Goal: Task Accomplishment & Management: Complete application form

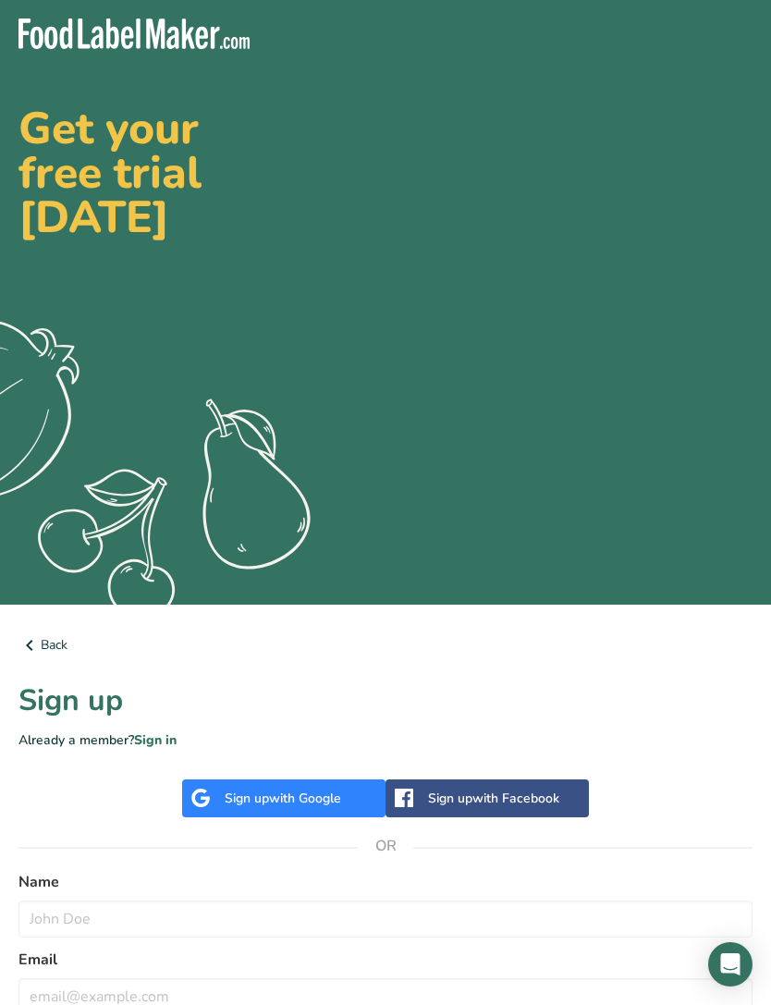
click at [243, 802] on div "Sign up with Google" at bounding box center [283, 798] width 117 height 19
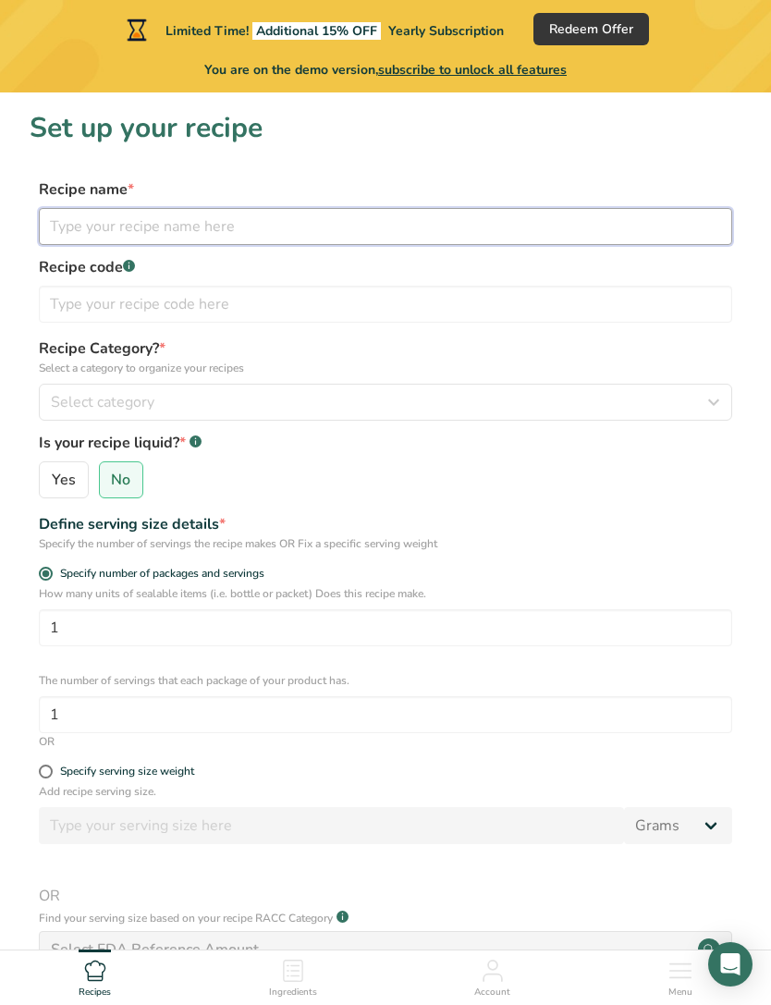
click at [81, 229] on input "text" at bounding box center [385, 226] width 693 height 37
type input "Cocoa Crave"
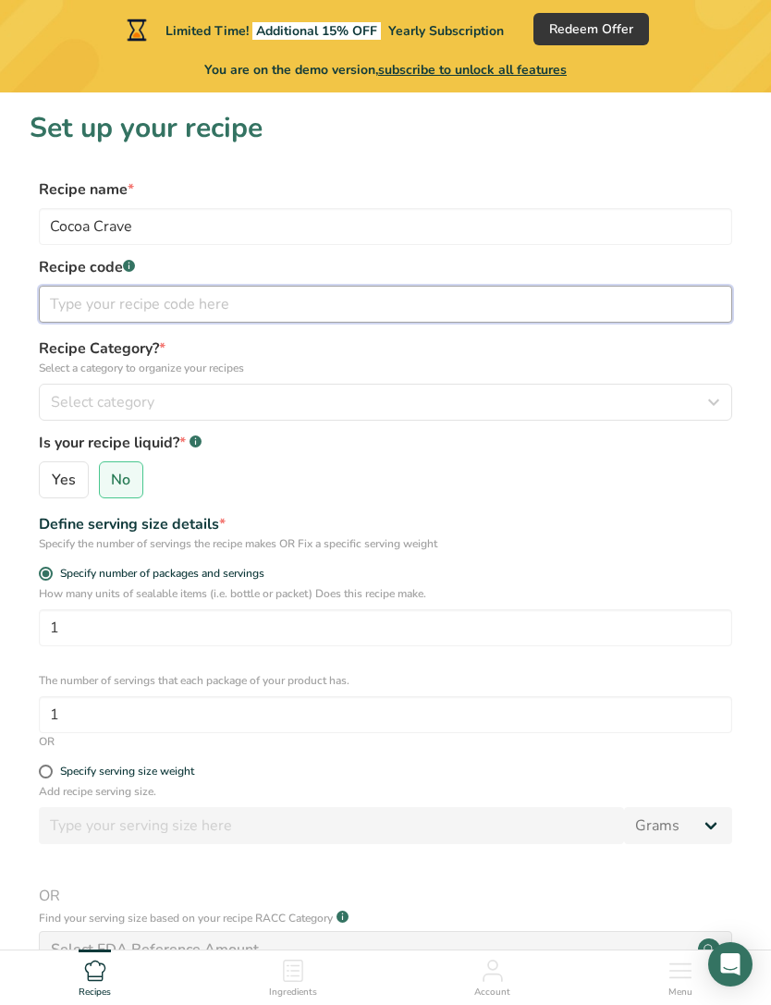
click at [39, 304] on input "text" at bounding box center [385, 304] width 693 height 37
type input "Cocoa1"
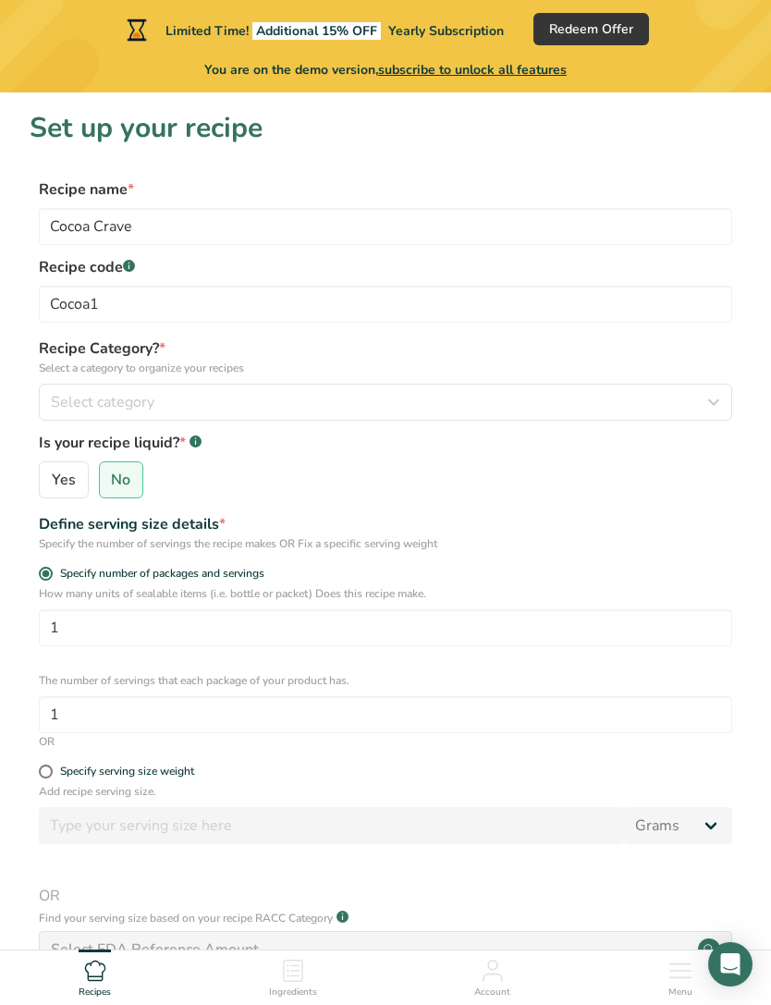
click at [79, 402] on span "Select category" at bounding box center [103, 402] width 104 height 22
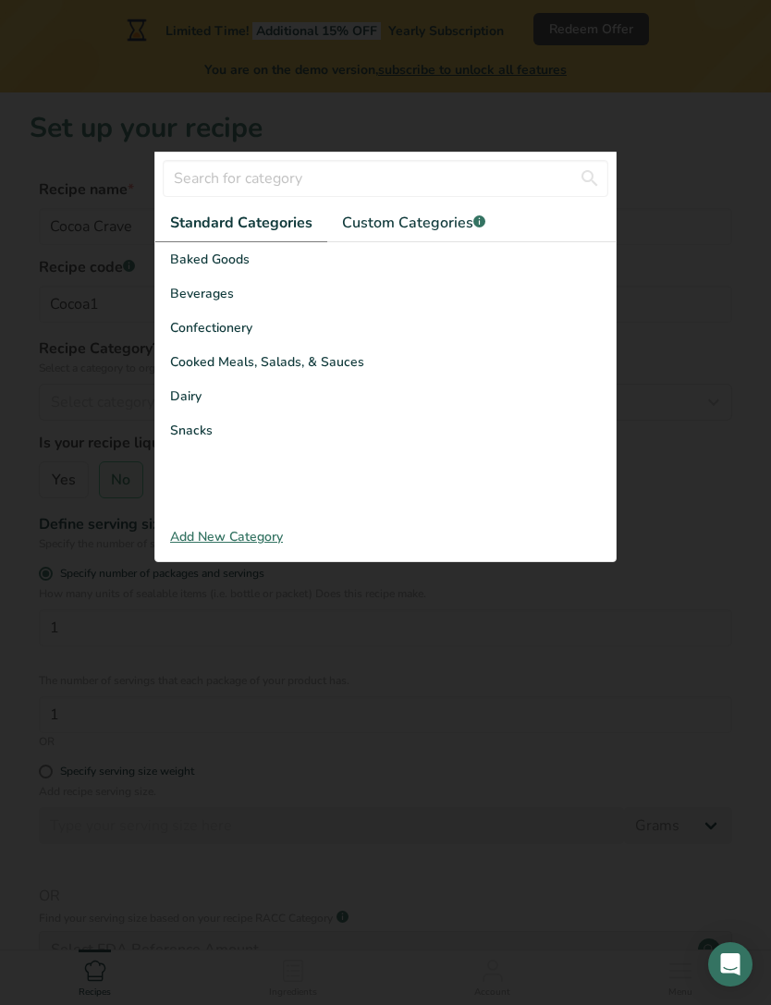
click at [184, 428] on span "Snacks" at bounding box center [191, 430] width 43 height 19
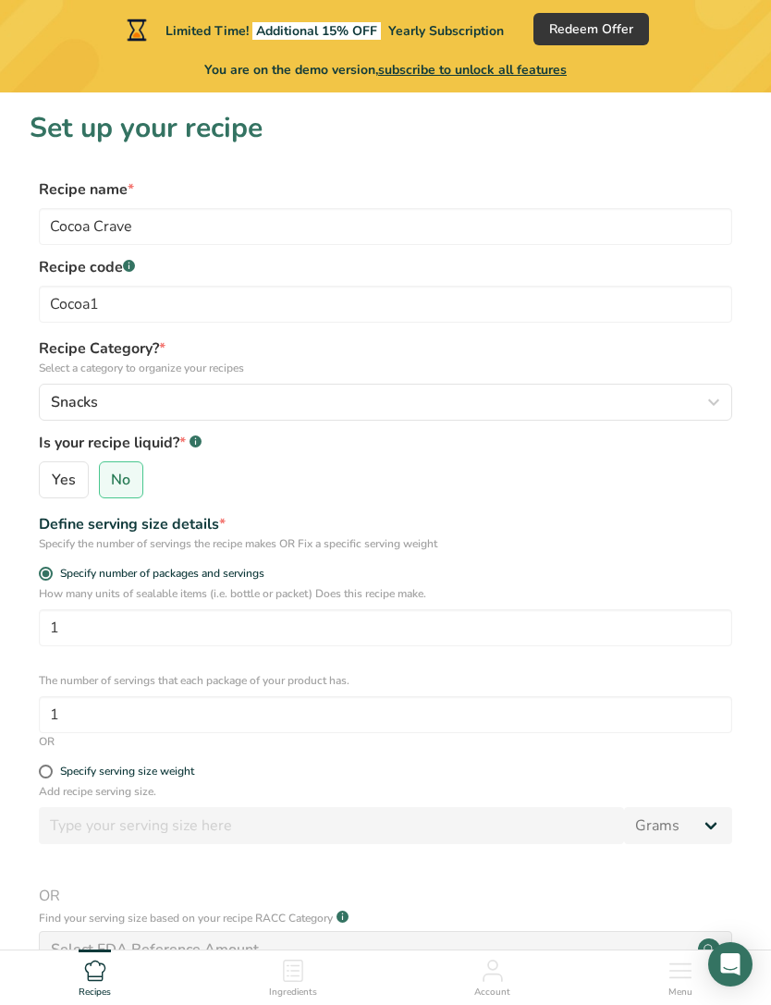
click at [108, 476] on input "No" at bounding box center [106, 480] width 12 height 12
click at [49, 478] on input "Yes" at bounding box center [46, 480] width 12 height 12
radio input "true"
radio input "false"
select select "22"
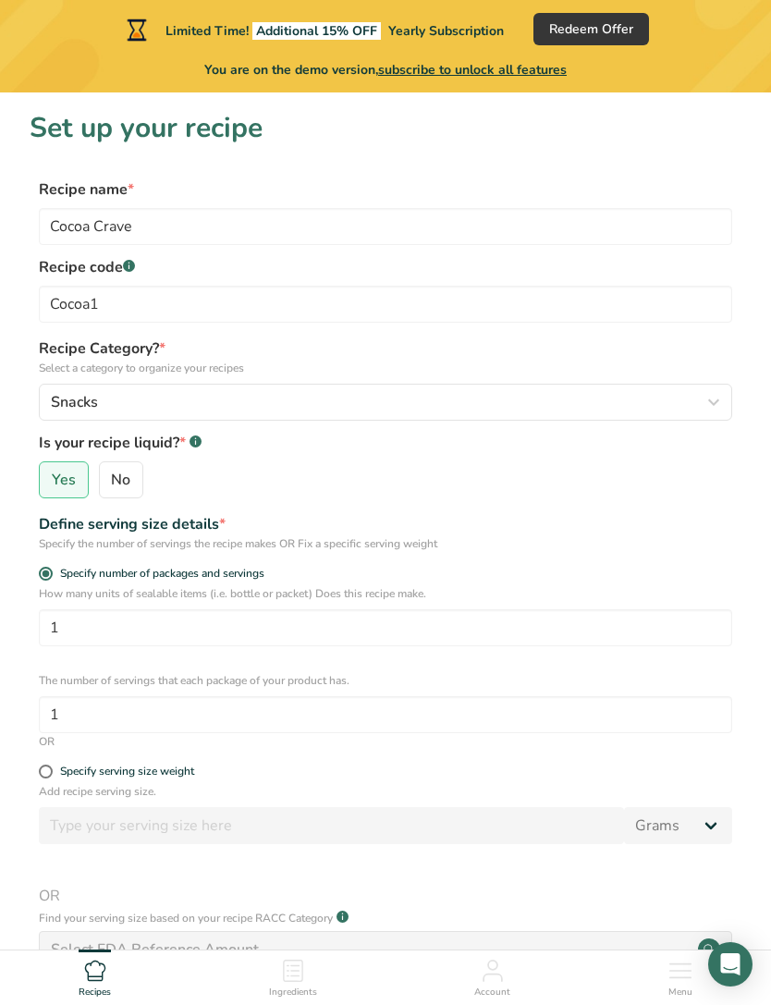
click at [109, 474] on input "No" at bounding box center [106, 480] width 12 height 12
radio input "true"
radio input "false"
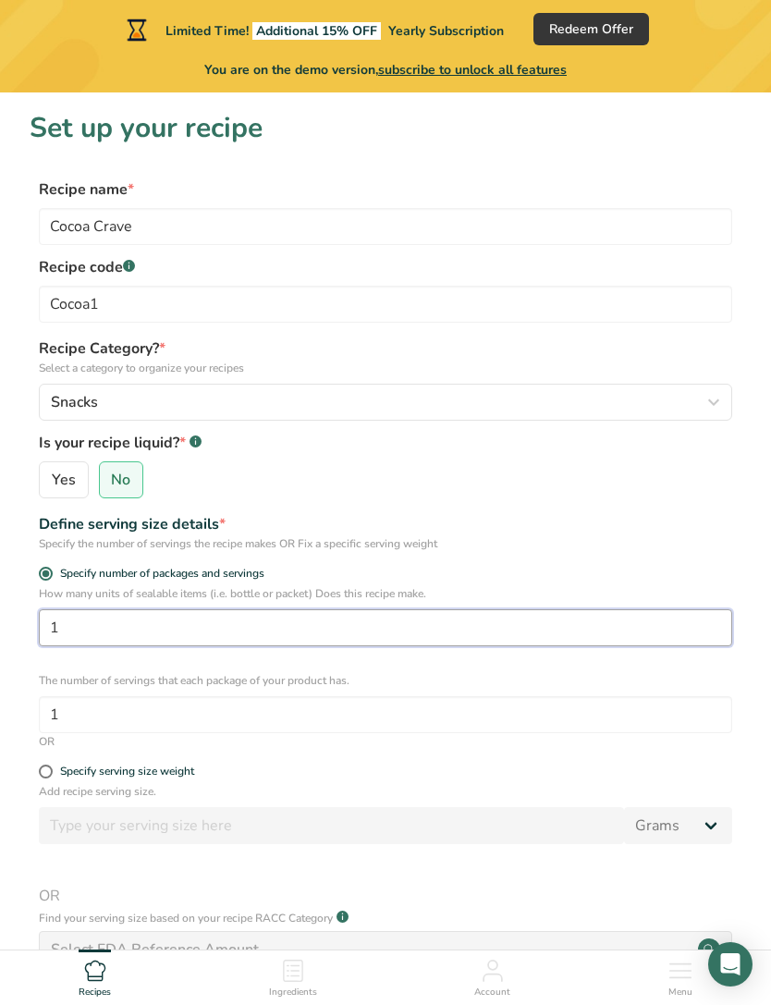
click at [105, 644] on input "1" at bounding box center [385, 627] width 693 height 37
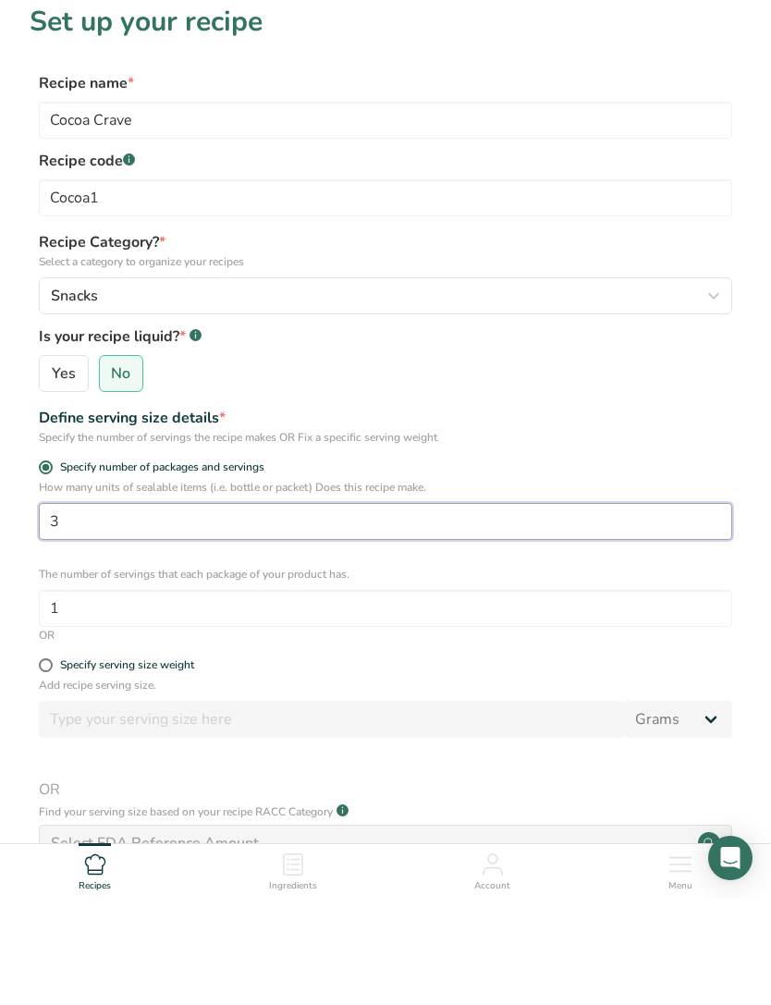
type input "3"
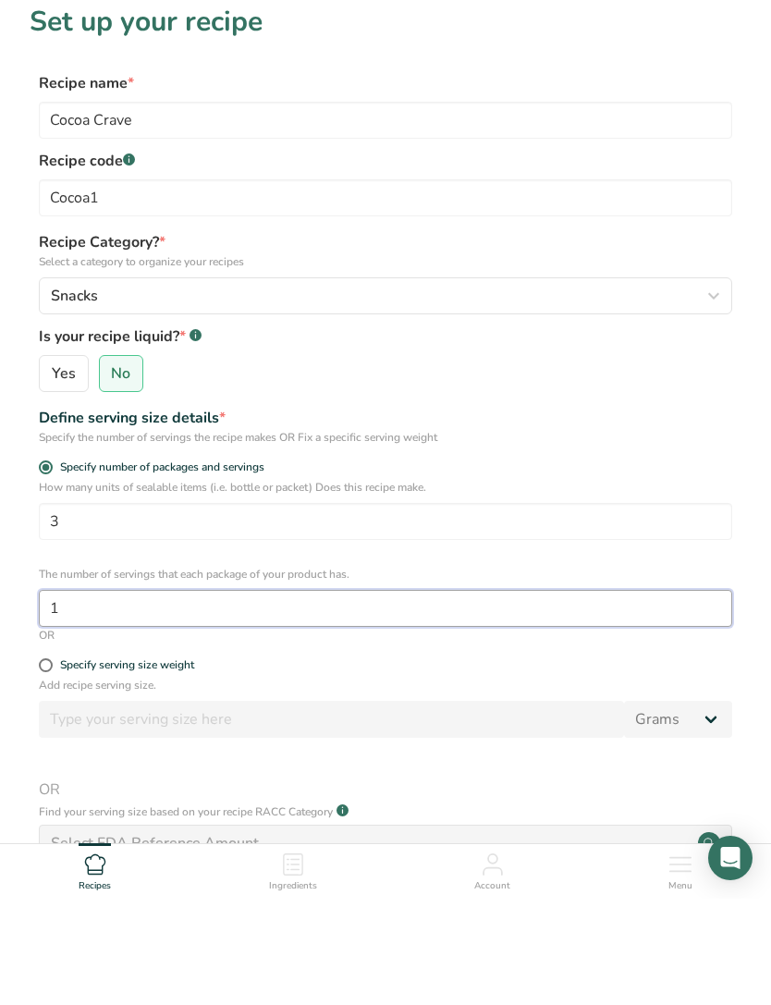
click at [90, 696] on input "1" at bounding box center [385, 714] width 693 height 37
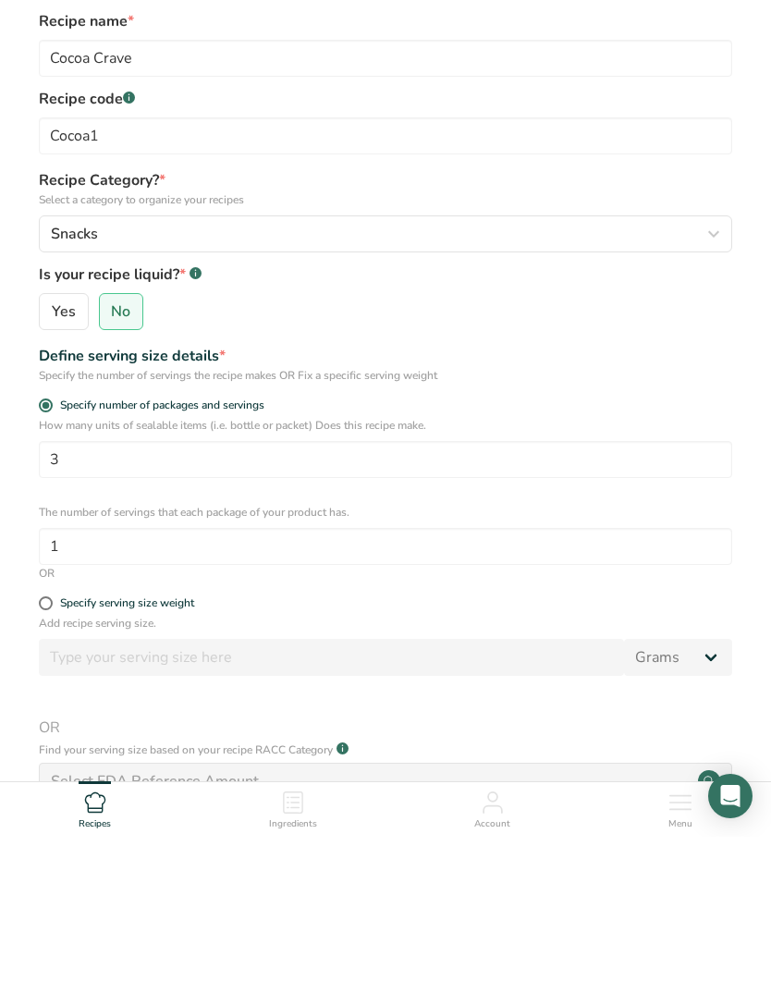
click at [45, 765] on span at bounding box center [46, 772] width 14 height 14
click at [45, 766] on input "Specify serving size weight" at bounding box center [45, 772] width 12 height 12
radio input "true"
radio input "false"
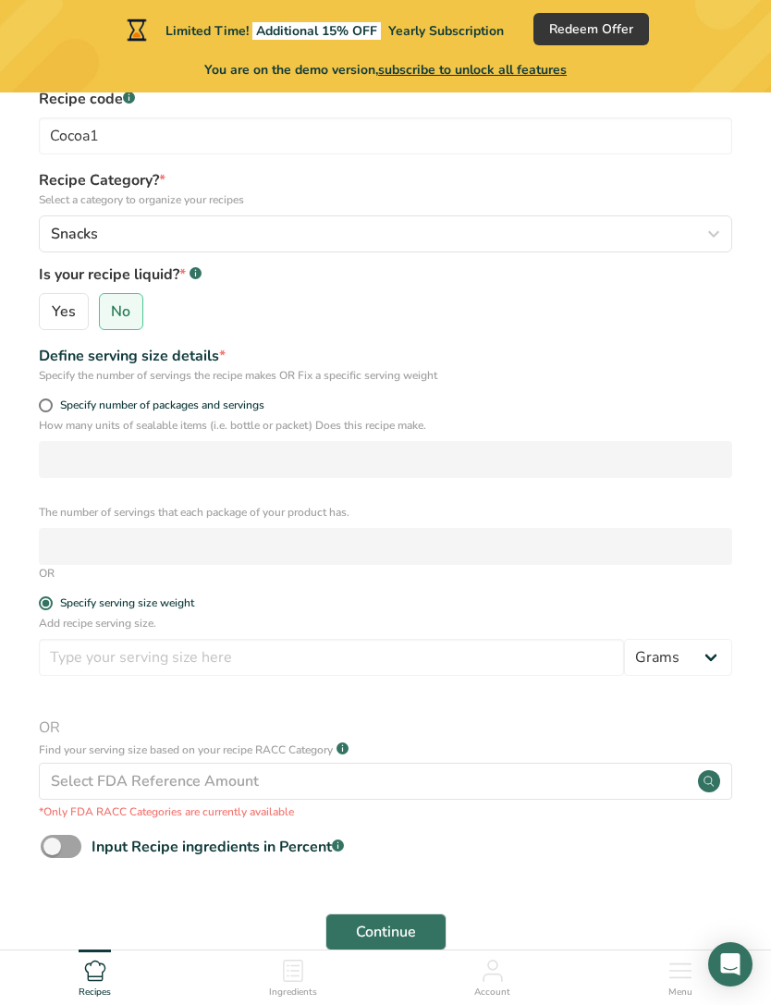
click at [99, 779] on div "Select FDA Reference Amount" at bounding box center [155, 781] width 208 height 22
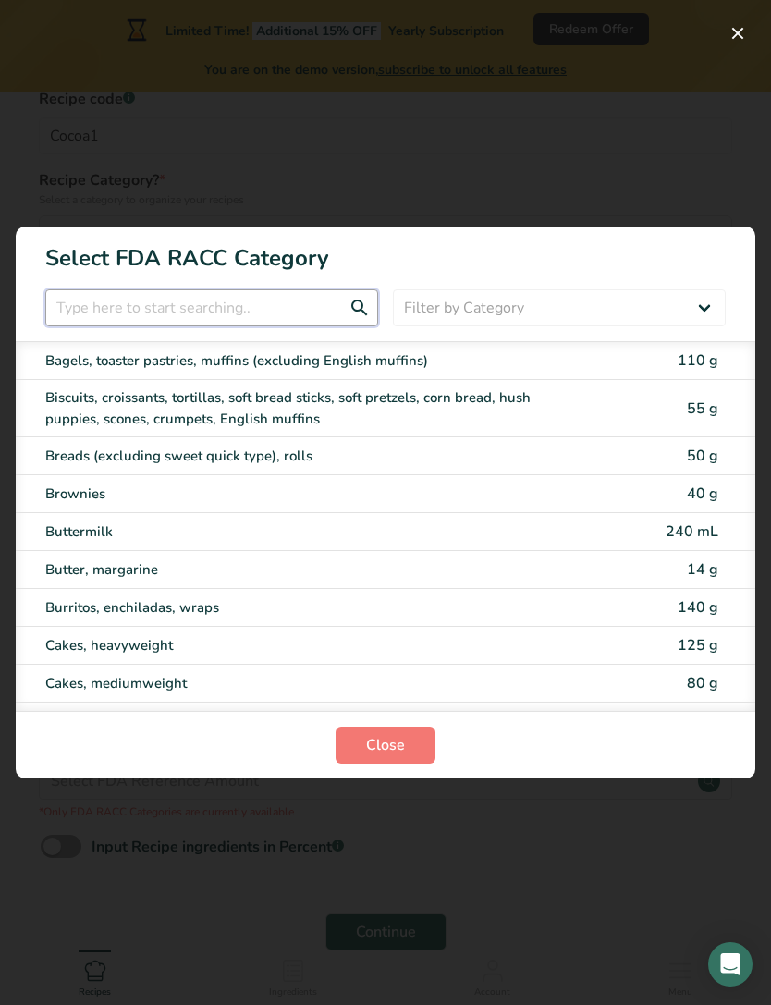
click at [73, 326] on input "RACC Category Selection Modal" at bounding box center [211, 307] width 333 height 37
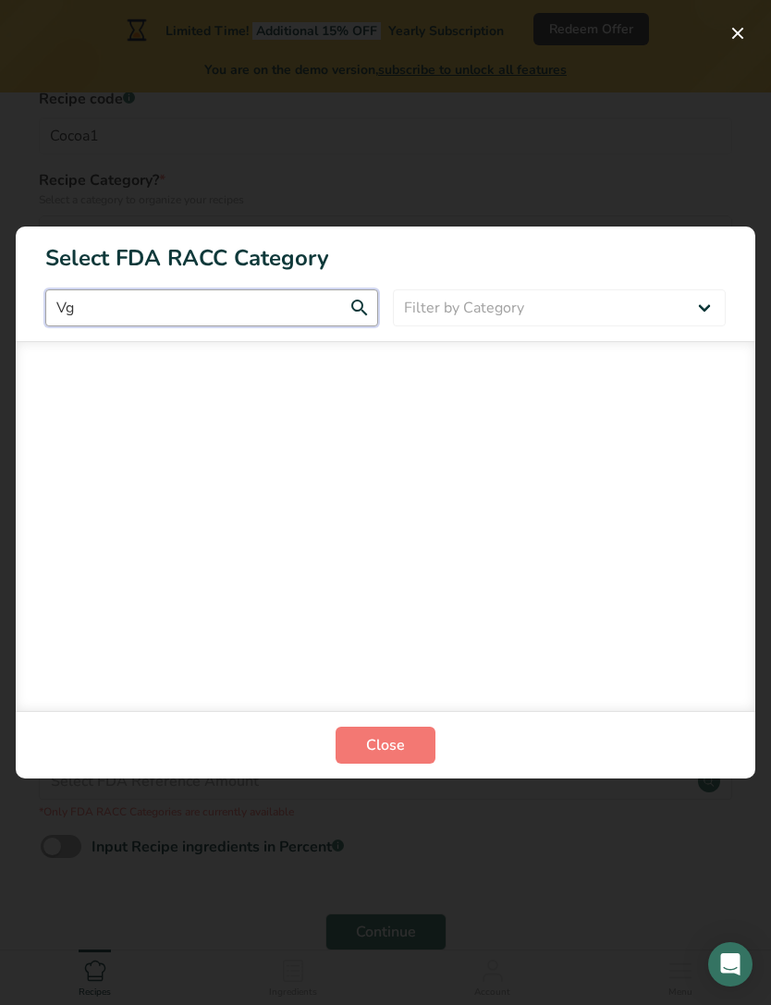
type input "V"
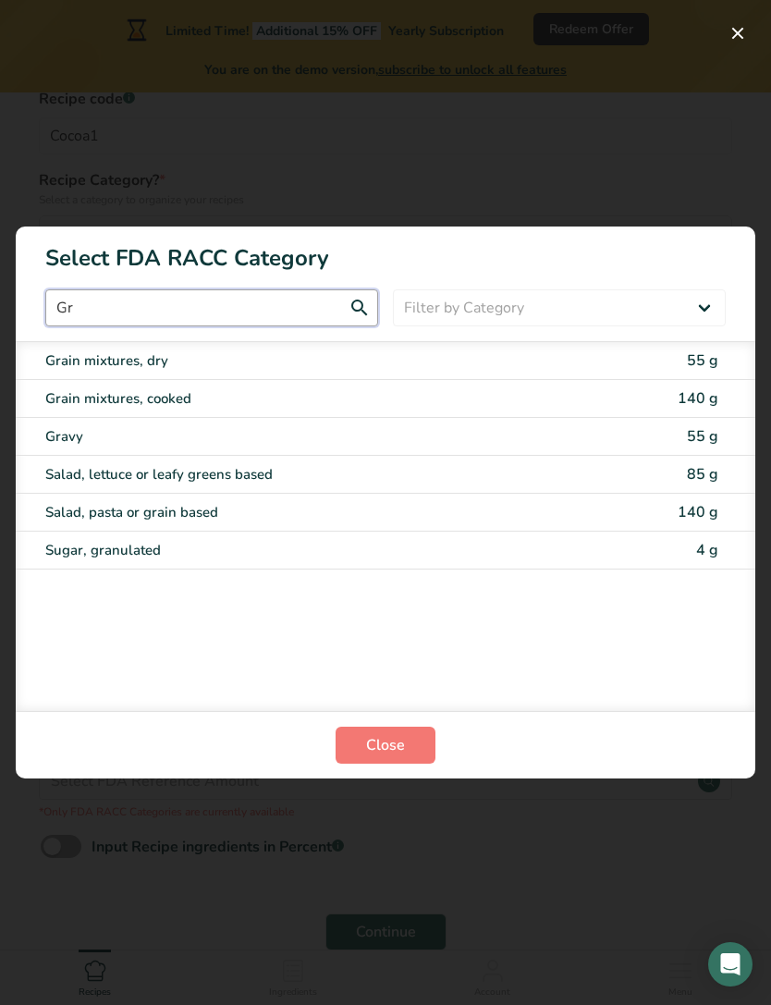
type input "G"
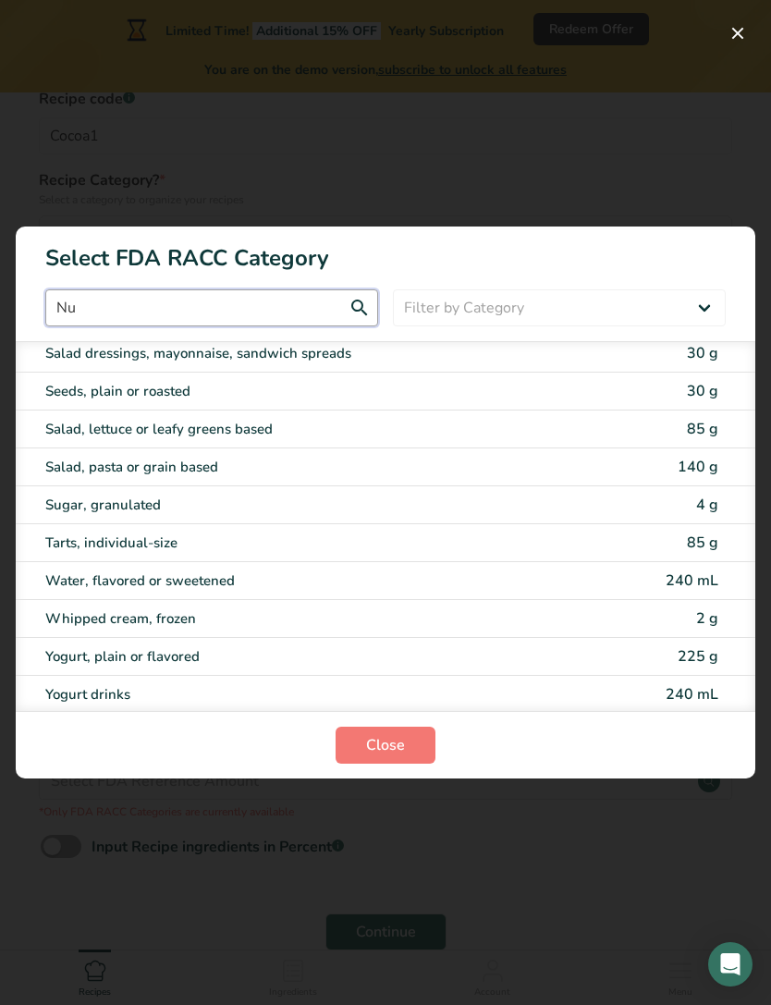
scroll to position [0, 0]
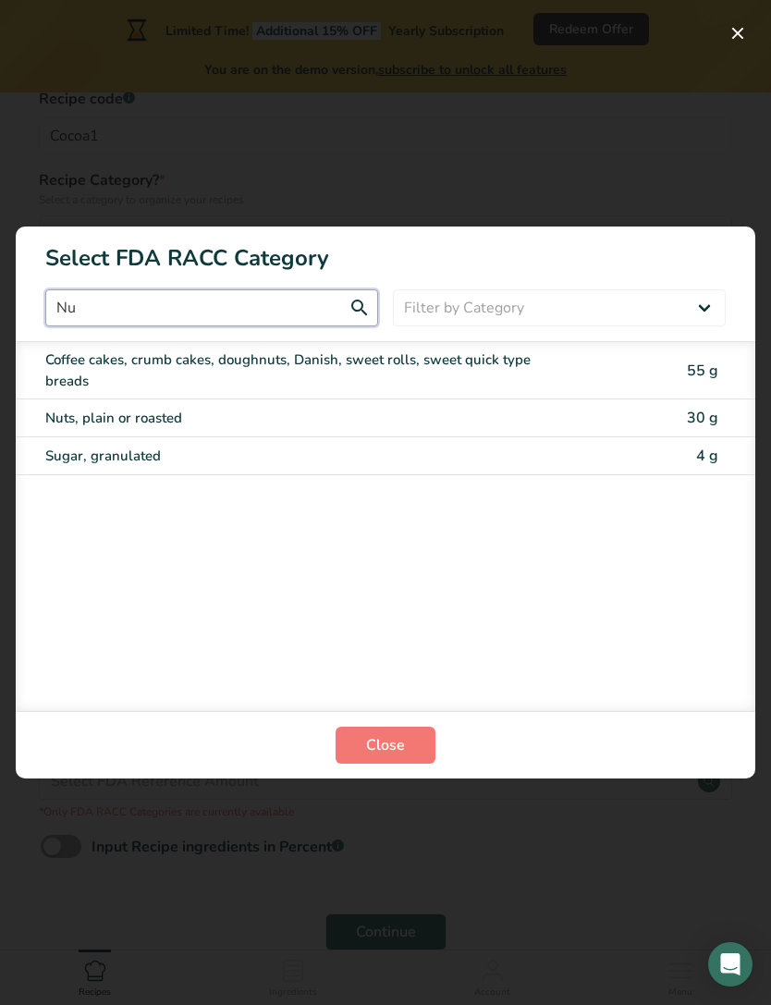
type input "N"
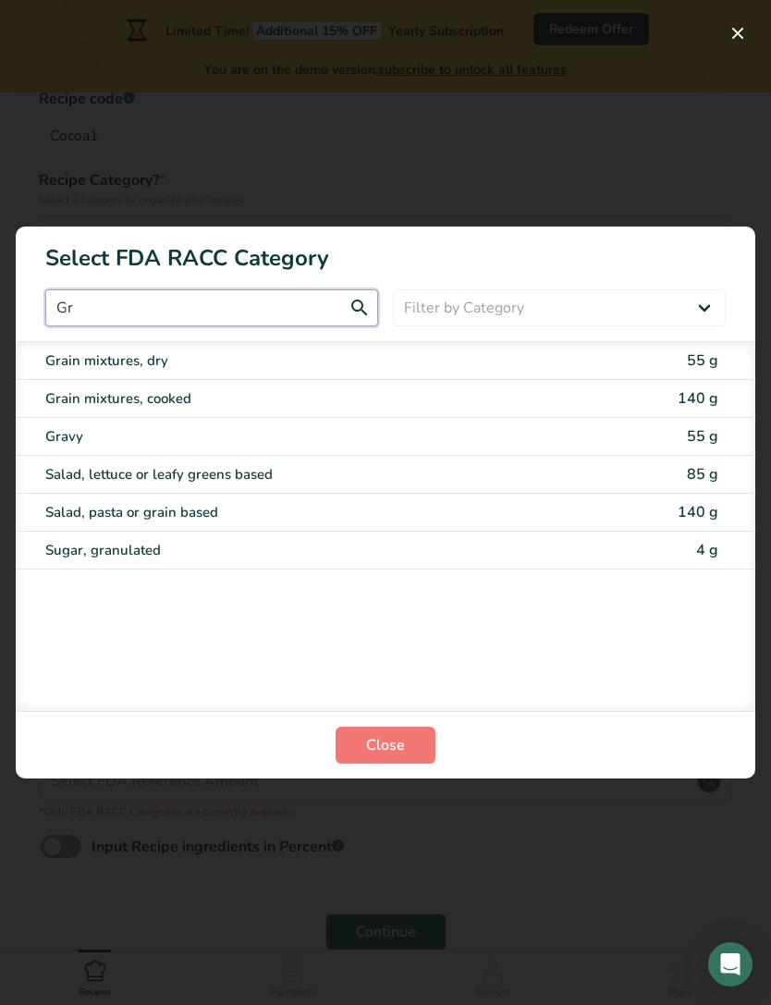
type input "G"
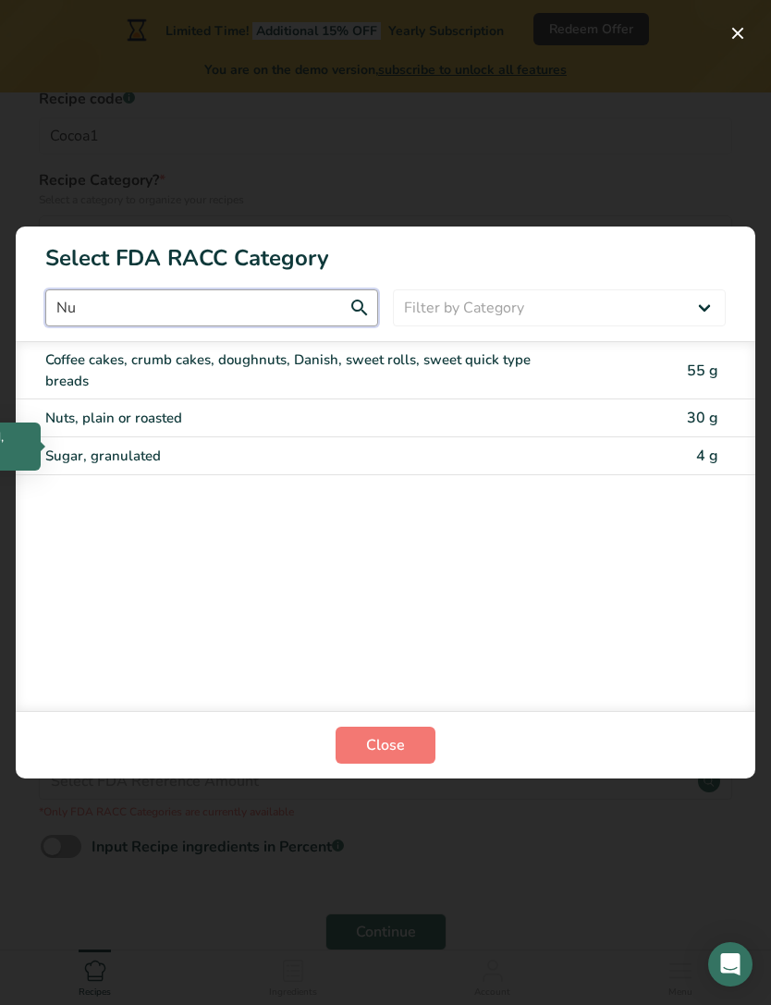
type input "Nu"
click at [71, 429] on div "Nuts, plain or roasted" at bounding box center [307, 418] width 525 height 21
type input "30"
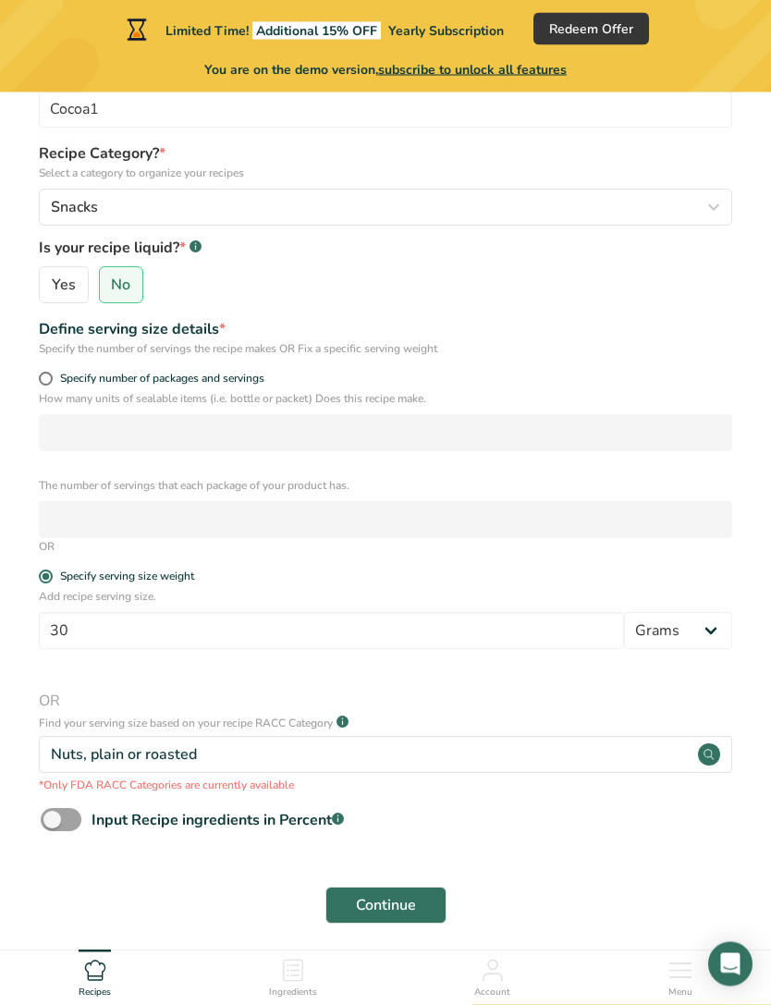
scroll to position [209, 0]
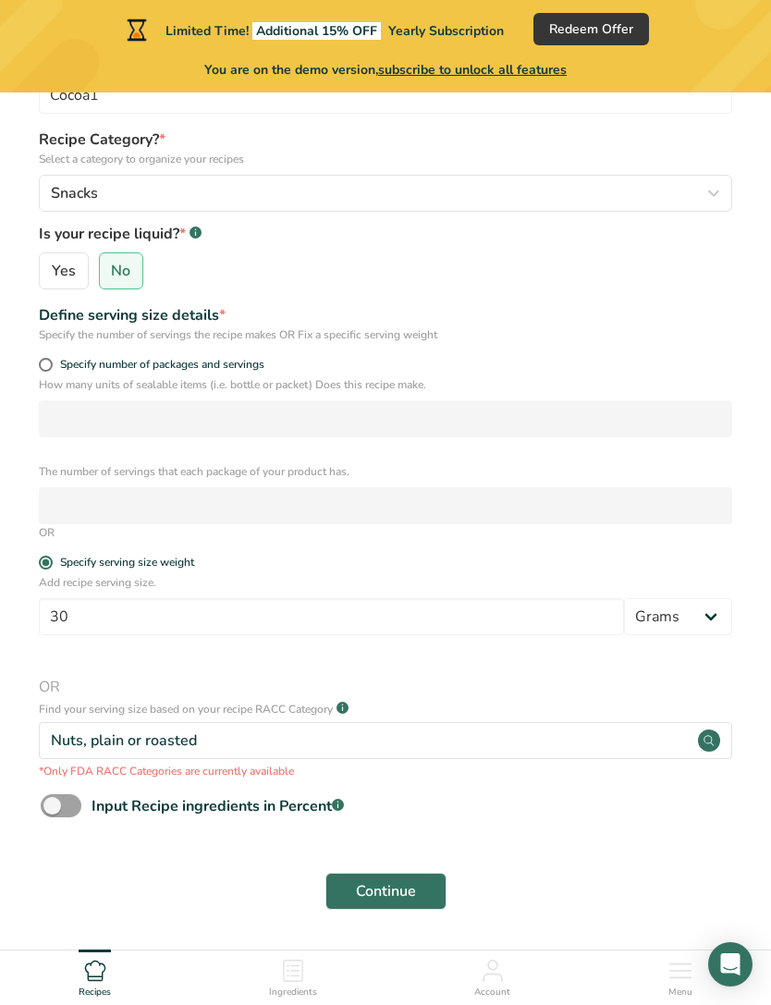
click at [61, 809] on span at bounding box center [61, 805] width 41 height 23
click at [53, 809] on input "Input Recipe ingredients in Percent .a-a{fill:#347362;}.b-a{fill:#fff;}" at bounding box center [47, 806] width 12 height 12
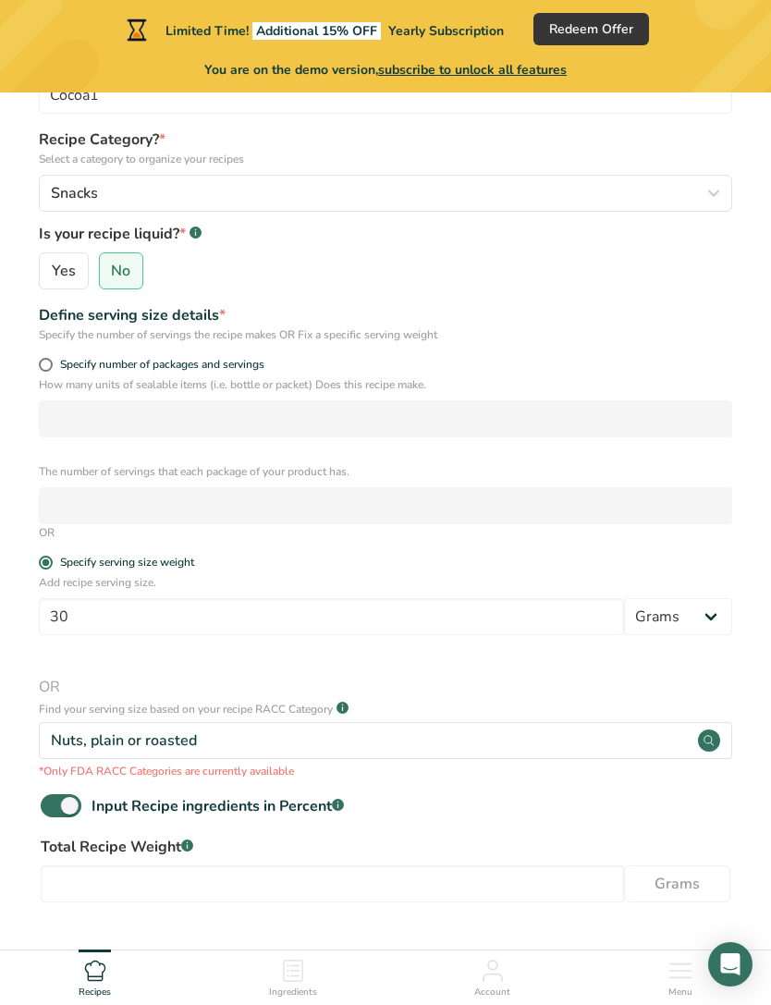
click at [62, 801] on span at bounding box center [61, 805] width 41 height 23
click at [53, 801] on input "Input Recipe ingredients in Percent .a-a{fill:#347362;}.b-a{fill:#fff;}" at bounding box center [47, 806] width 12 height 12
checkbox input "false"
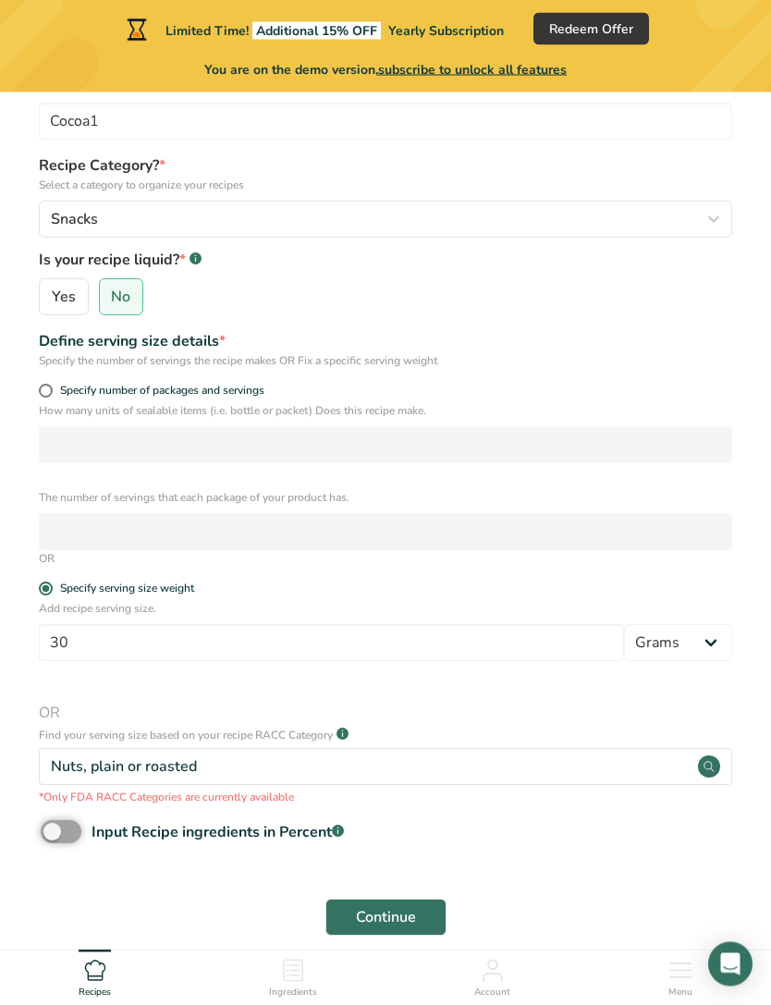
scroll to position [183, 0]
click at [429, 925] on button "Continue" at bounding box center [385, 917] width 121 height 37
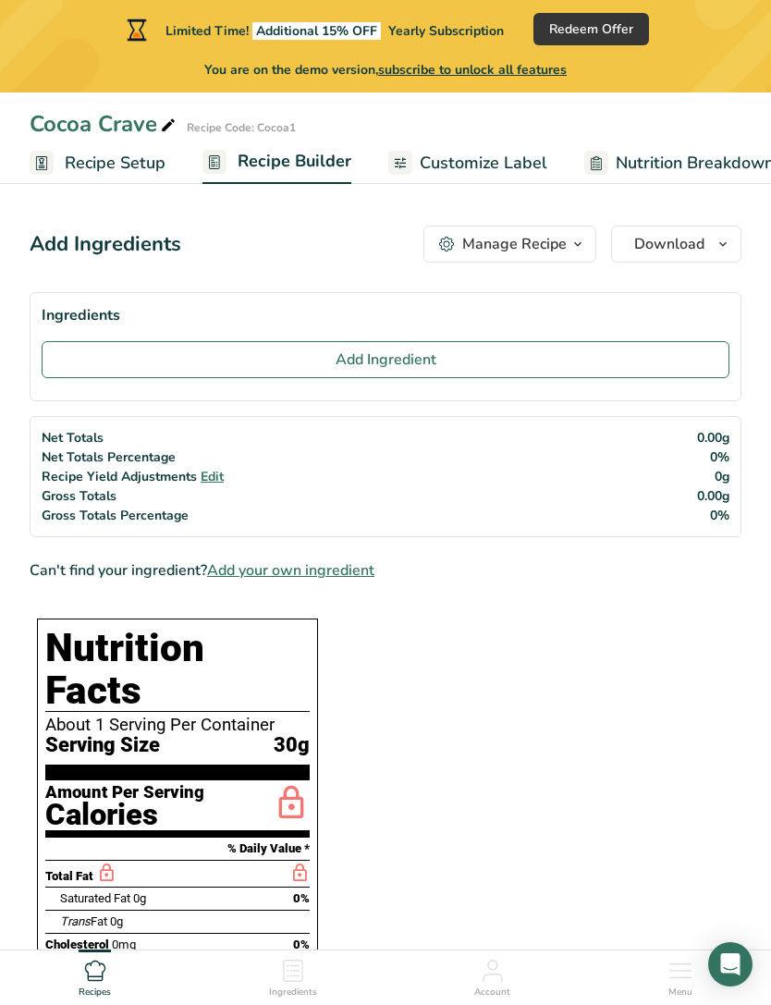
click at [79, 360] on button "Add Ingredient" at bounding box center [386, 359] width 688 height 37
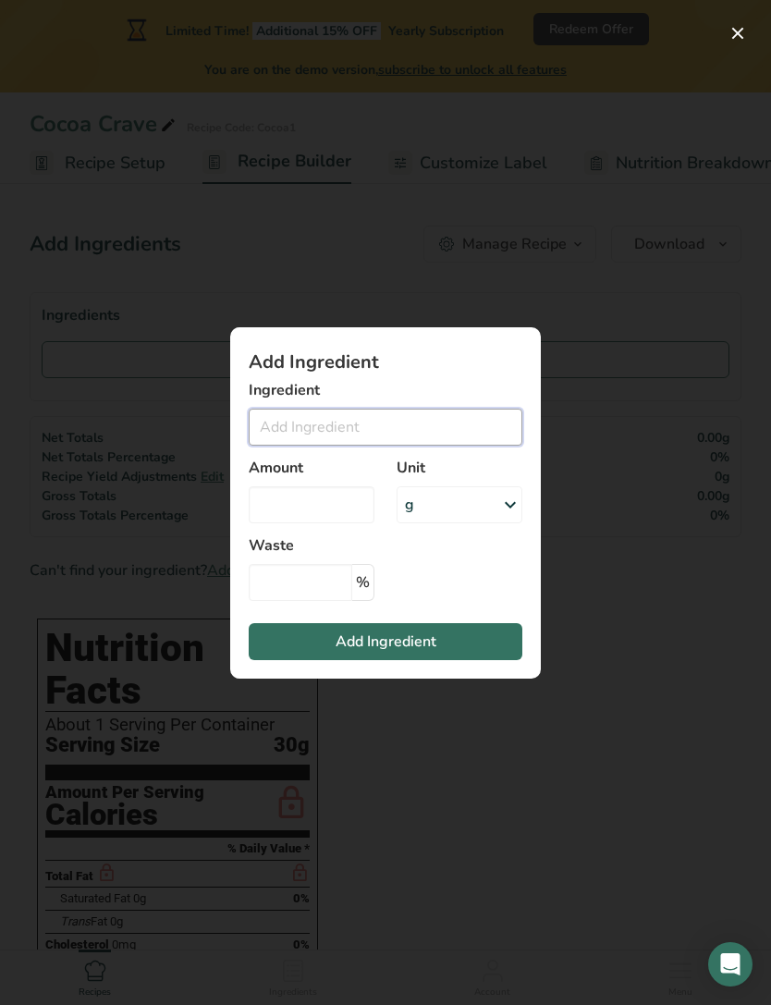
click at [265, 435] on input "Add ingredient modal" at bounding box center [386, 427] width 274 height 37
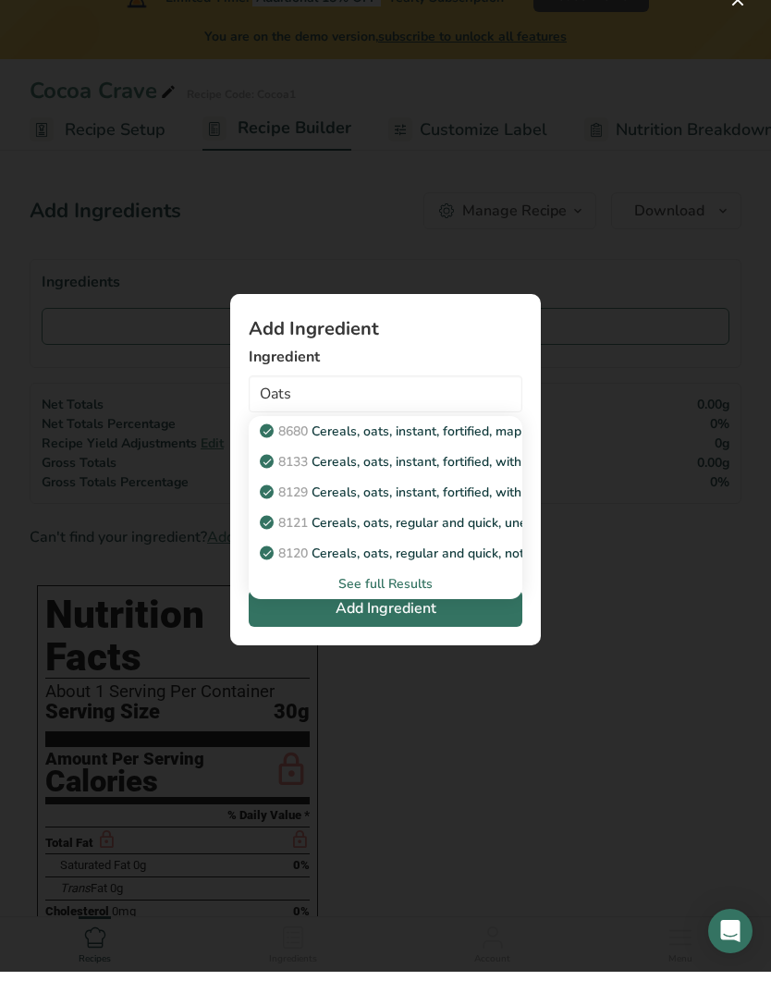
click at [421, 614] on div "See full Results" at bounding box center [386, 616] width 244 height 19
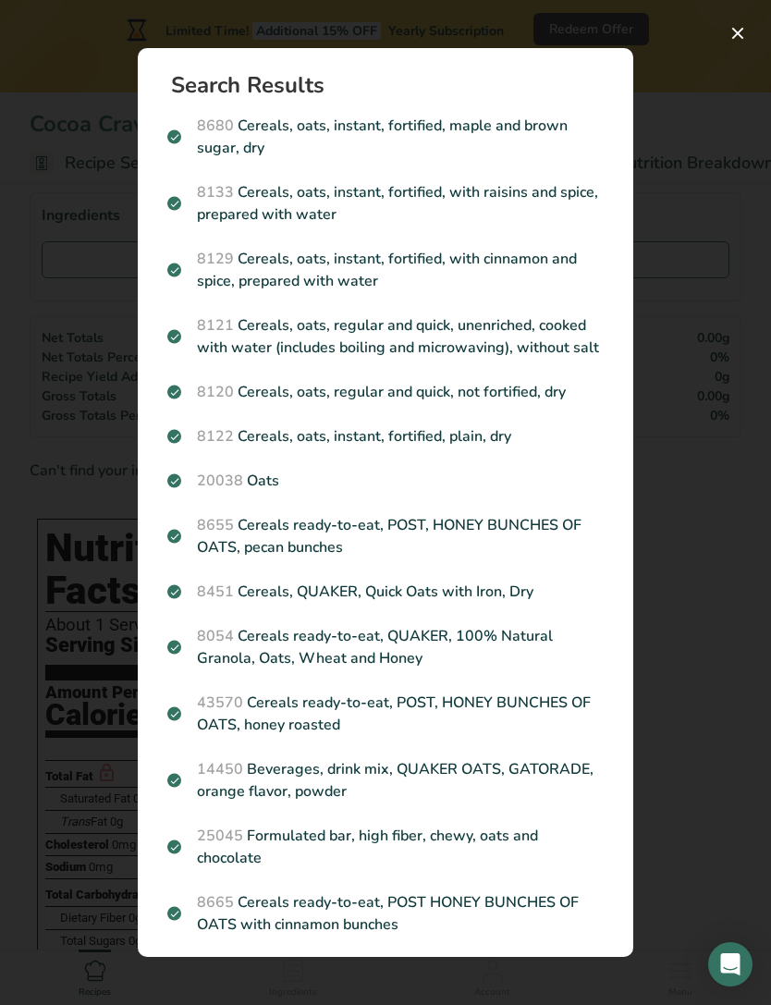
click at [749, 27] on button "Search results modal" at bounding box center [738, 33] width 30 height 30
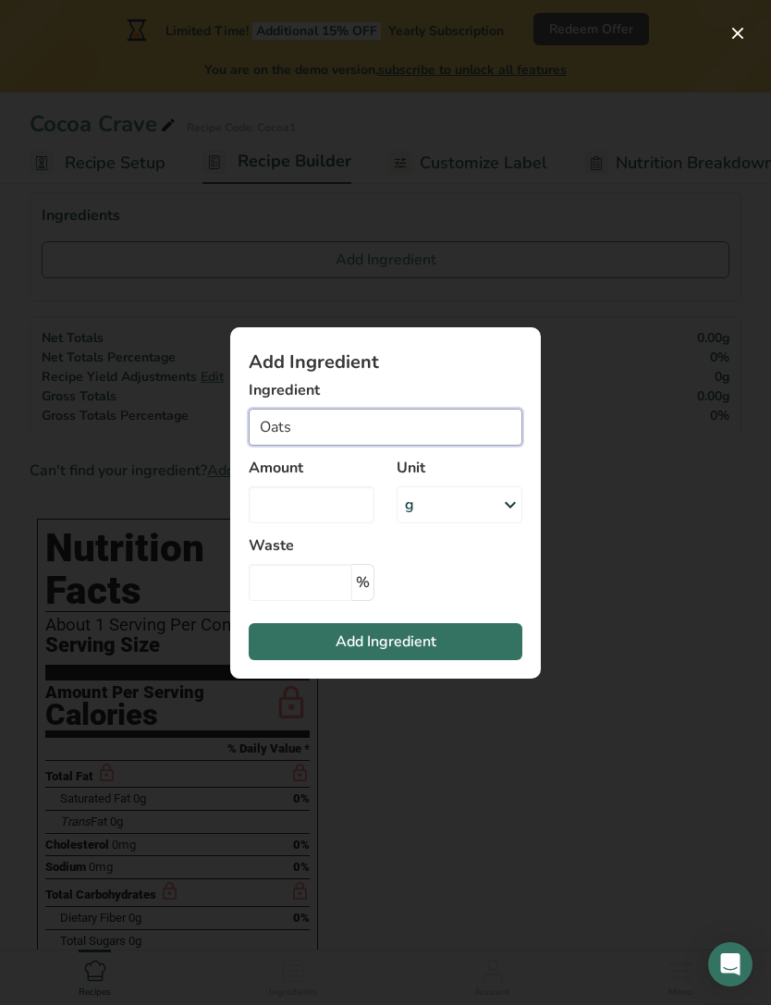
click at [432, 446] on input "Oats" at bounding box center [386, 427] width 274 height 37
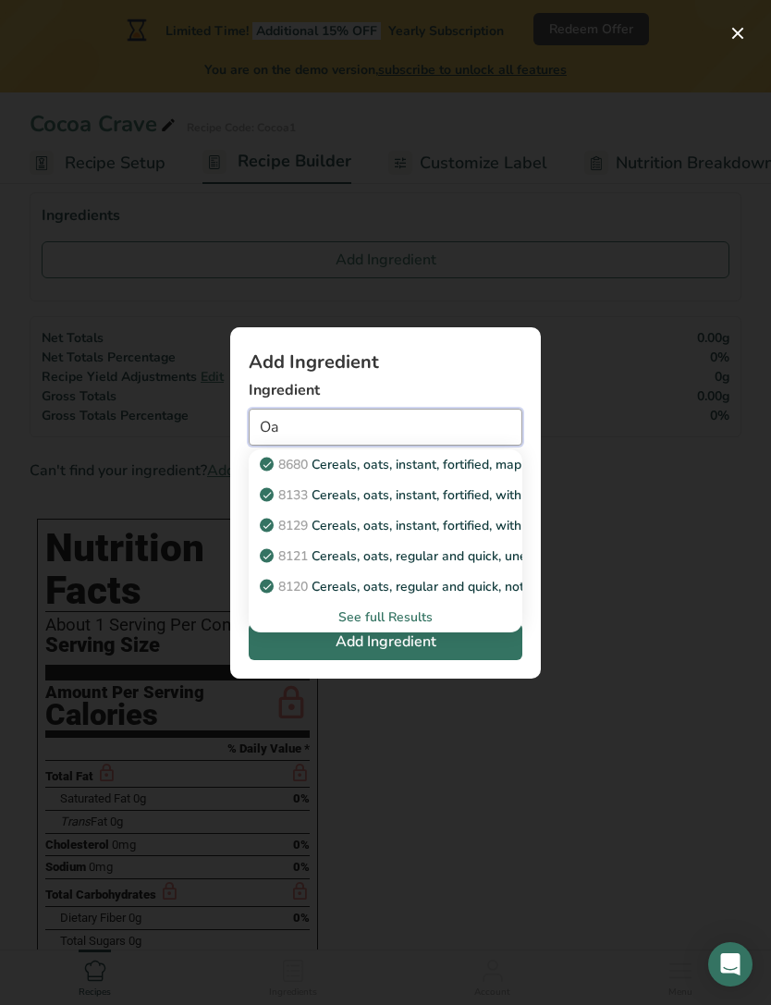
type input "O"
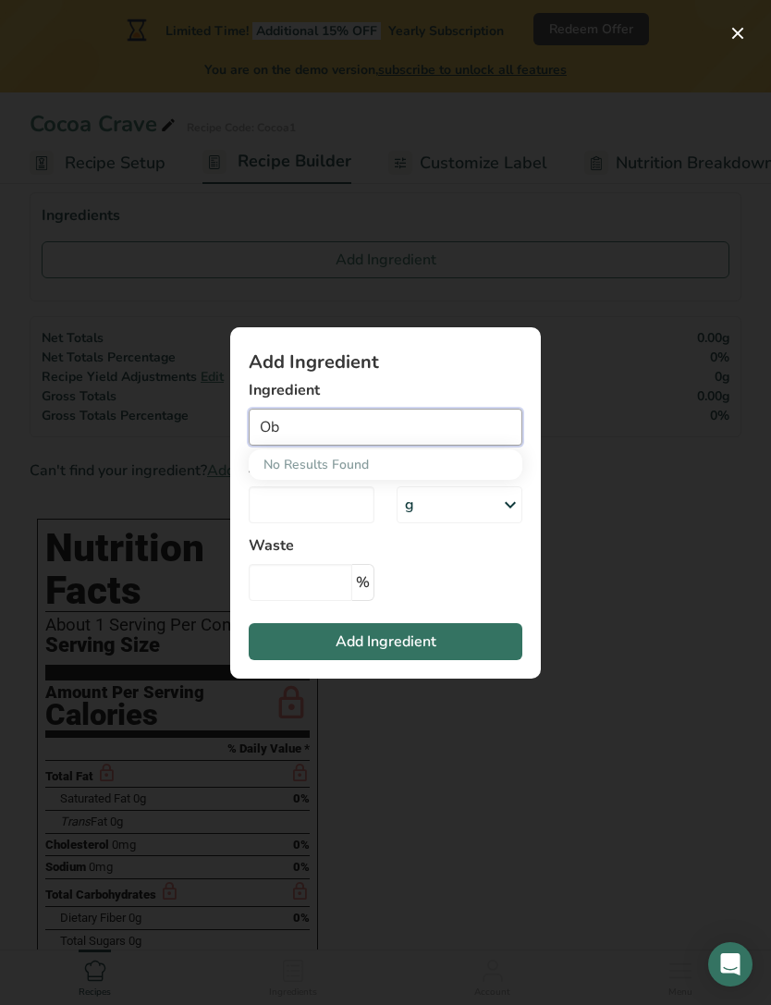
type input "O"
type input "B"
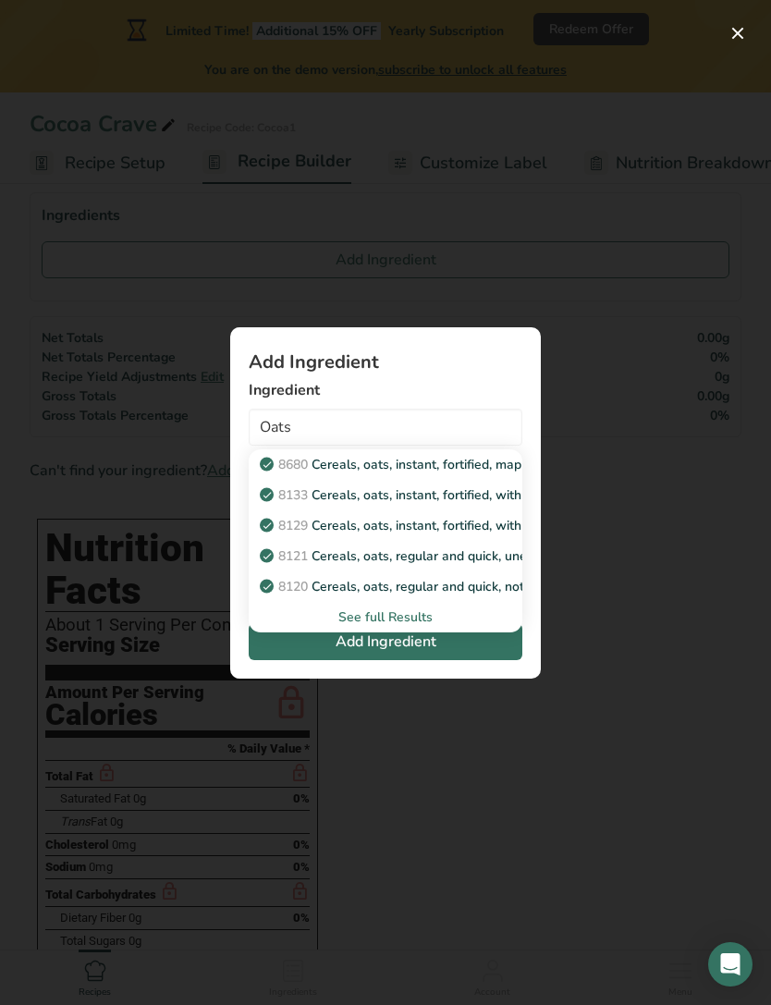
click at [325, 627] on div "See full Results" at bounding box center [386, 616] width 244 height 19
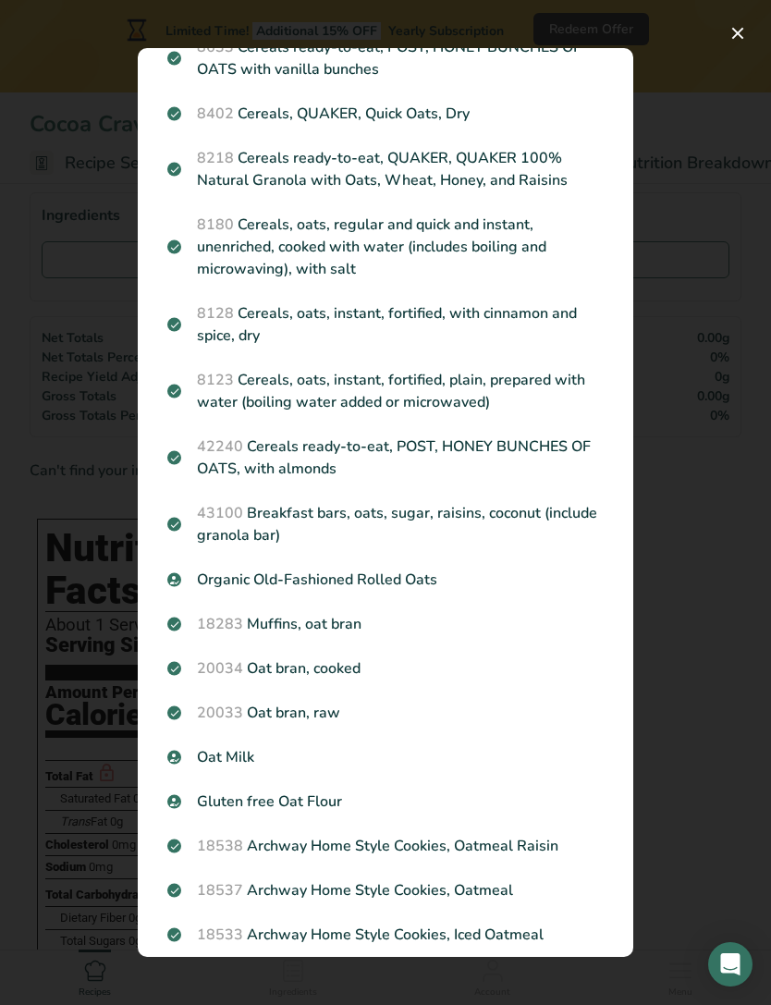
scroll to position [989, 0]
click at [407, 571] on p "Organic Old-Fashioned Rolled Oats" at bounding box center [385, 579] width 436 height 22
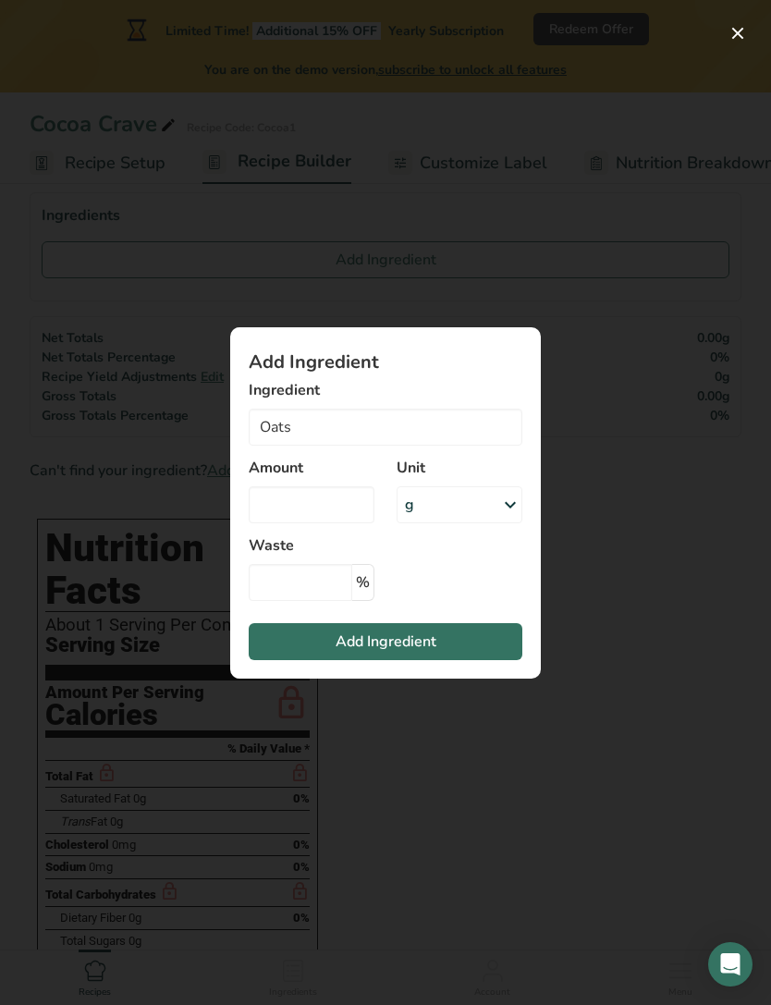
type input "Organic Old-Fashioned Rolled Oats"
click at [334, 523] on input "Add ingredient modal" at bounding box center [312, 504] width 126 height 37
type input "200"
click at [285, 601] on input "Add ingredient modal" at bounding box center [301, 582] width 104 height 37
type input "0"
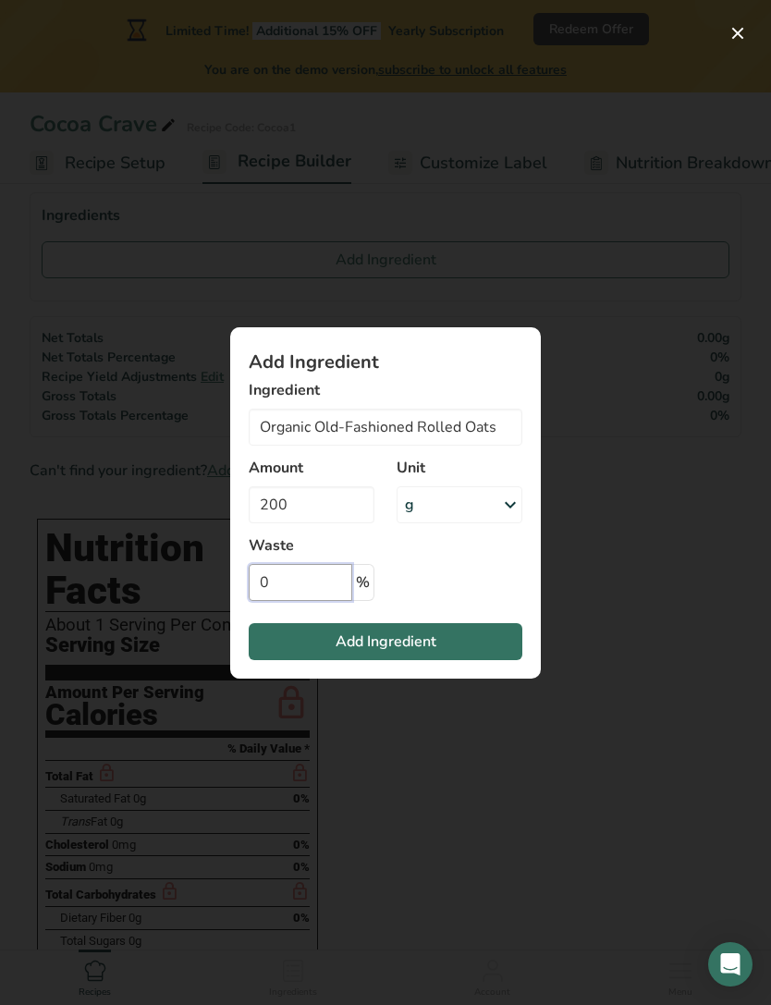
type input "5"
click at [281, 660] on button "Add Ingredient" at bounding box center [386, 641] width 274 height 37
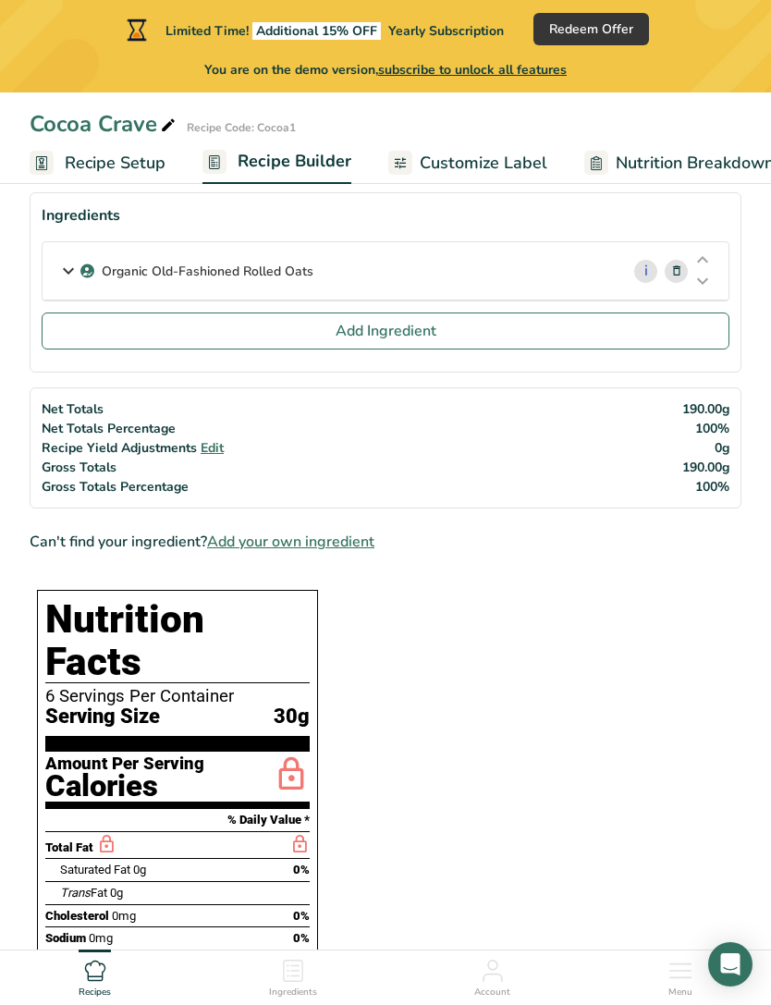
click at [83, 333] on button "Add Ingredient" at bounding box center [386, 331] width 688 height 37
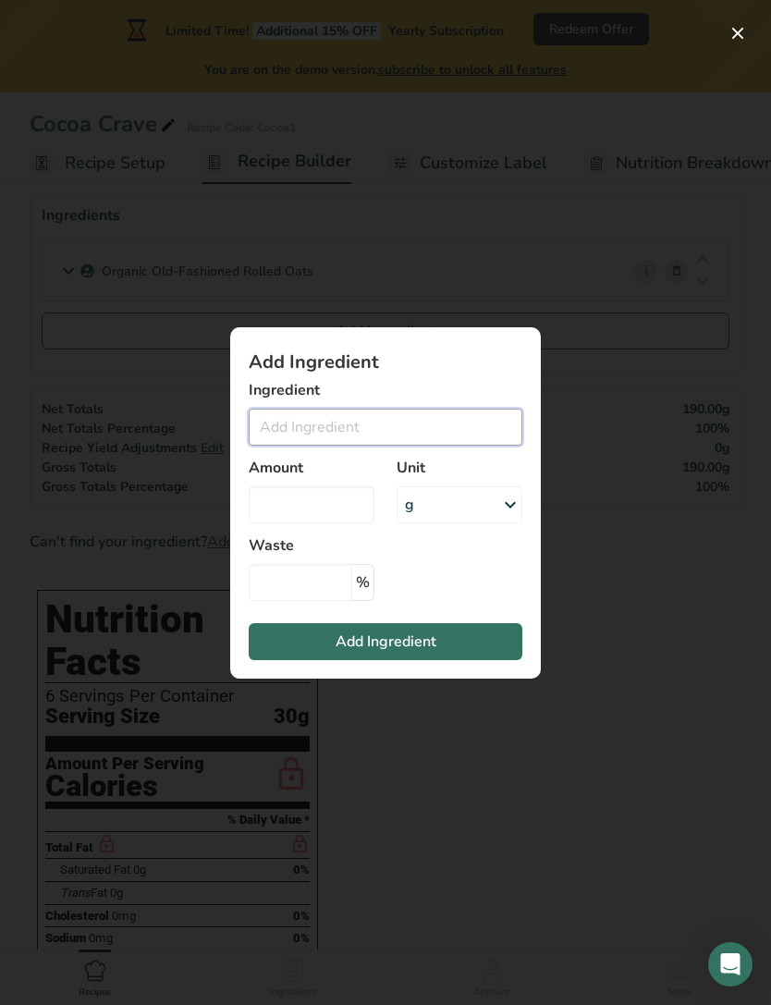
click at [282, 446] on input "Add ingredient modal" at bounding box center [386, 427] width 274 height 37
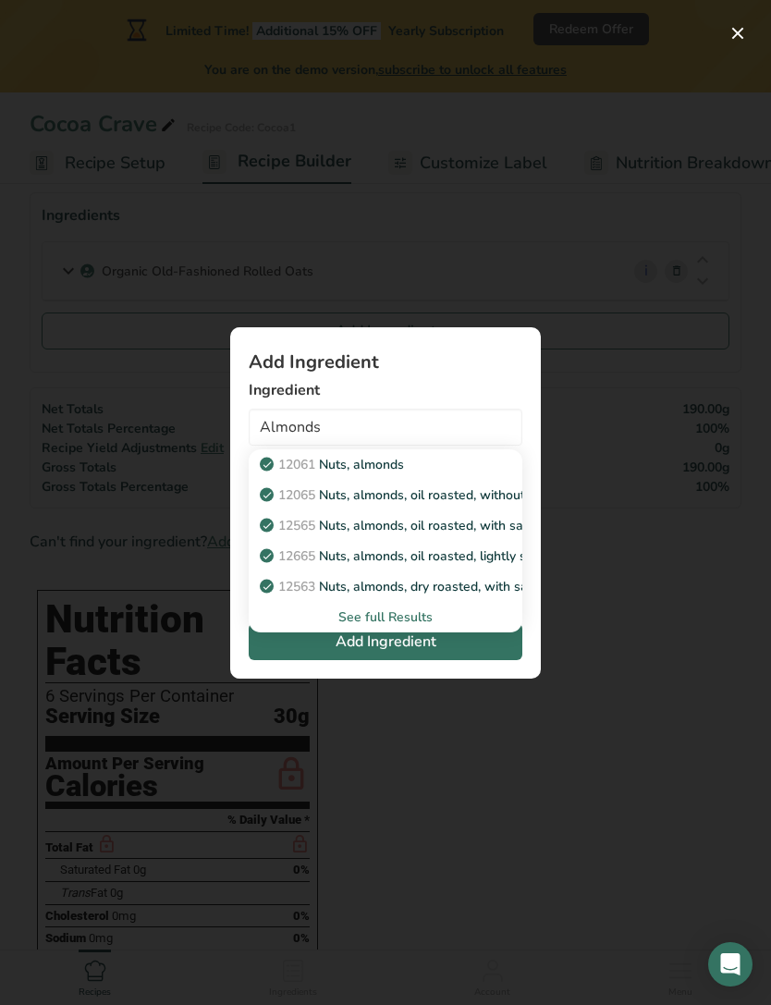
click at [288, 660] on button "Add Ingredient" at bounding box center [386, 641] width 274 height 37
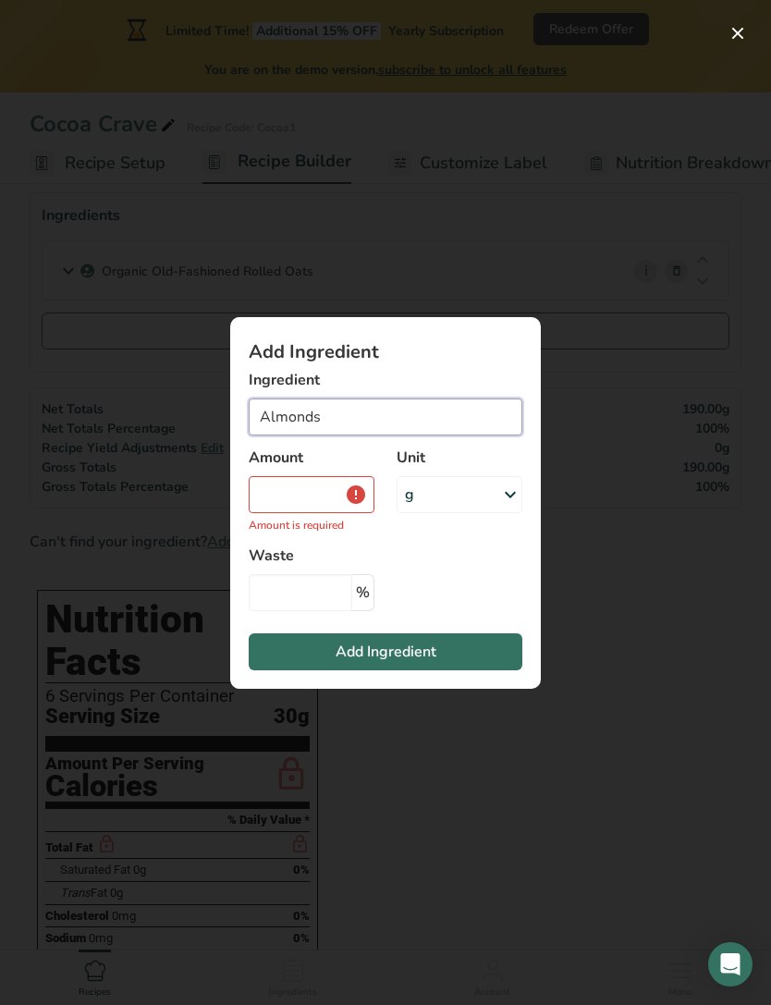
click at [283, 436] on input "Almonds" at bounding box center [386, 417] width 274 height 37
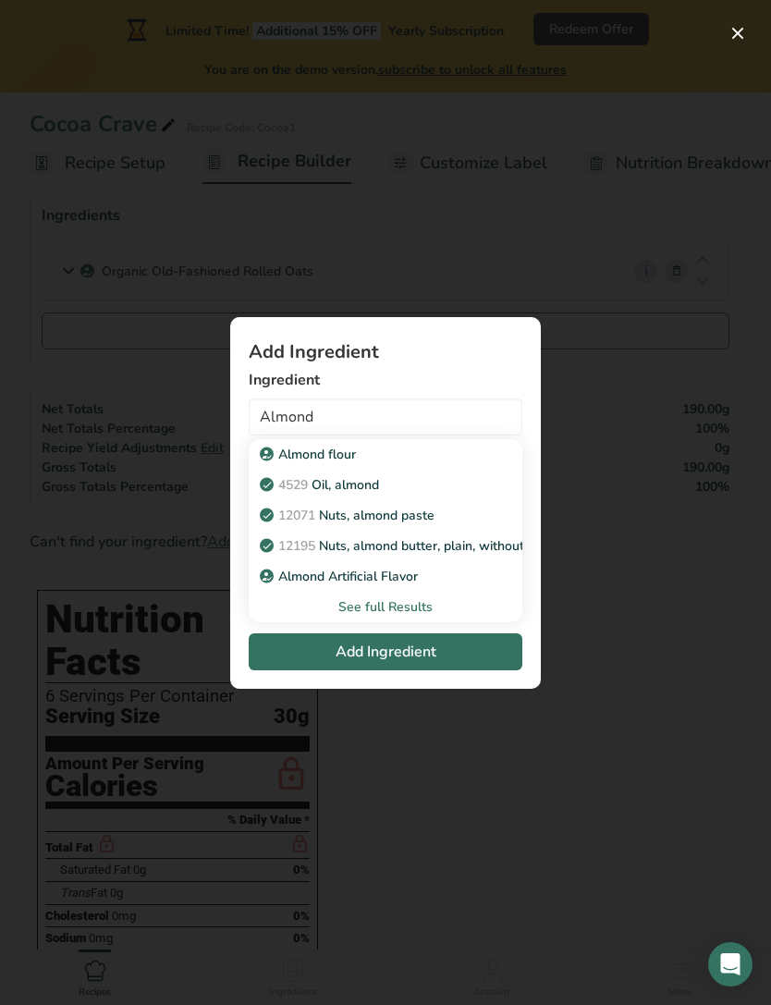
click at [320, 617] on div "See full Results" at bounding box center [386, 606] width 244 height 19
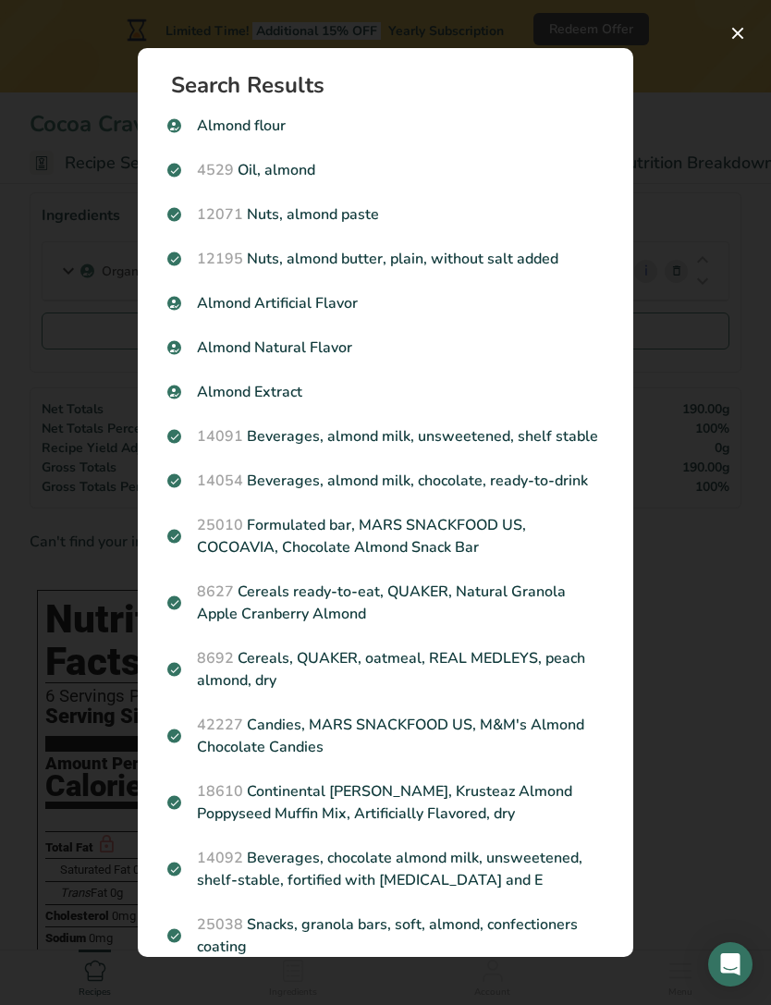
click at [695, 517] on div "Search results modal" at bounding box center [385, 502] width 771 height 1005
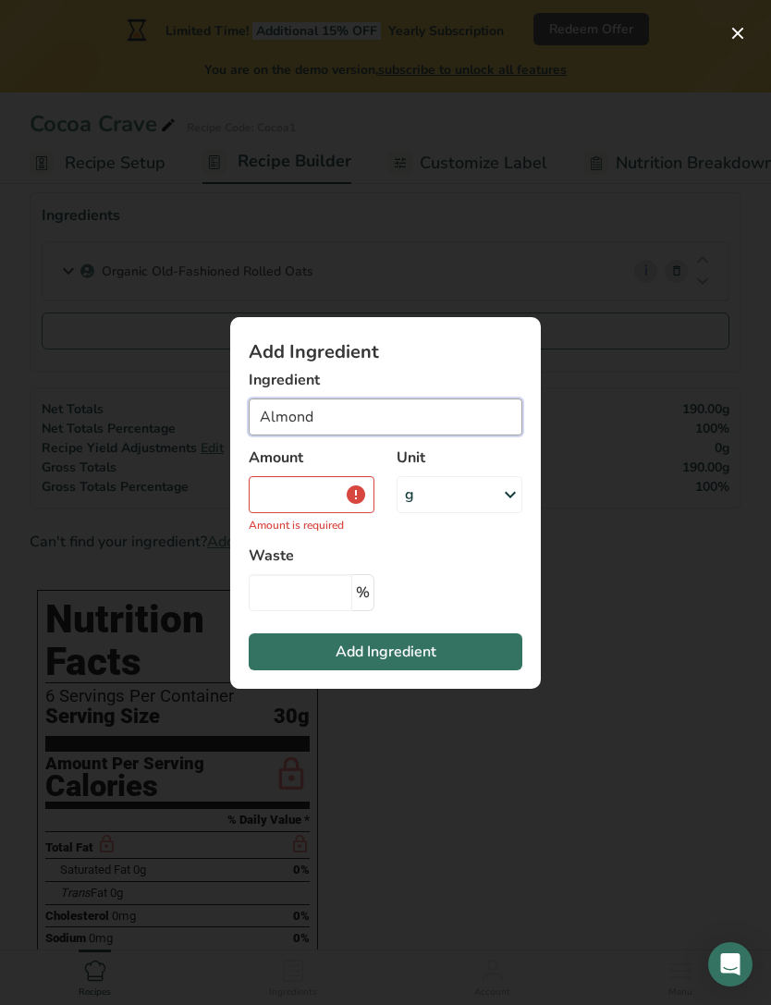
click at [454, 436] on input "Almond" at bounding box center [386, 417] width 274 height 37
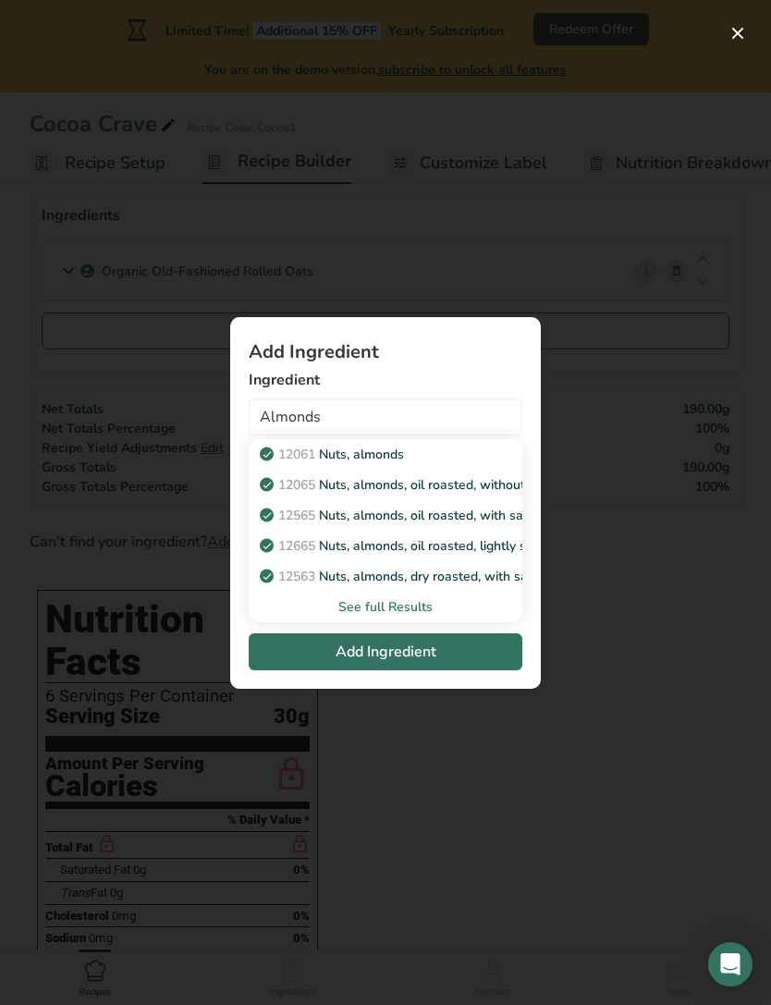
click at [356, 617] on div "See full Results" at bounding box center [386, 606] width 244 height 19
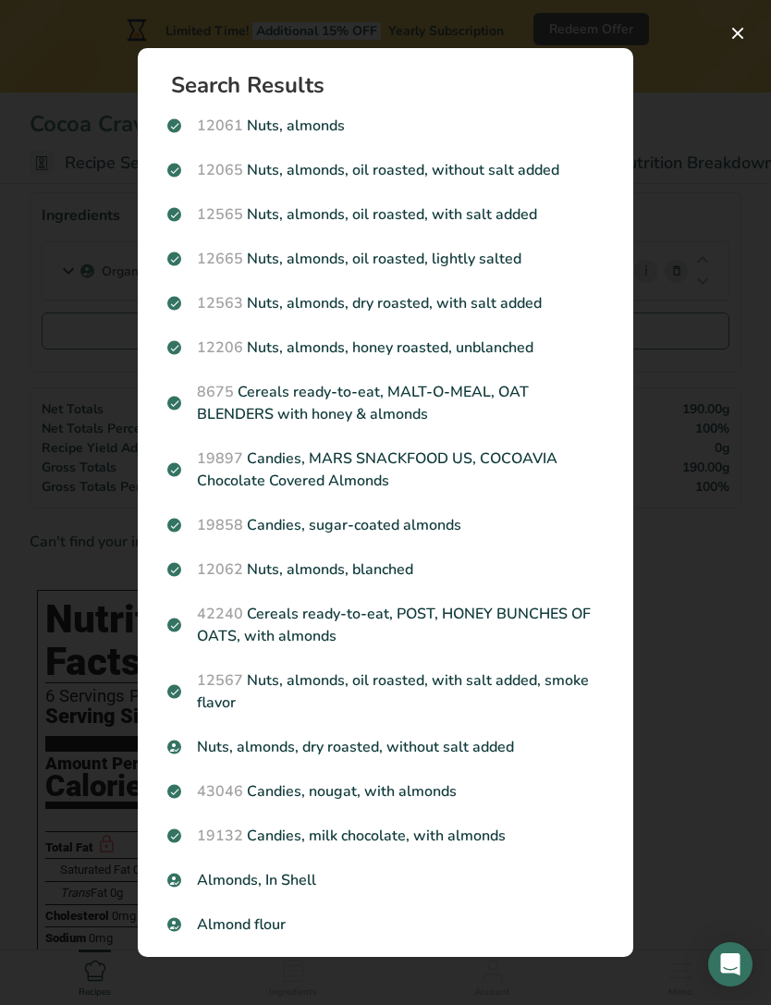
scroll to position [0, 0]
click at [295, 140] on div "12061 Nuts, almonds" at bounding box center [385, 126] width 459 height 44
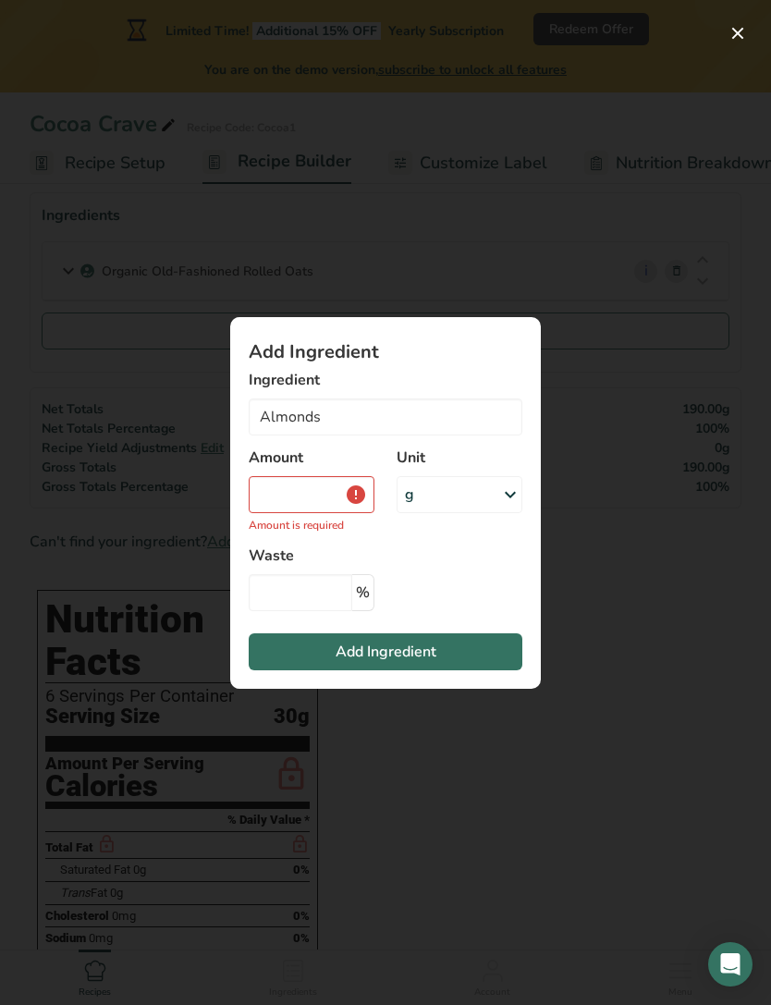
type input "Nuts, almonds"
click at [324, 513] on input "Add ingredient modal" at bounding box center [312, 494] width 126 height 37
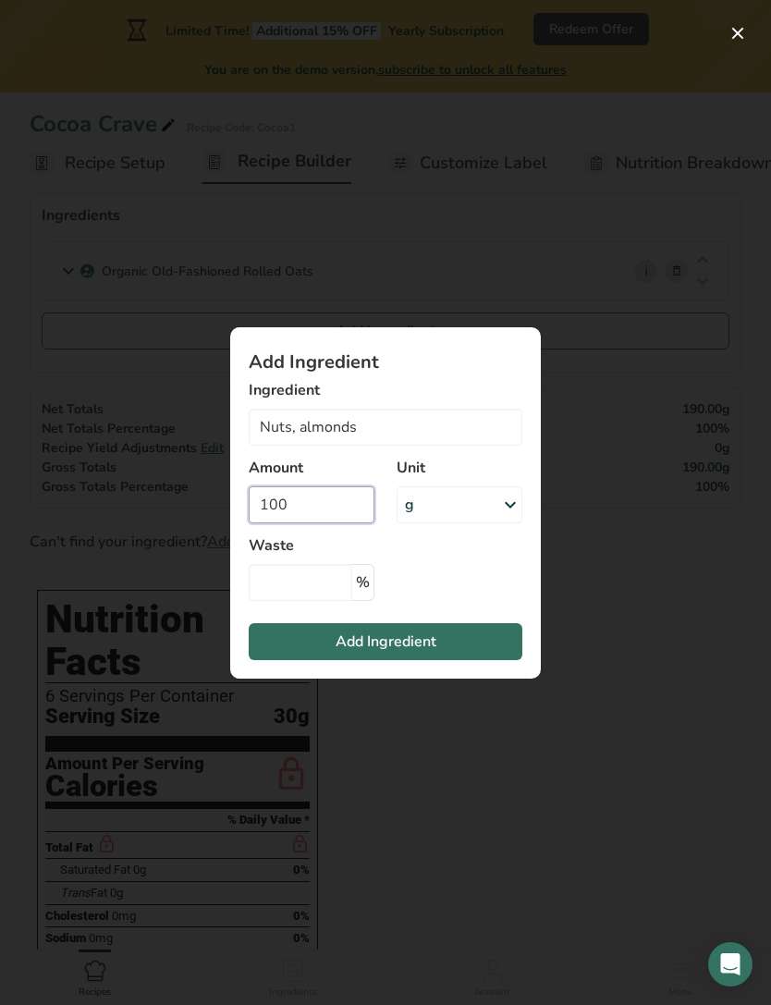
type input "100"
click at [274, 601] on input "Add ingredient modal" at bounding box center [301, 582] width 104 height 37
type input "5"
click at [288, 652] on button "Add Ingredient" at bounding box center [386, 641] width 274 height 37
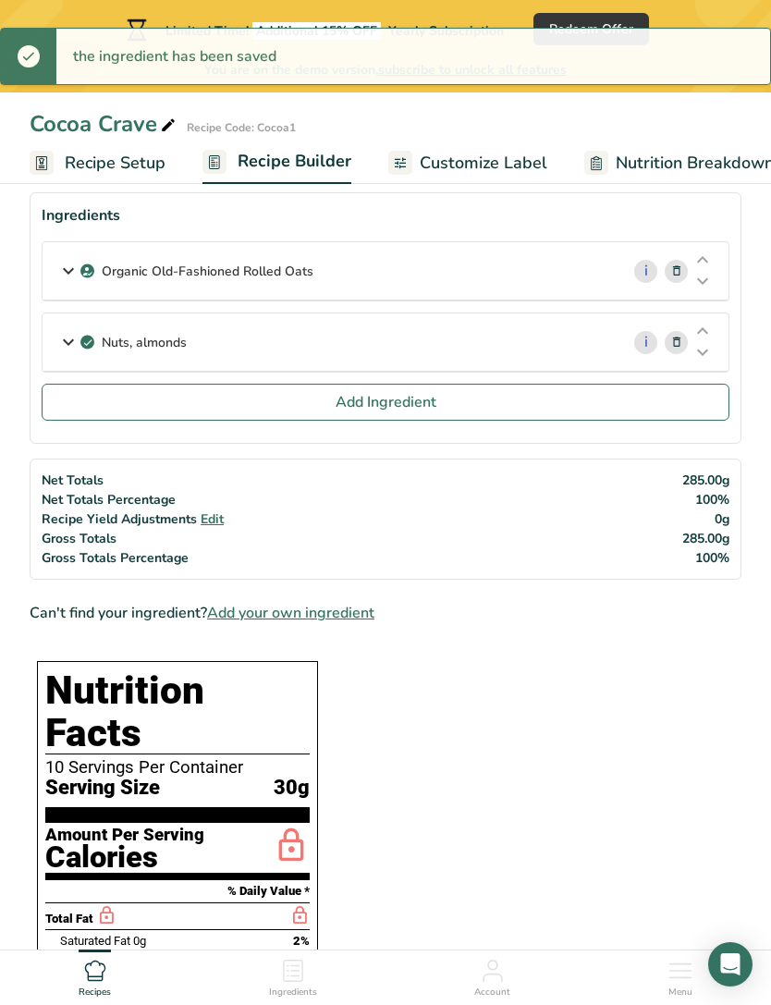
click at [96, 411] on button "Add Ingredient" at bounding box center [386, 402] width 688 height 37
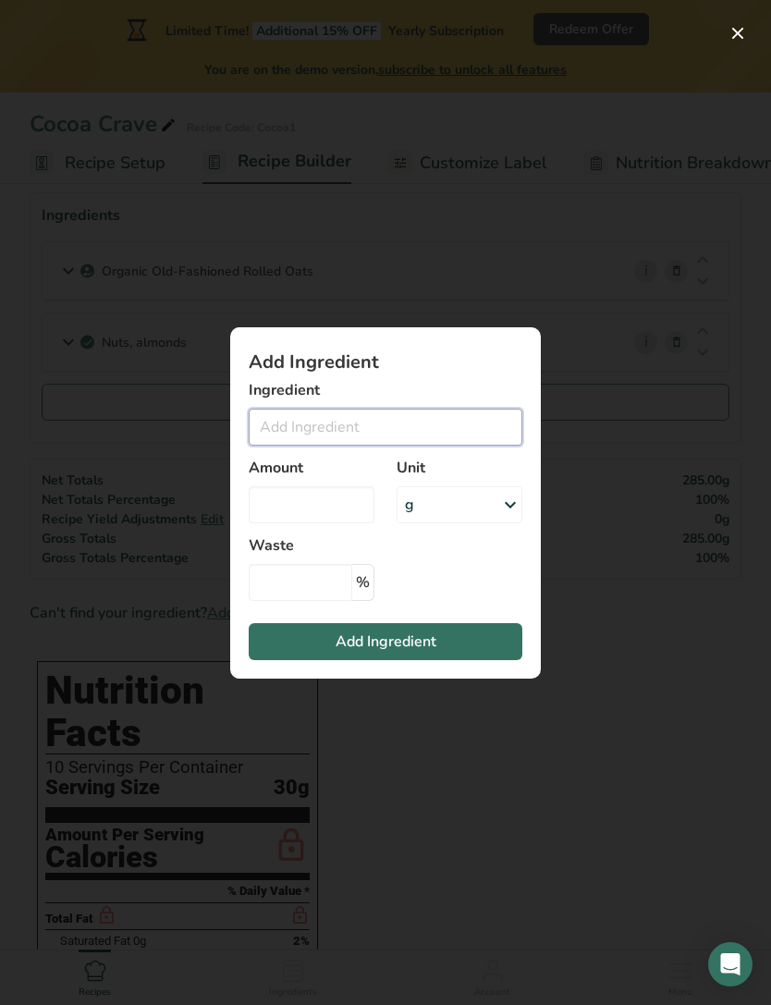
click at [264, 446] on input "Add ingredient modal" at bounding box center [386, 427] width 274 height 37
click at [288, 474] on p "Lemon Zest" at bounding box center [306, 464] width 85 height 19
type input "Lemon Zest"
click at [266, 523] on input "Add ingredient modal" at bounding box center [312, 504] width 126 height 37
type input "20"
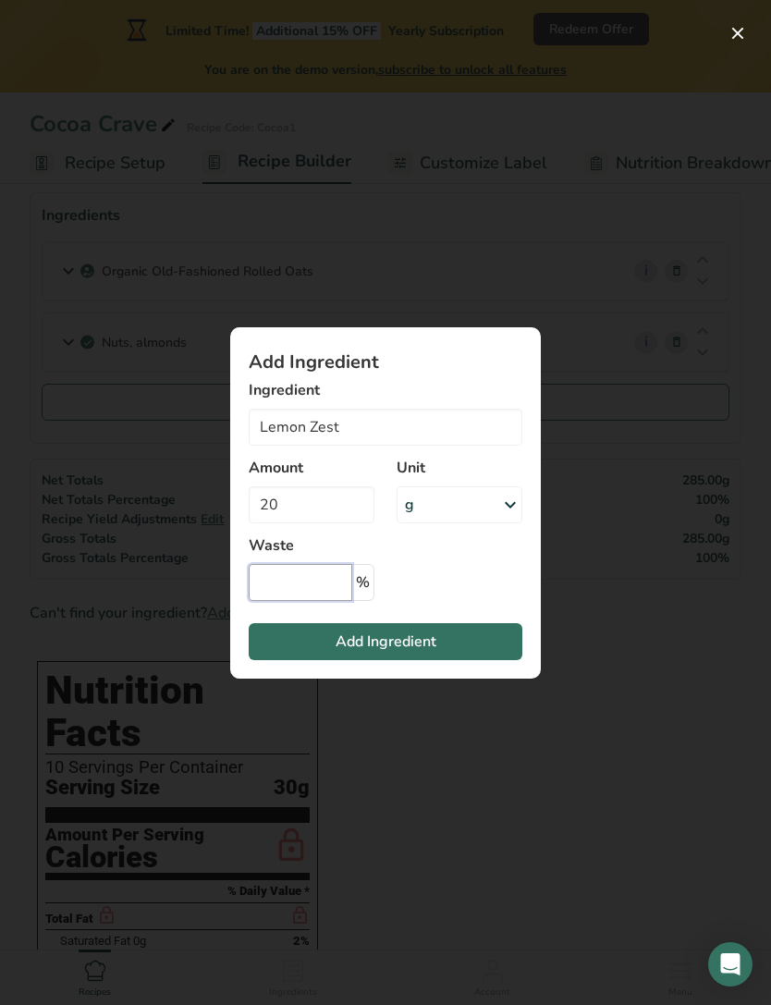
click at [272, 601] on input "Add ingredient modal" at bounding box center [301, 582] width 104 height 37
type input "5"
click at [285, 660] on button "Add Ingredient" at bounding box center [386, 641] width 274 height 37
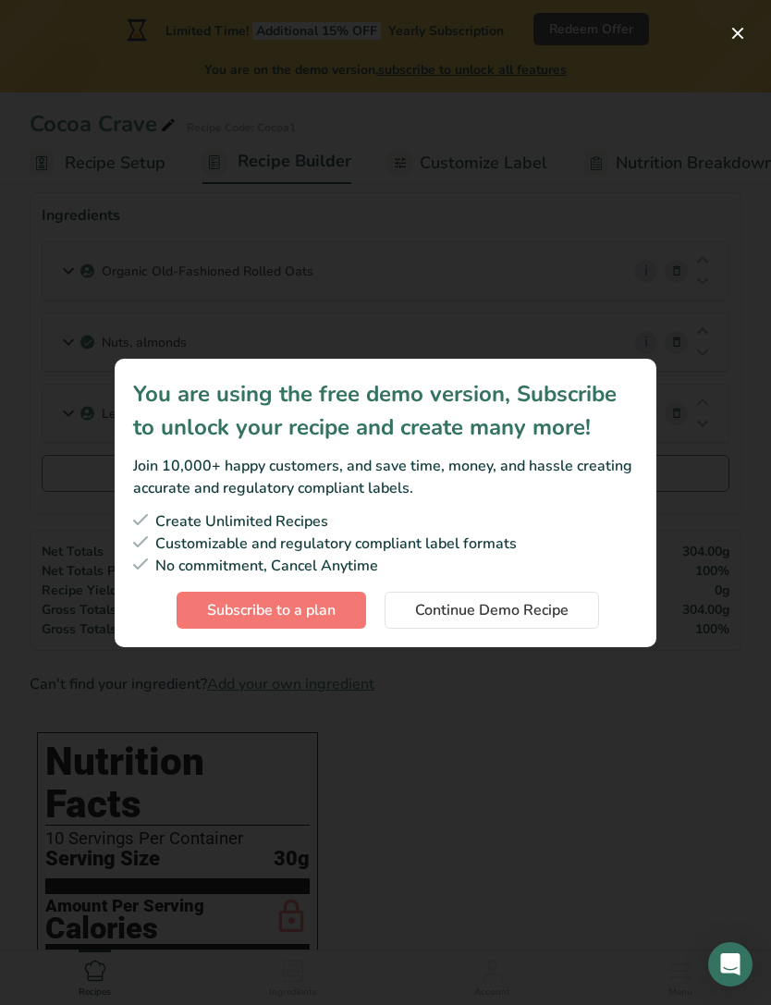
click at [582, 629] on button "Continue Demo Recipe" at bounding box center [492, 610] width 215 height 37
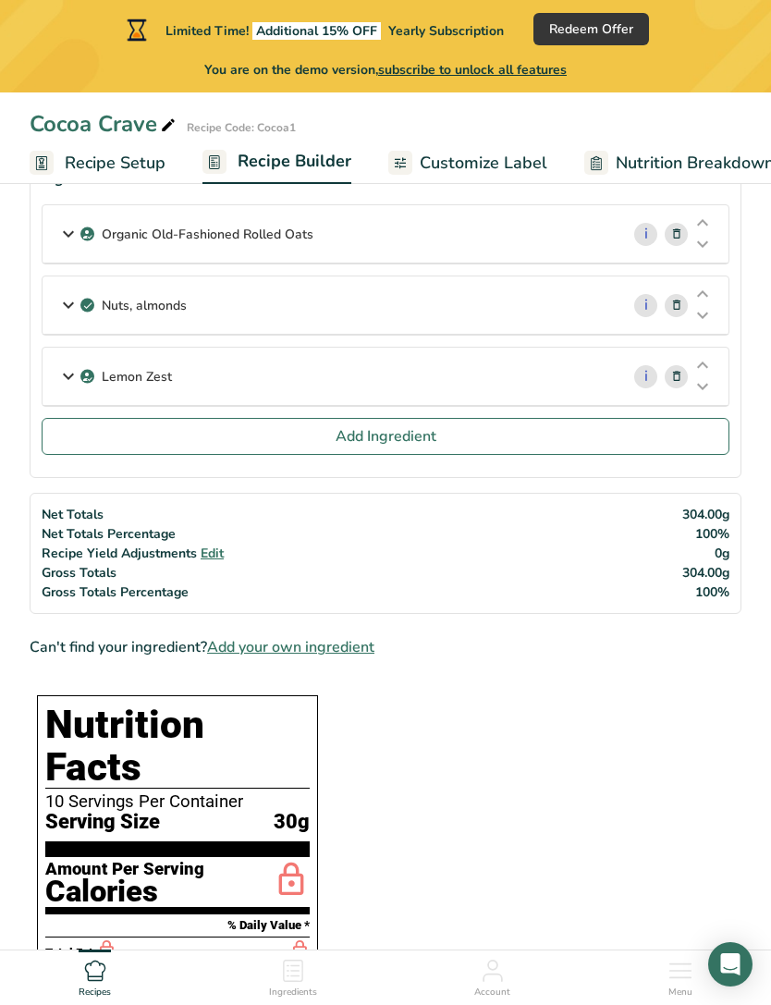
scroll to position [139, 0]
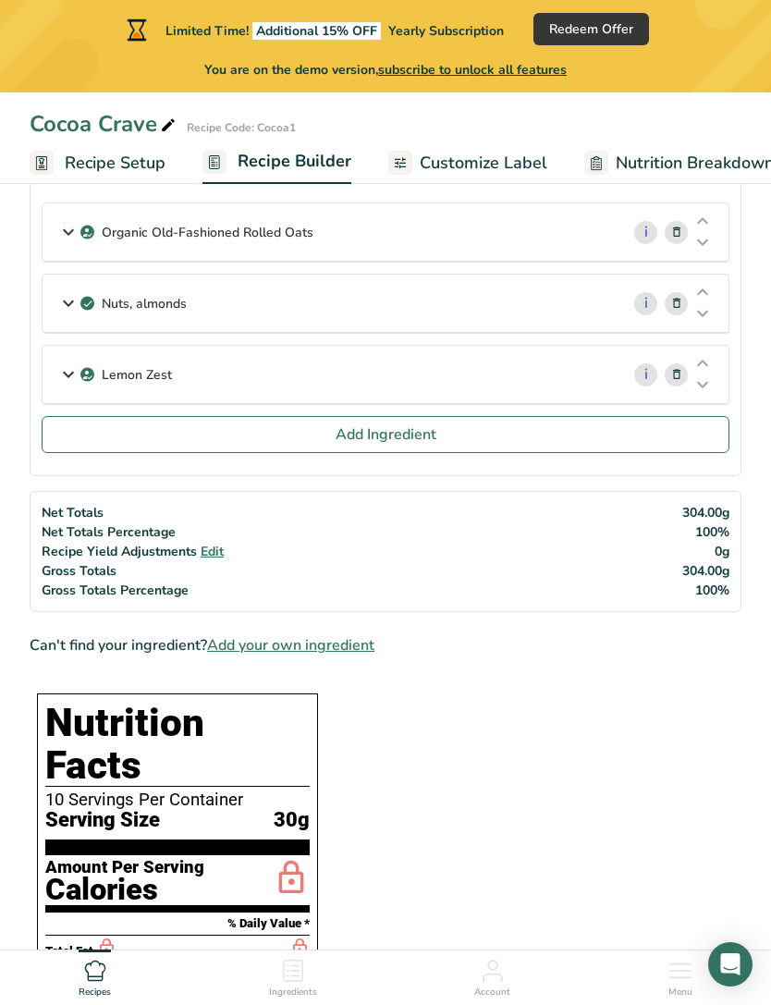
click at [94, 437] on button "Add Ingredient" at bounding box center [386, 434] width 688 height 37
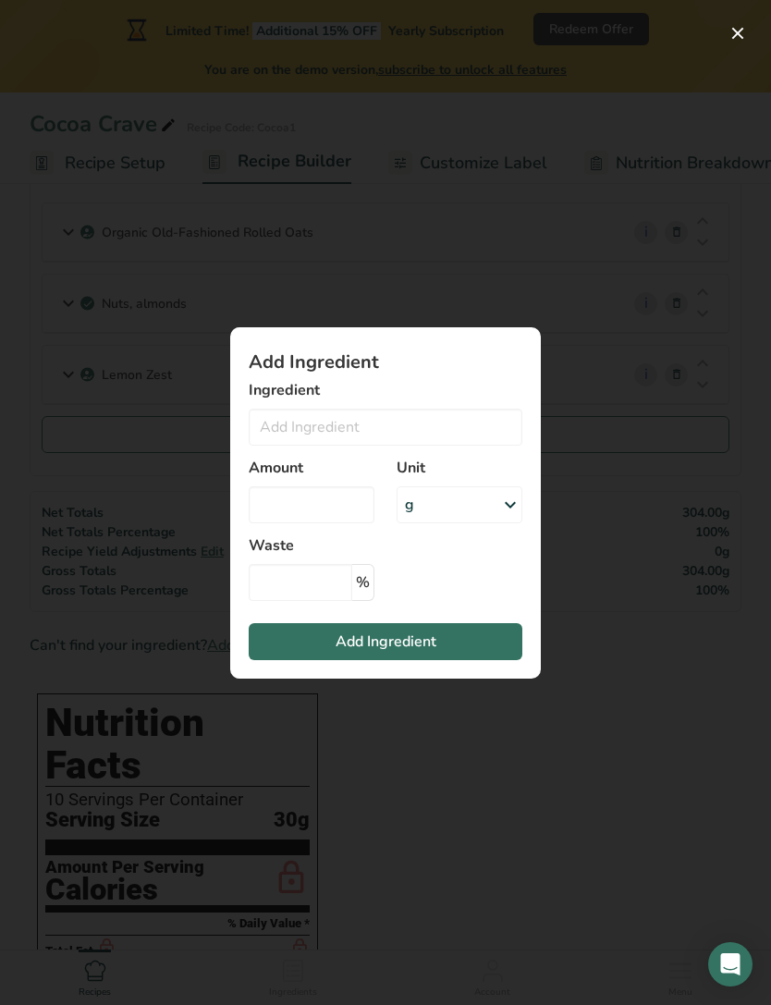
click at [489, 401] on label "Ingredient" at bounding box center [386, 390] width 274 height 22
click at [476, 445] on input "Add ingredient modal" at bounding box center [386, 427] width 274 height 37
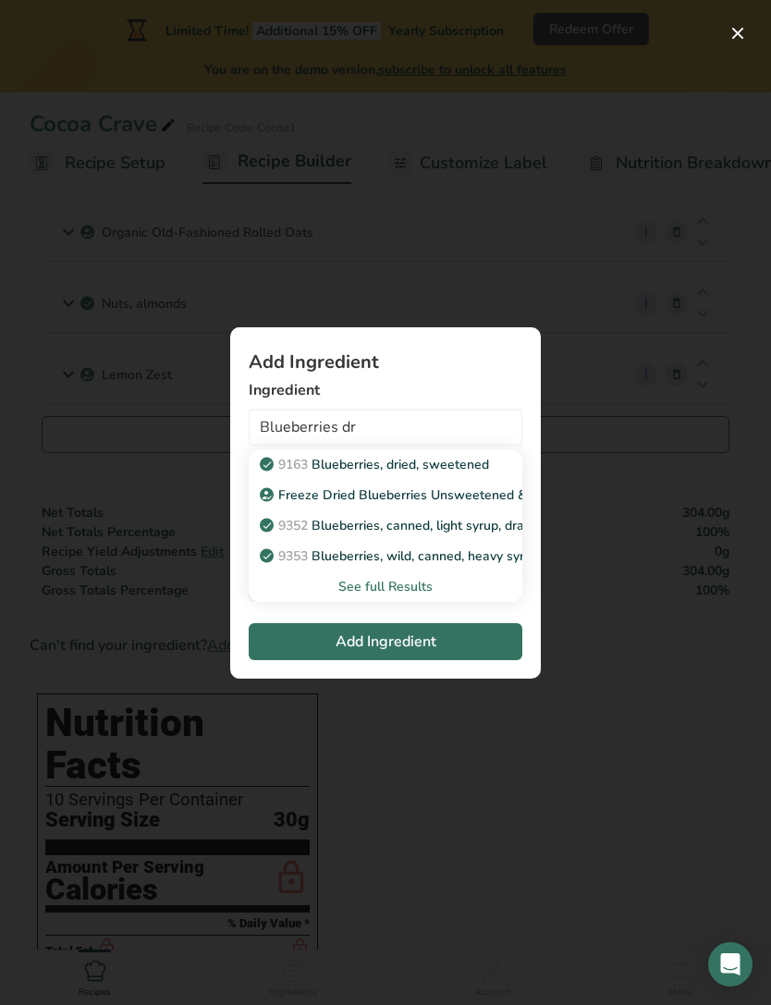
click at [415, 596] on div "See full Results" at bounding box center [386, 586] width 244 height 19
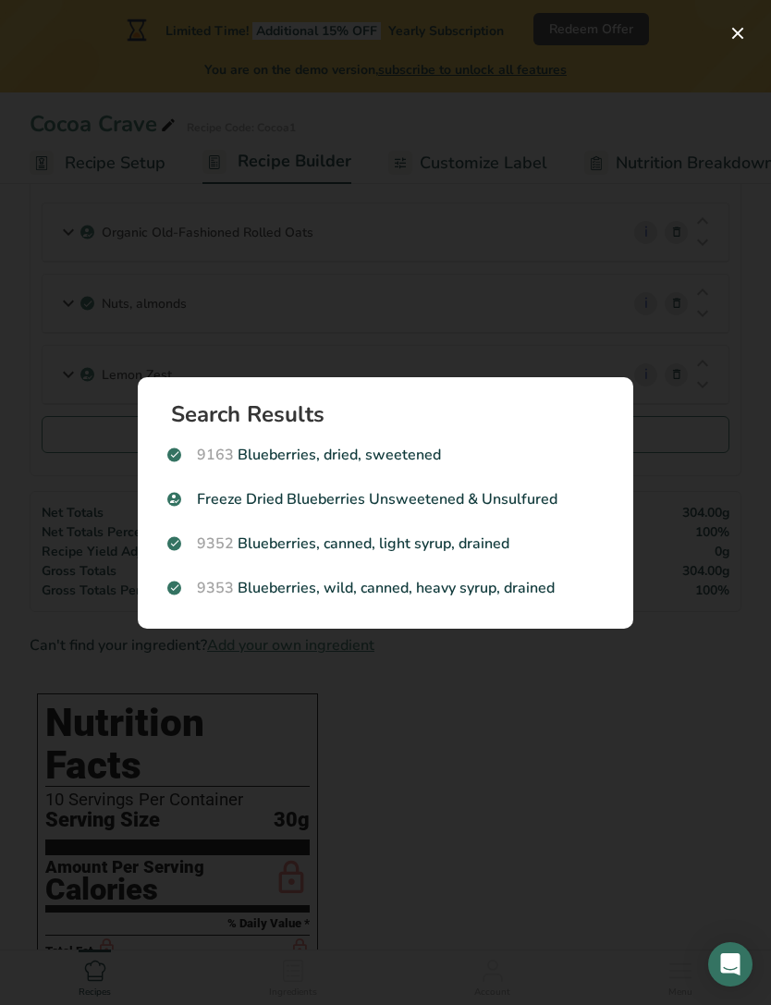
click at [695, 437] on div "Search results modal" at bounding box center [385, 502] width 771 height 1005
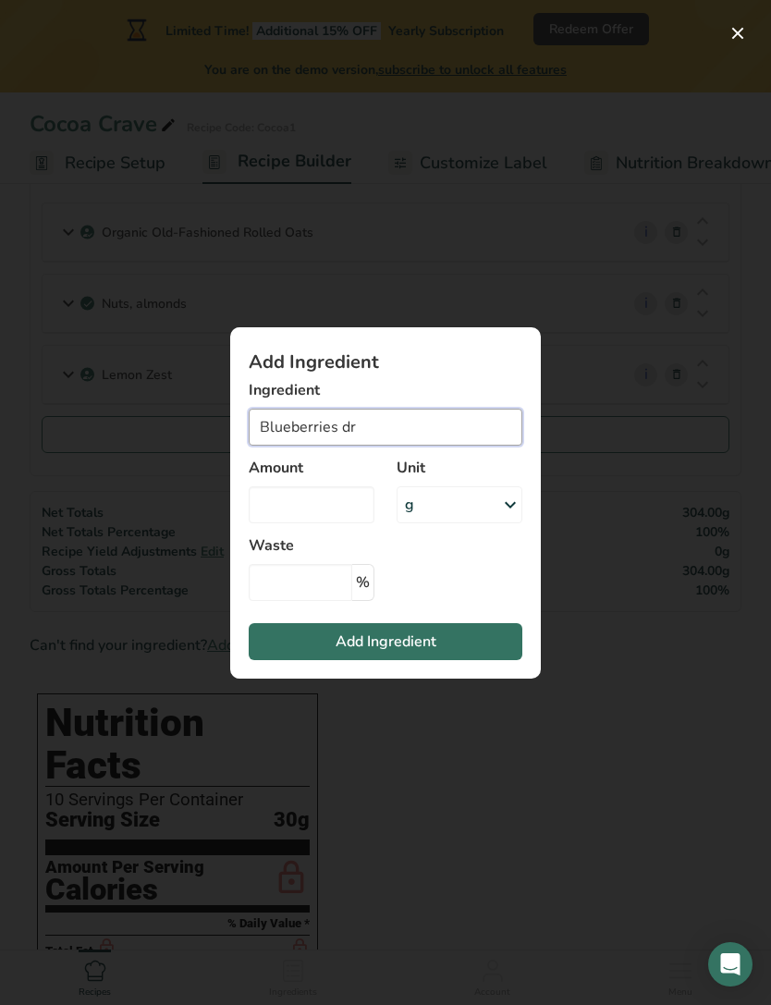
click at [463, 446] on input "Blueberries dr" at bounding box center [386, 427] width 274 height 37
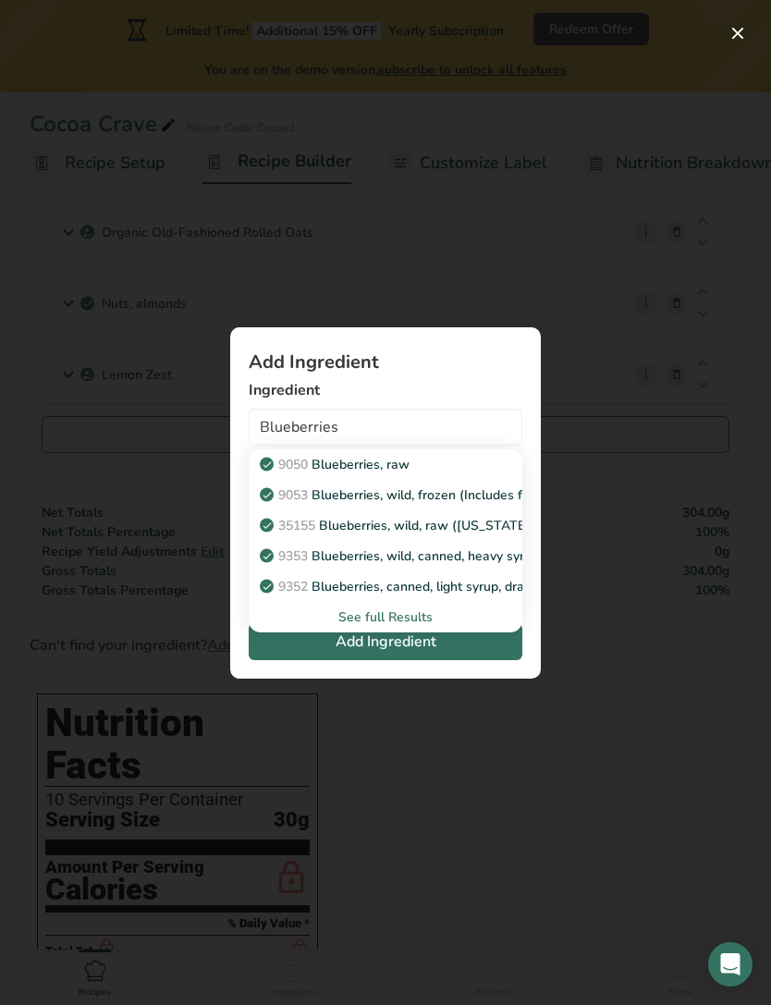
click at [411, 627] on div "See full Results" at bounding box center [386, 616] width 244 height 19
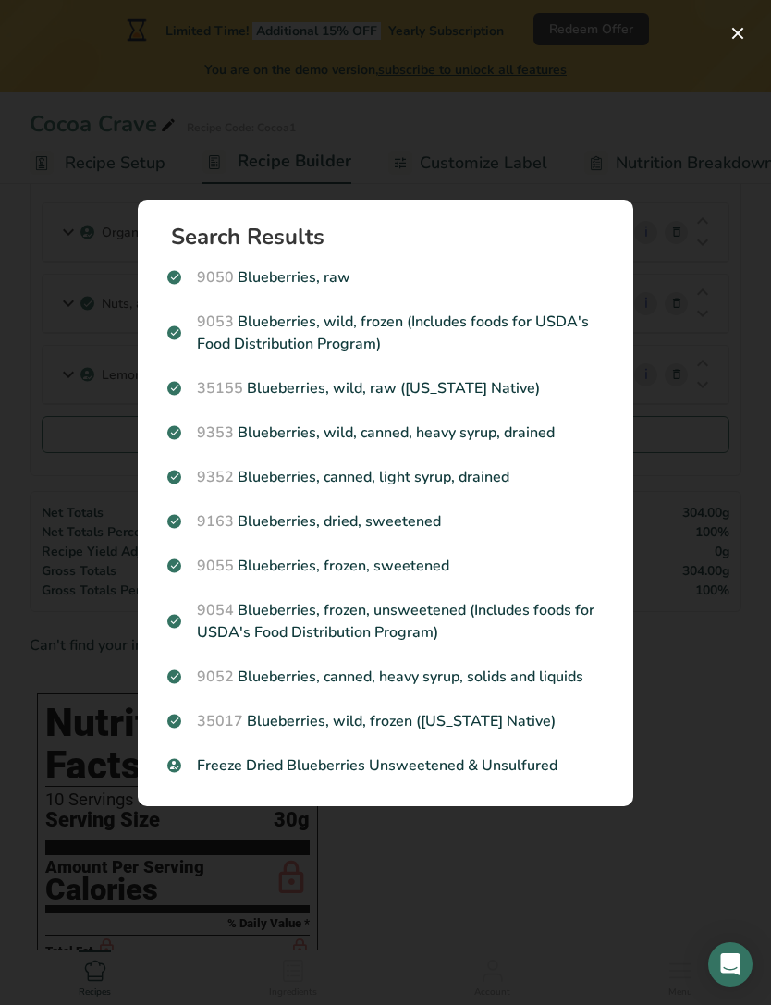
click at [412, 533] on p "9163 Blueberries, dried, sweetened" at bounding box center [385, 521] width 436 height 22
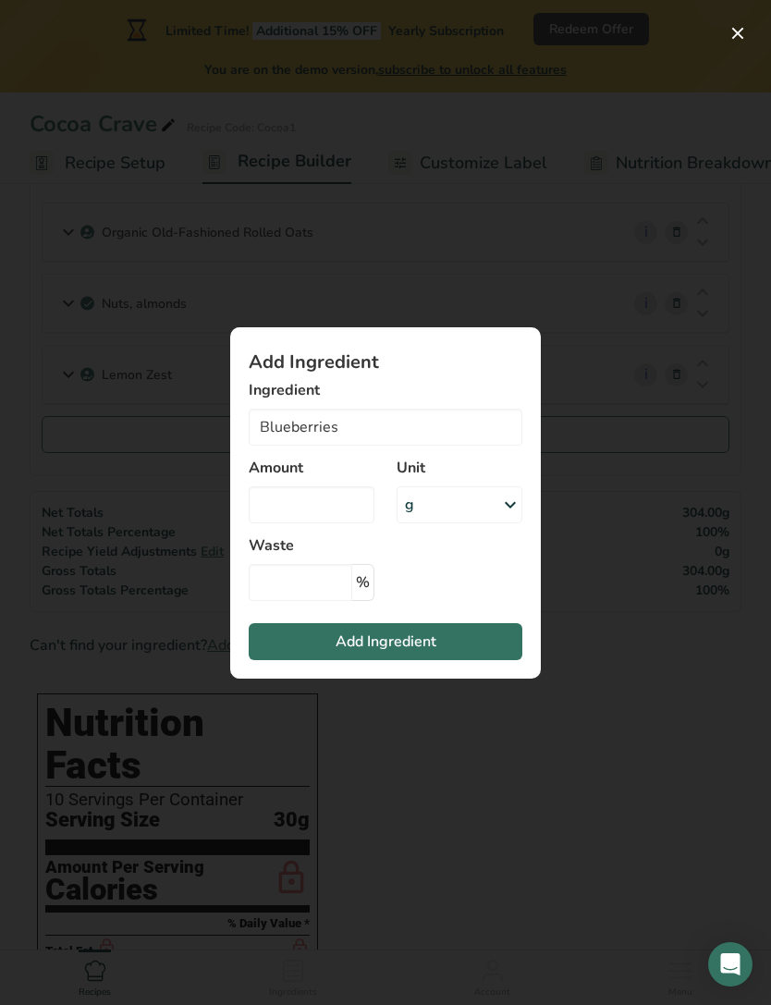
type input "Blueberries, dried, sweetened"
click at [329, 523] on input "Add ingredient modal" at bounding box center [312, 504] width 126 height 37
type input "80"
click at [315, 601] on input "Add ingredient modal" at bounding box center [301, 582] width 104 height 37
type input "5"
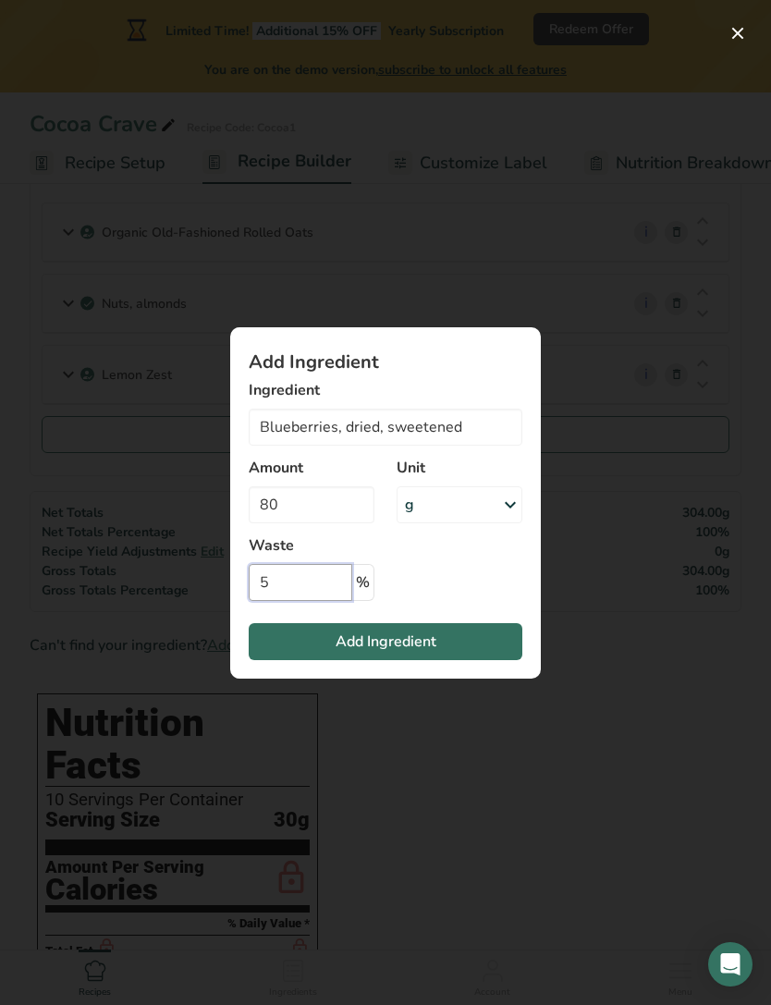
click at [418, 653] on span "Add Ingredient" at bounding box center [386, 642] width 101 height 22
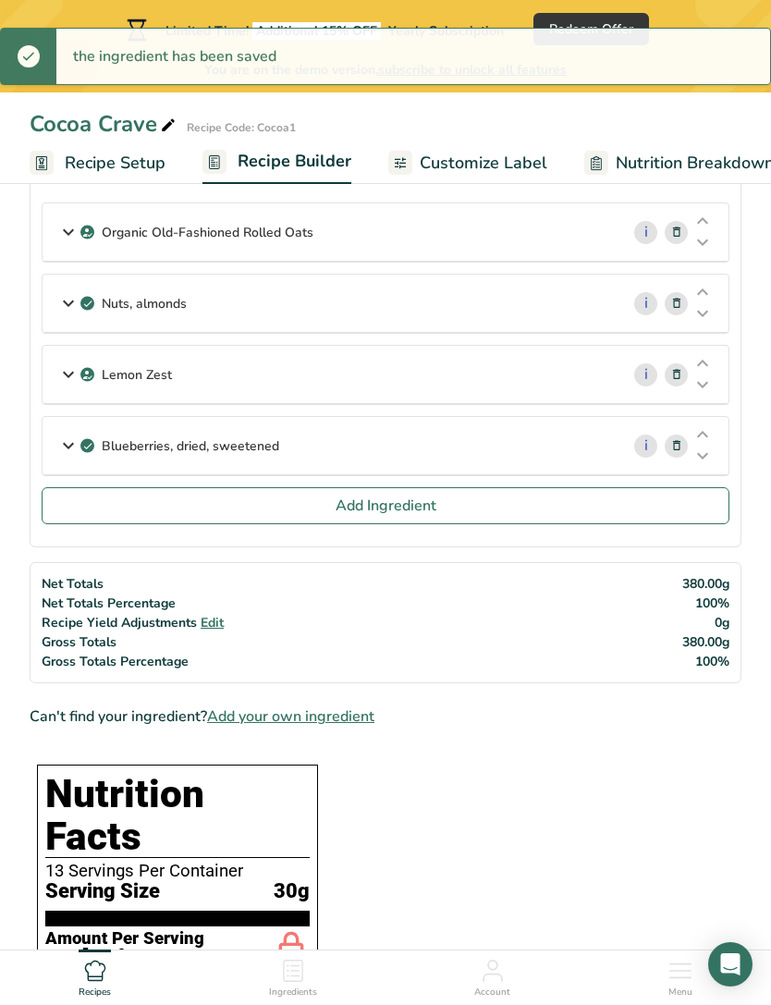
click at [609, 522] on button "Add Ingredient" at bounding box center [386, 505] width 688 height 37
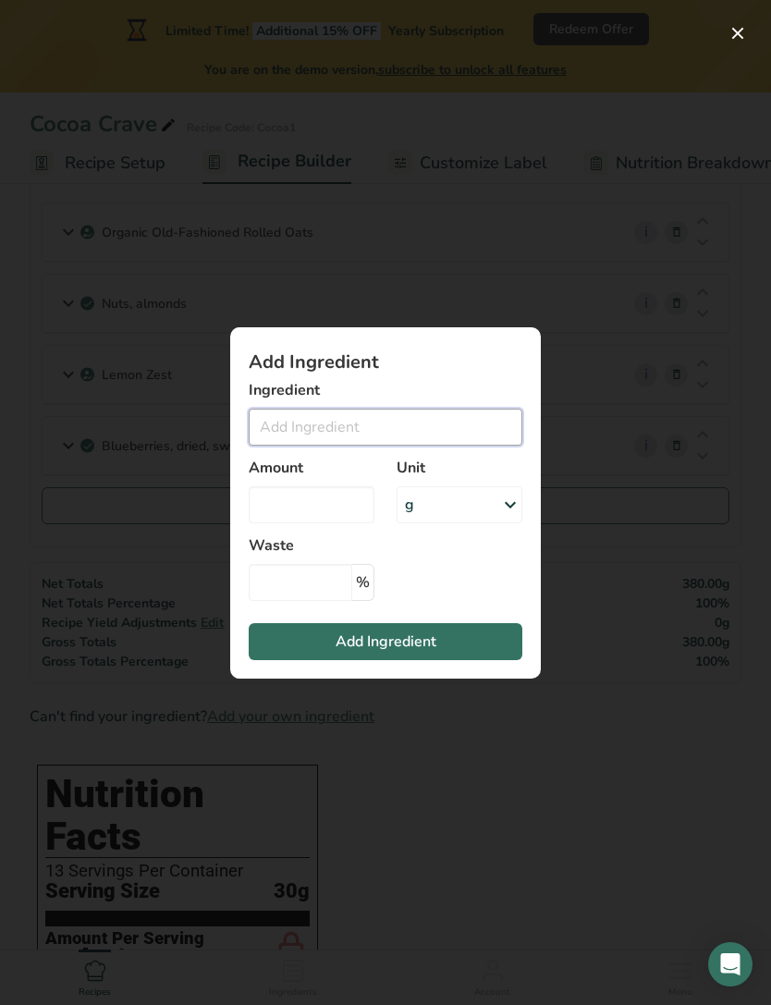
click at [412, 446] on input "Add ingredient modal" at bounding box center [386, 427] width 274 height 37
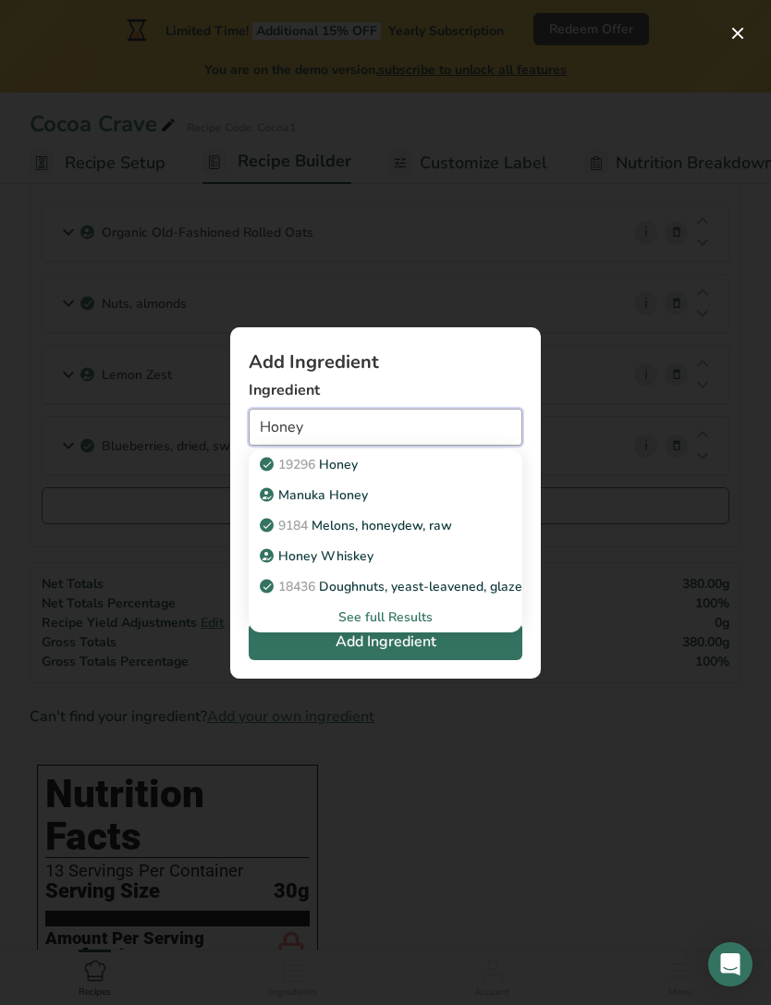
type input "Honey"
click at [365, 474] on div "19296 Honey" at bounding box center [371, 464] width 215 height 19
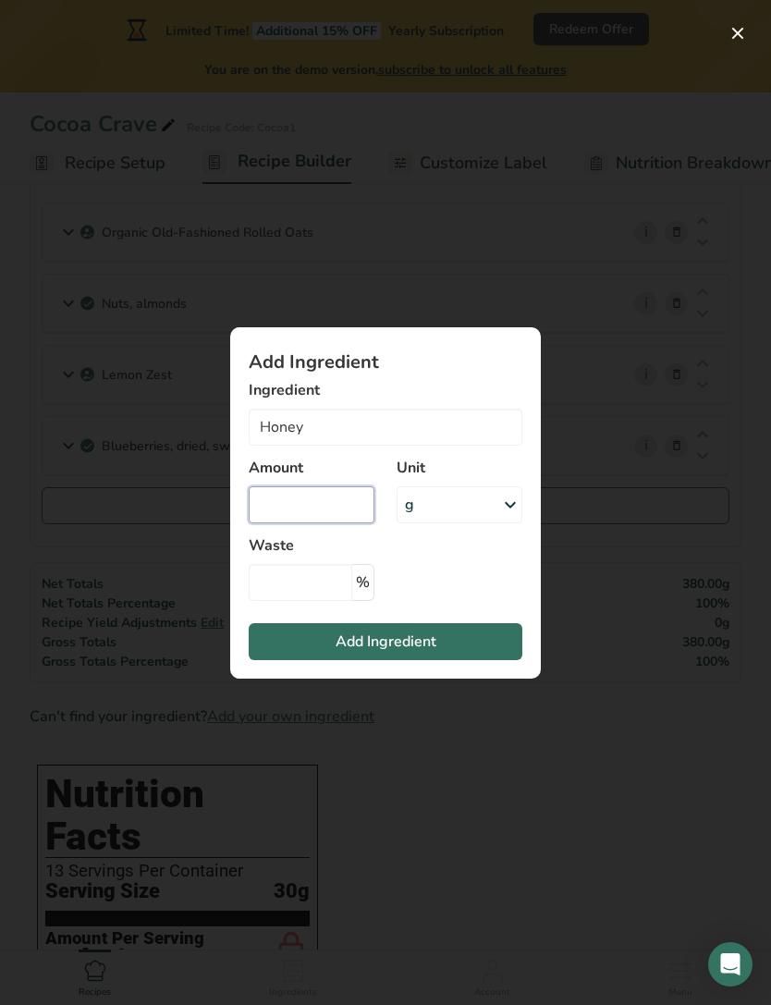
click at [349, 523] on input "Add ingredient modal" at bounding box center [312, 504] width 126 height 37
type input "60"
click at [334, 601] on input "Add ingredient modal" at bounding box center [301, 582] width 104 height 37
type input "5"
click at [427, 653] on span "Add Ingredient" at bounding box center [386, 642] width 101 height 22
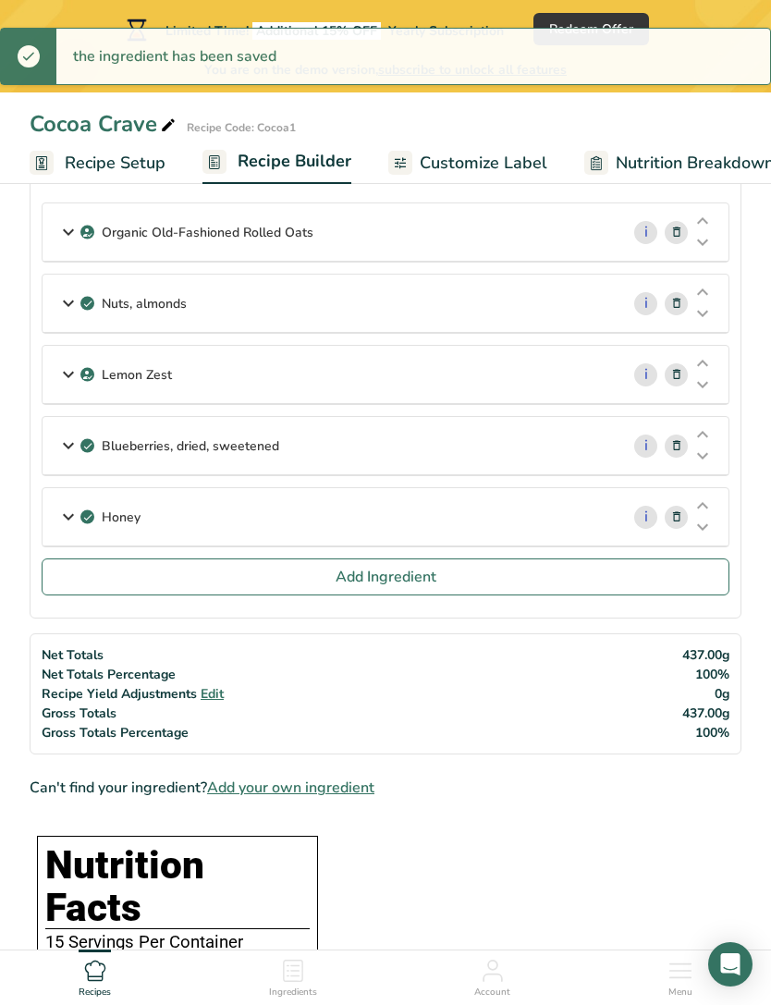
click at [438, 578] on button "Add Ingredient" at bounding box center [386, 576] width 688 height 37
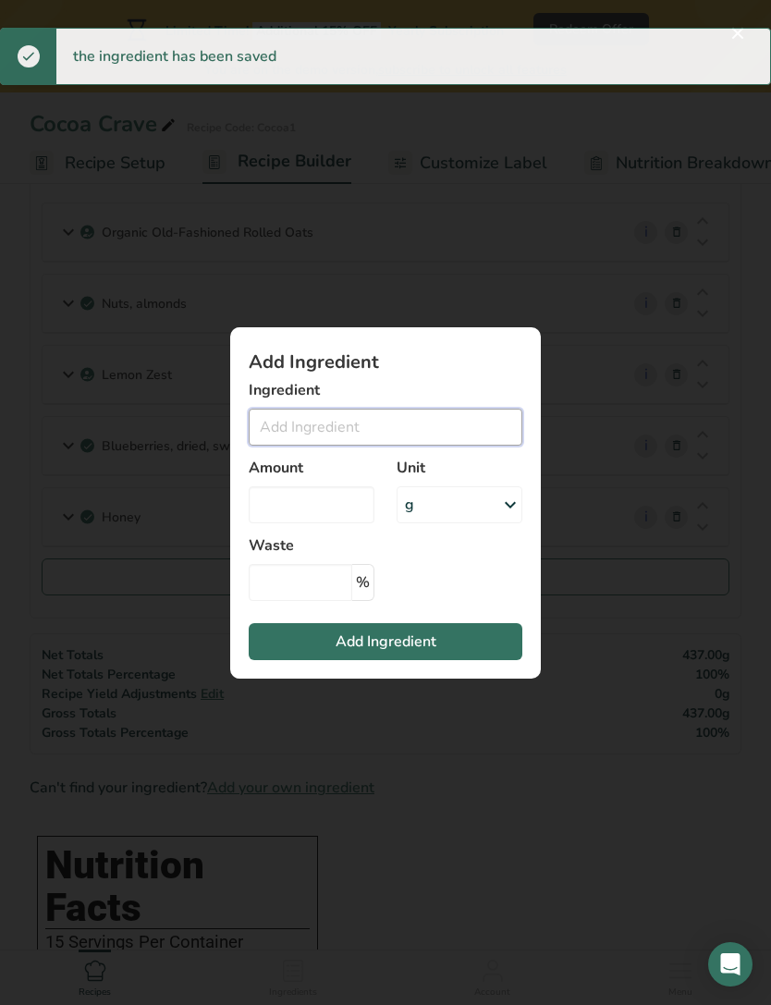
click at [430, 446] on input "Add ingredient modal" at bounding box center [386, 427] width 274 height 37
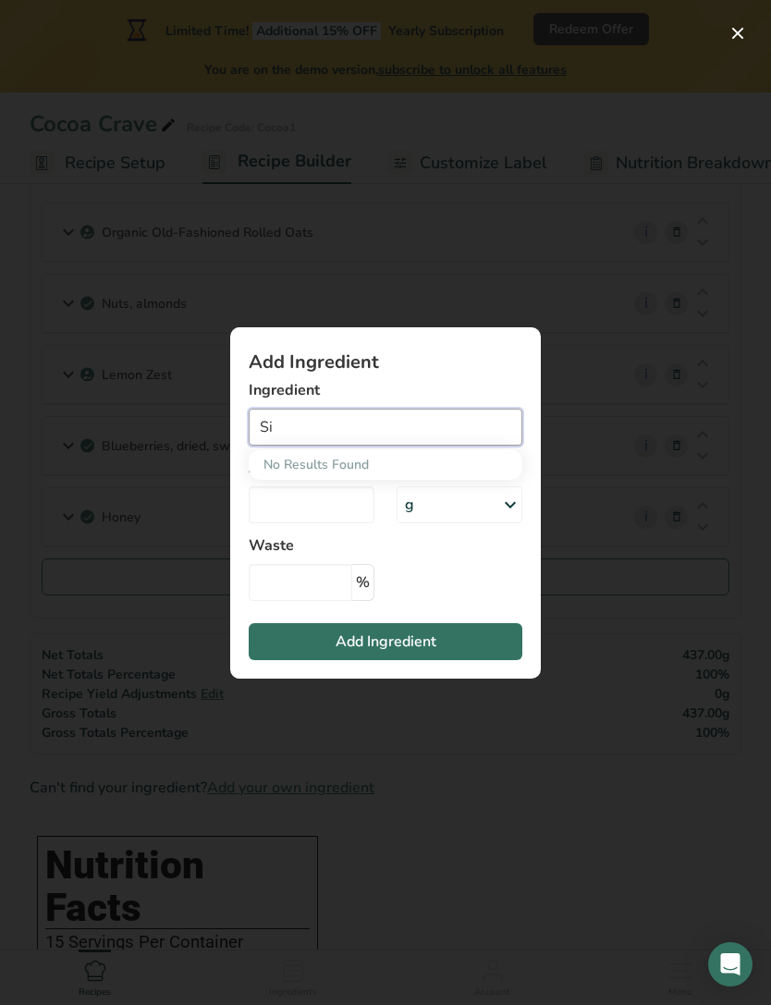
type input "S"
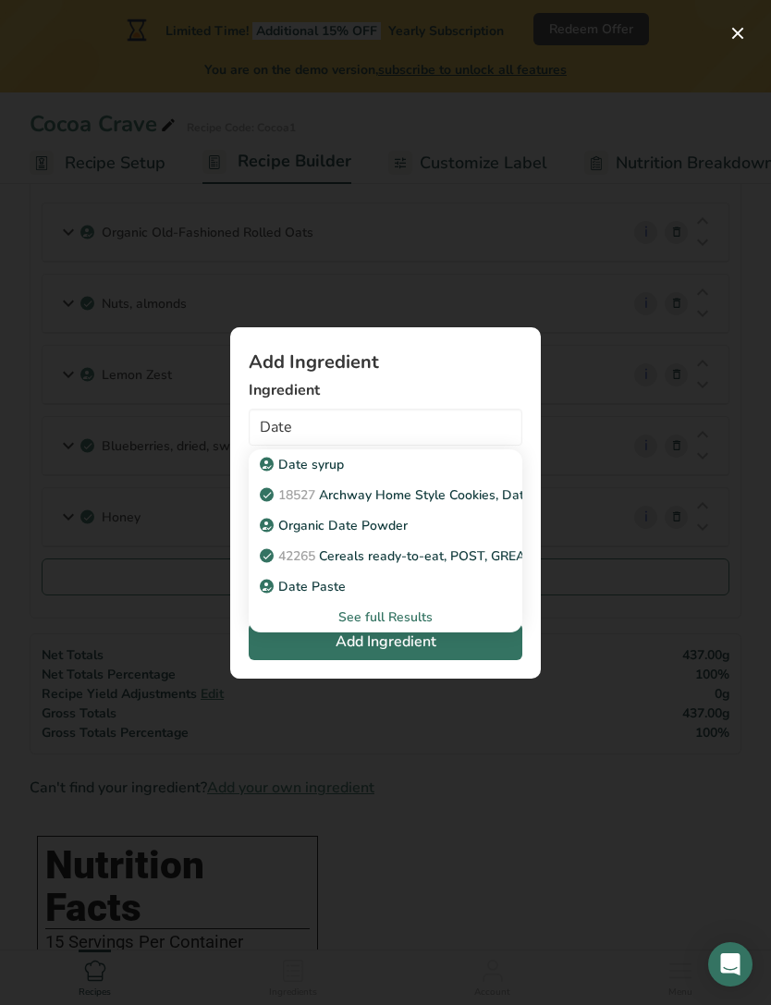
click at [336, 474] on p "Date syrup" at bounding box center [304, 464] width 80 height 19
type input "Date syrup"
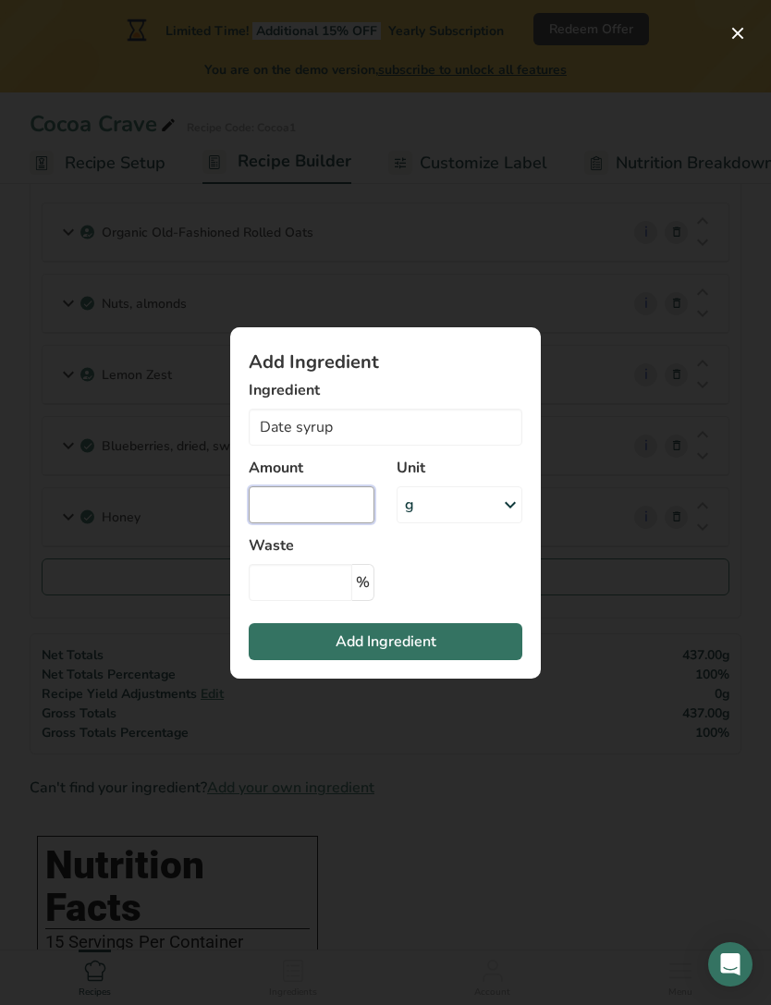
click at [337, 523] on input "Add ingredient modal" at bounding box center [312, 504] width 126 height 37
type input "60"
click at [316, 601] on input "Add ingredient modal" at bounding box center [301, 582] width 104 height 37
type input "5"
click at [416, 653] on span "Add Ingredient" at bounding box center [386, 642] width 101 height 22
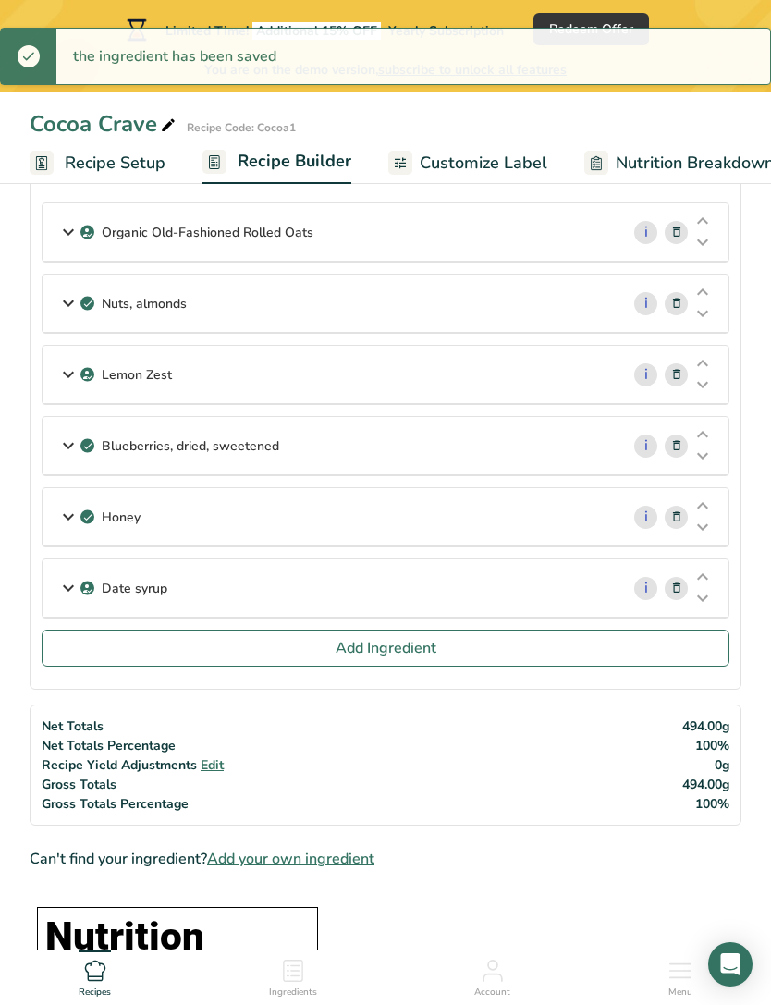
click at [512, 654] on button "Add Ingredient" at bounding box center [386, 648] width 688 height 37
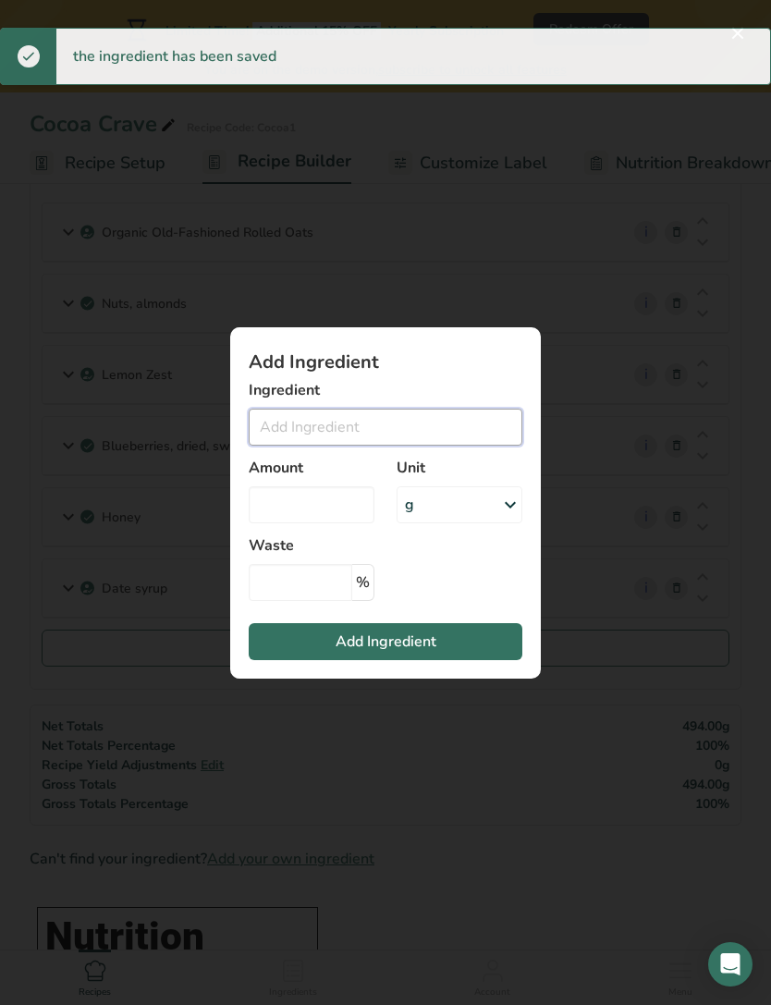
click at [427, 446] on input "Add ingredient modal" at bounding box center [386, 427] width 274 height 37
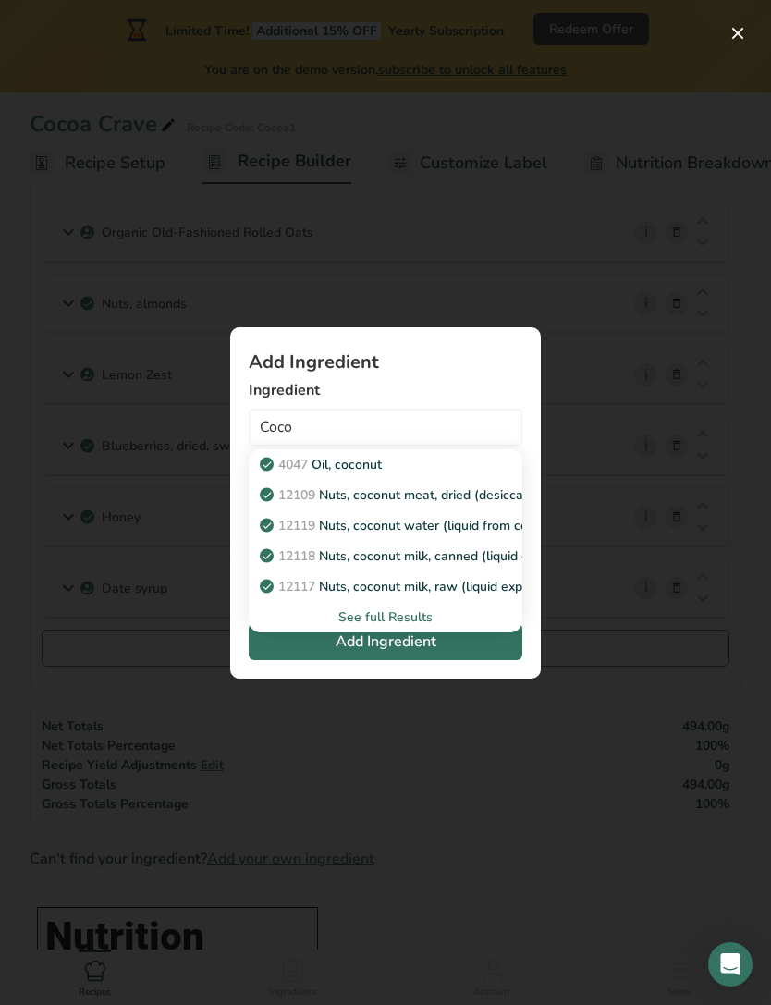
click at [400, 474] on div "4047 Oil, coconut" at bounding box center [371, 464] width 215 height 19
type input "Oil, coconut"
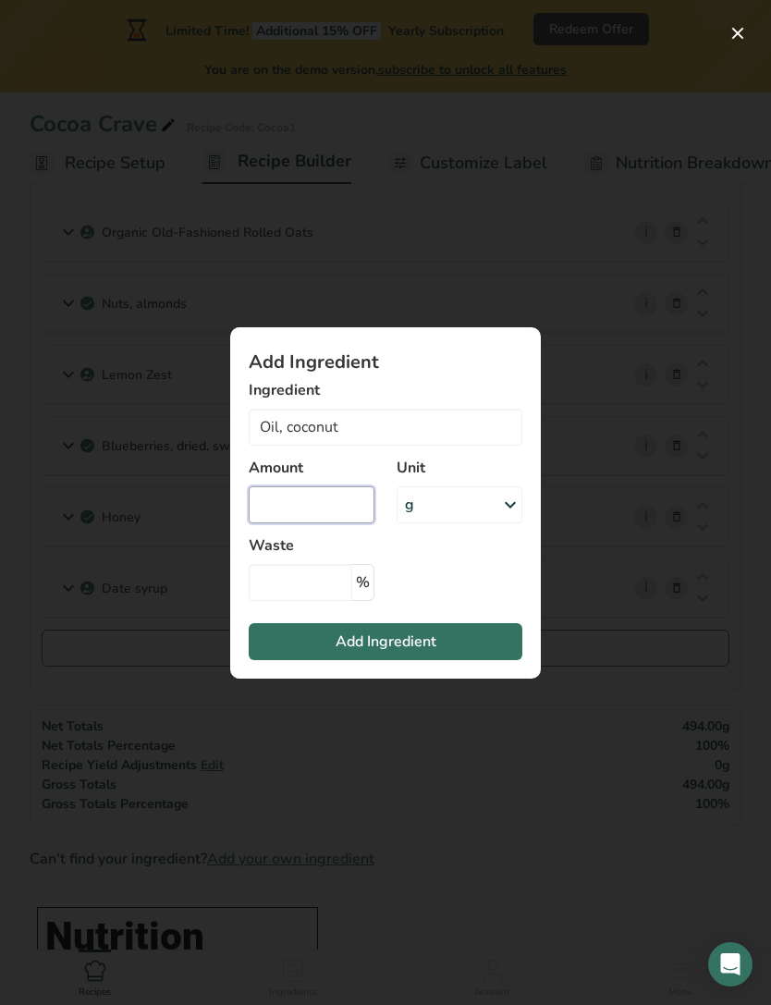
click at [351, 523] on input "Add ingredient modal" at bounding box center [312, 504] width 126 height 37
type input "40"
click at [312, 601] on input "Add ingredient modal" at bounding box center [301, 582] width 104 height 37
type input "5"
click at [420, 653] on span "Add Ingredient" at bounding box center [386, 642] width 101 height 22
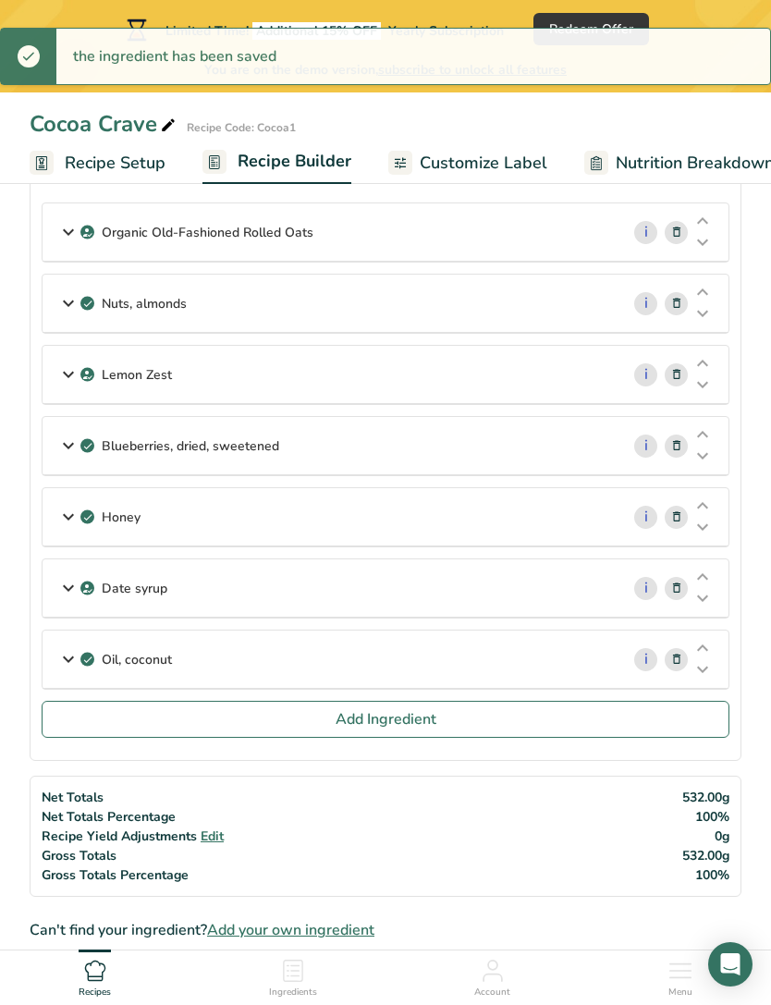
click at [461, 716] on button "Add Ingredient" at bounding box center [386, 719] width 688 height 37
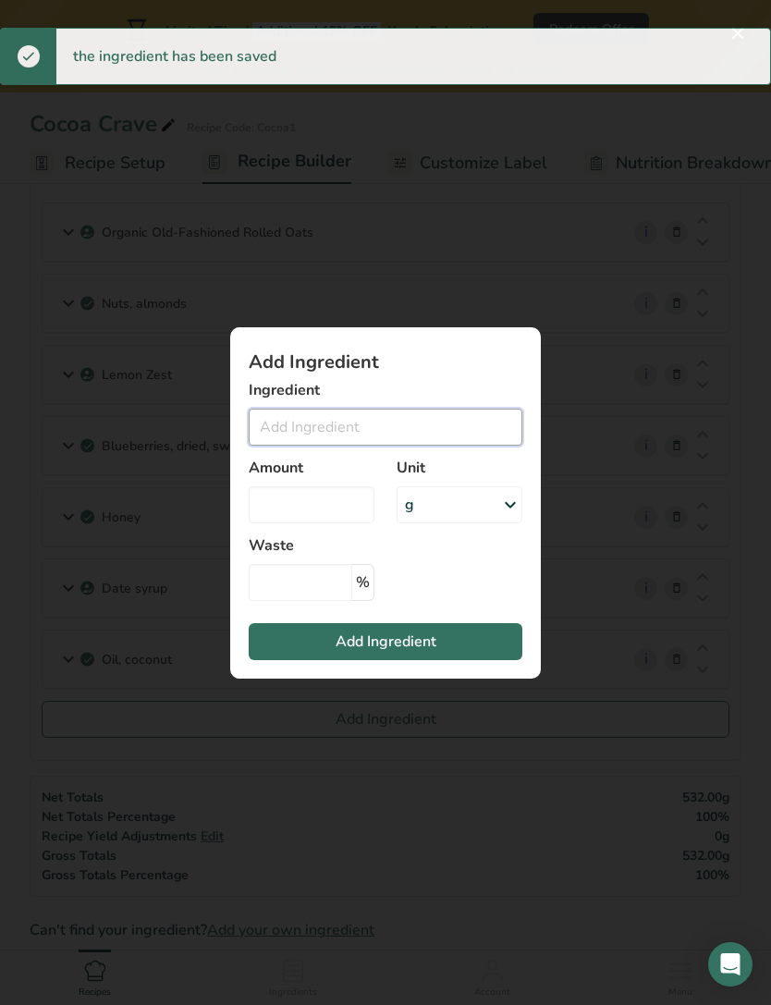
click at [429, 446] on input "Add ingredient modal" at bounding box center [386, 427] width 274 height 37
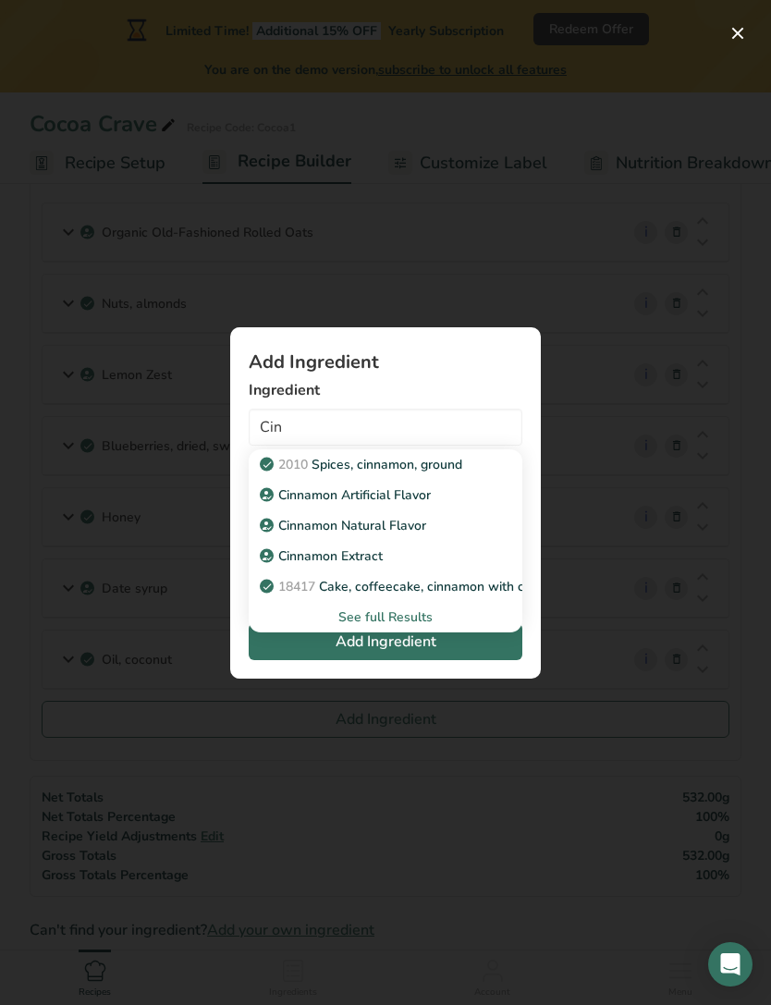
click at [467, 480] on link "2010 Spices, cinnamon, ground" at bounding box center [386, 464] width 274 height 31
type input "Spices, cinnamon, ground"
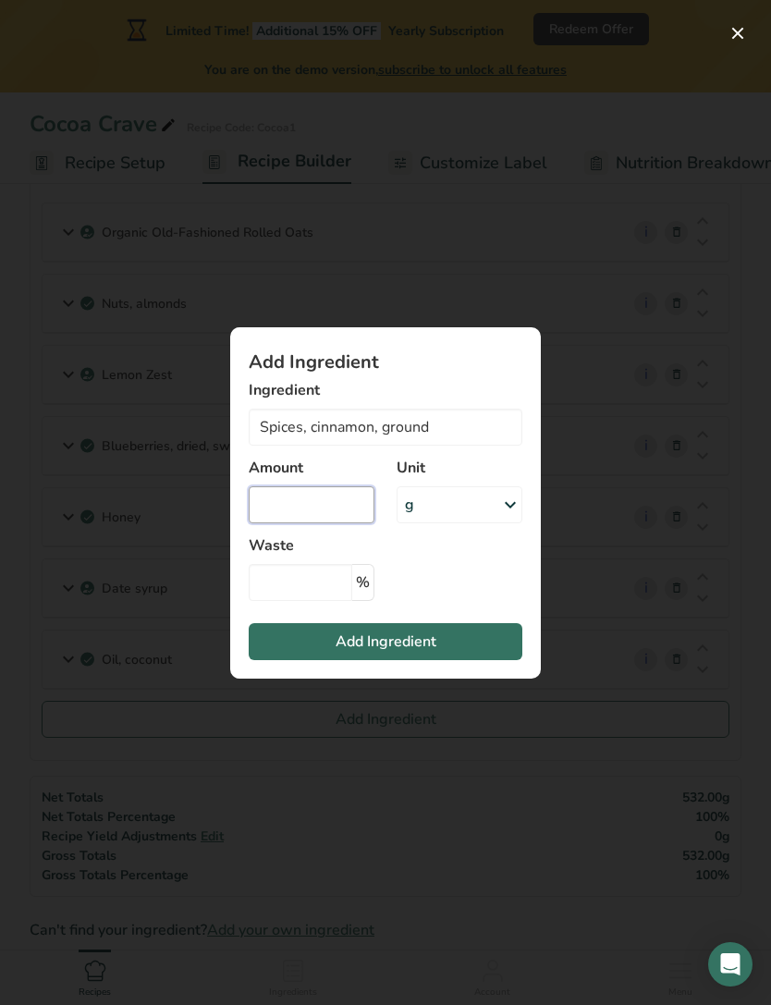
click at [335, 523] on input "Add ingredient modal" at bounding box center [312, 504] width 126 height 37
type input "15"
click at [325, 595] on input "Add ingredient modal" at bounding box center [301, 582] width 104 height 37
type input "5"
click at [432, 653] on span "Add Ingredient" at bounding box center [386, 642] width 101 height 22
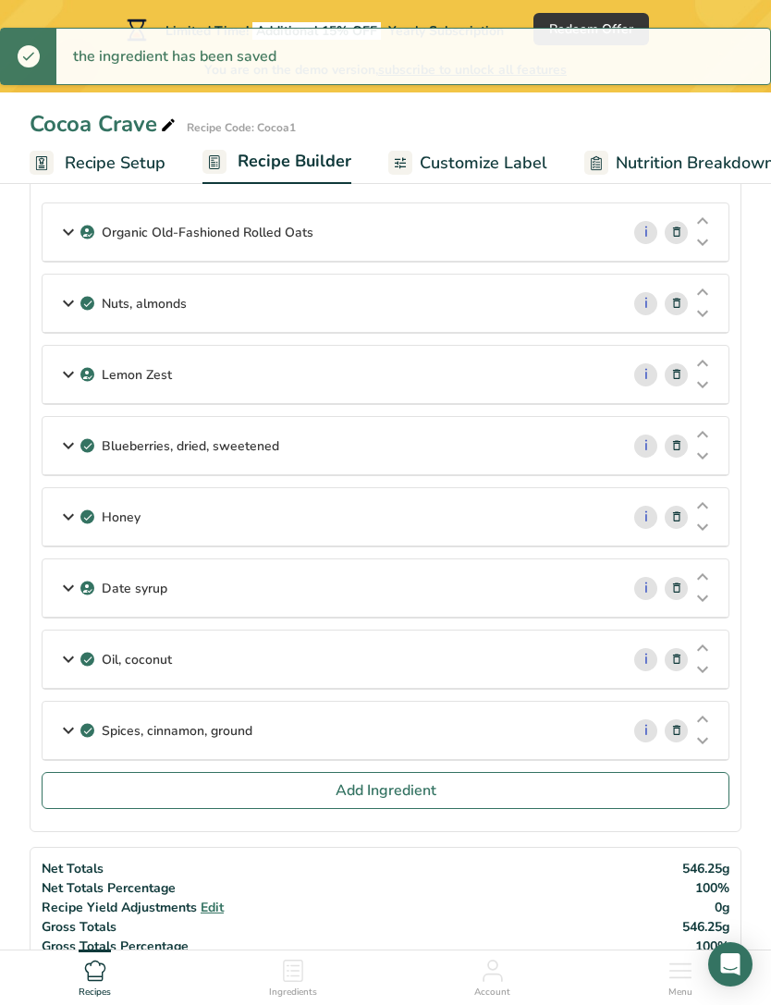
click at [424, 787] on span "Add Ingredient" at bounding box center [386, 790] width 101 height 22
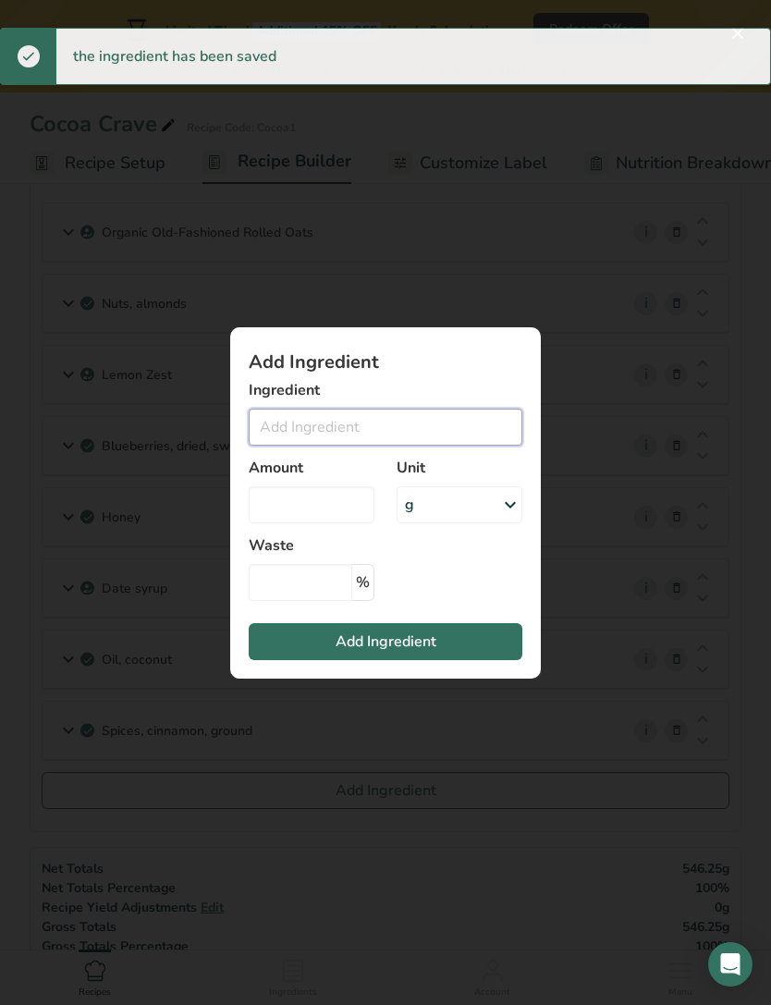
click at [421, 446] on input "Add ingredient modal" at bounding box center [386, 427] width 274 height 37
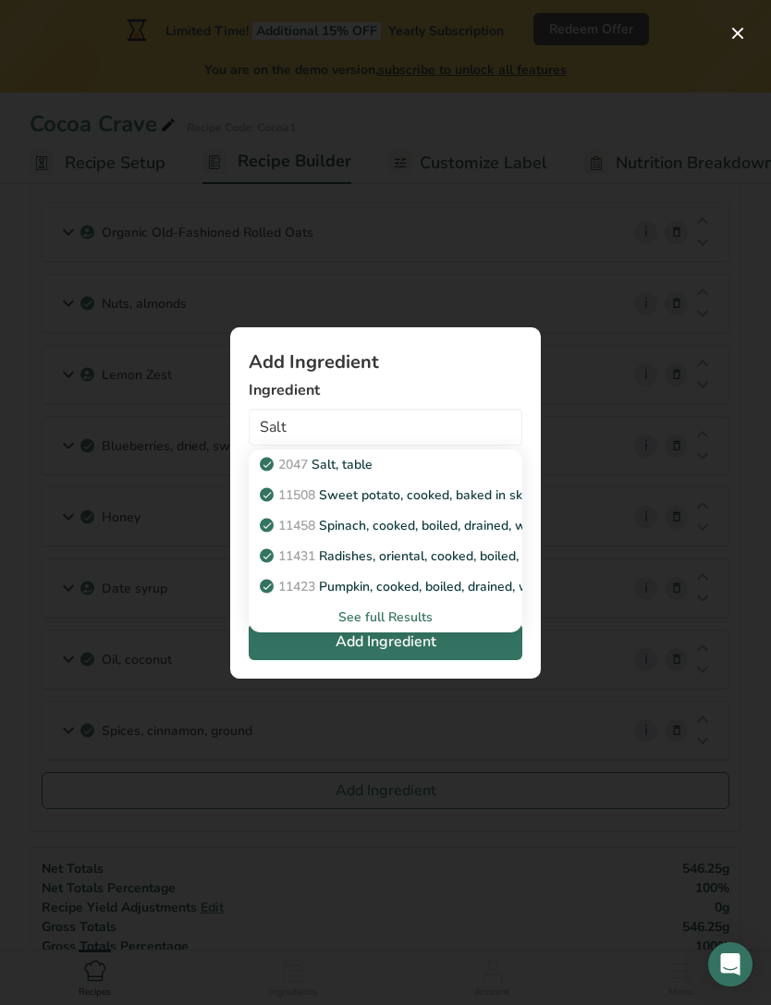
click at [381, 474] on div "2047 Salt, table" at bounding box center [371, 464] width 215 height 19
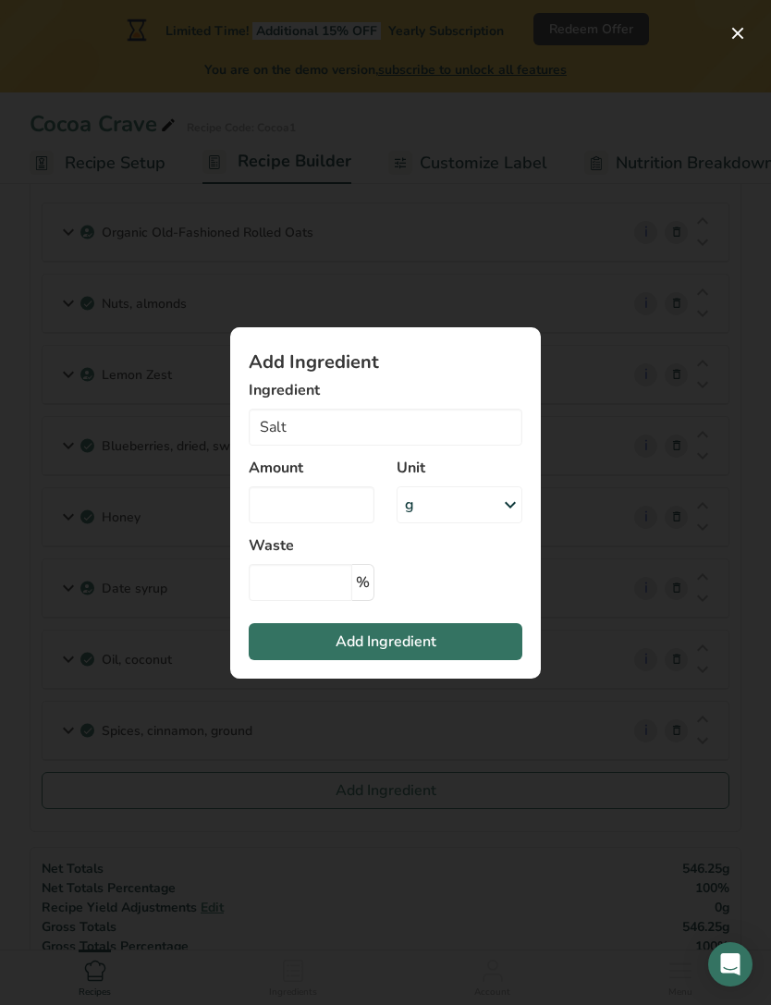
type input "Salt, table"
click at [343, 520] on input "Add ingredient modal" at bounding box center [312, 504] width 126 height 37
type input "4"
click at [321, 601] on input "Add ingredient modal" at bounding box center [301, 582] width 104 height 37
type input "5"
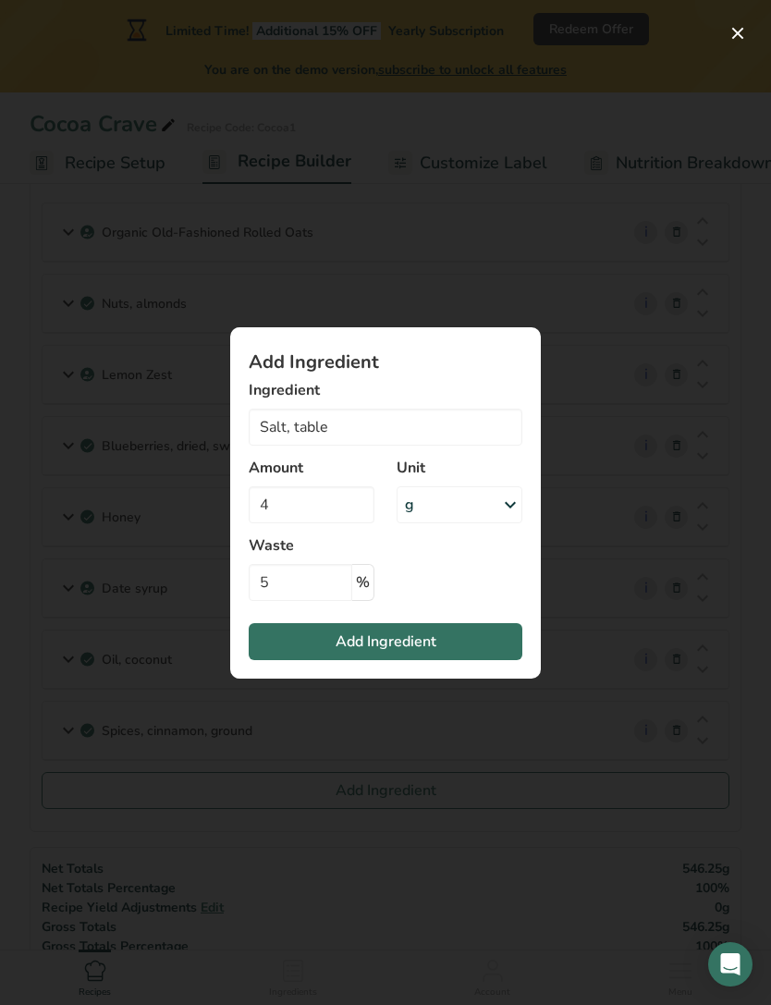
click at [398, 656] on button "Add Ingredient" at bounding box center [386, 641] width 274 height 37
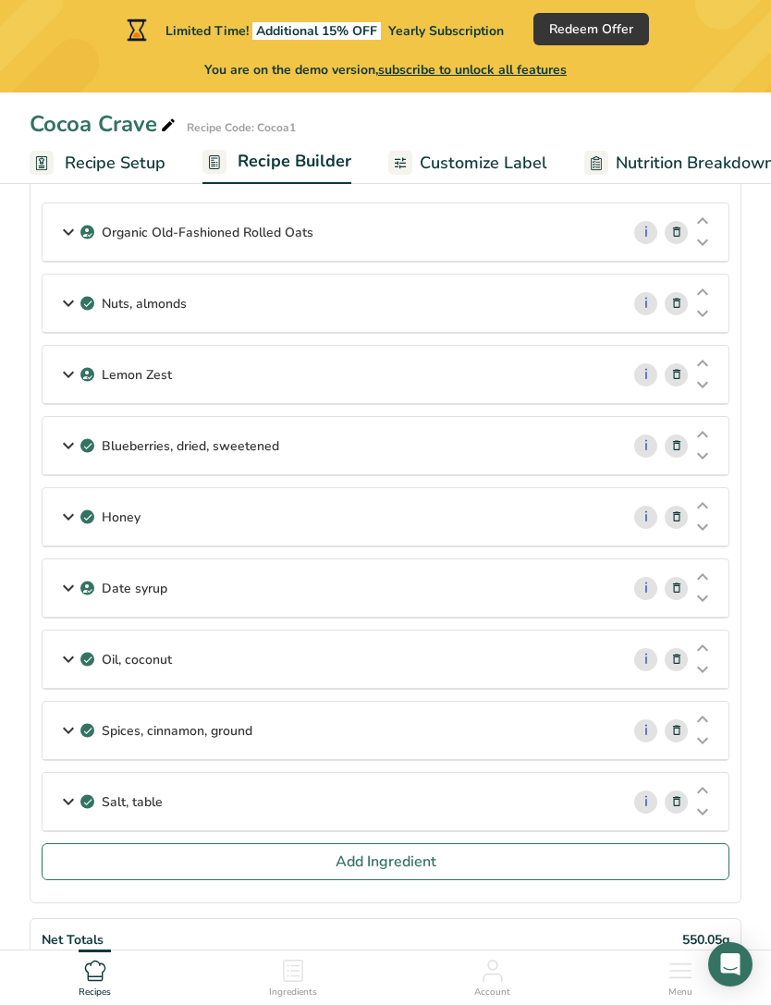
click at [568, 869] on button "Add Ingredient" at bounding box center [386, 861] width 688 height 37
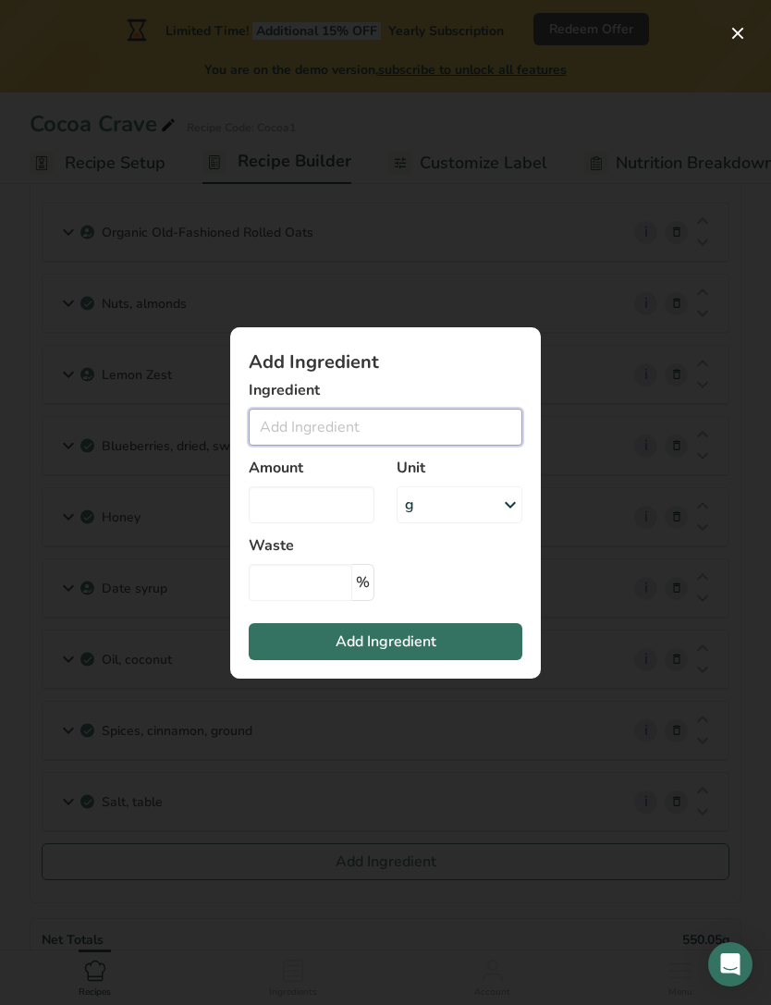
click at [442, 446] on input "Add ingredient modal" at bounding box center [386, 427] width 274 height 37
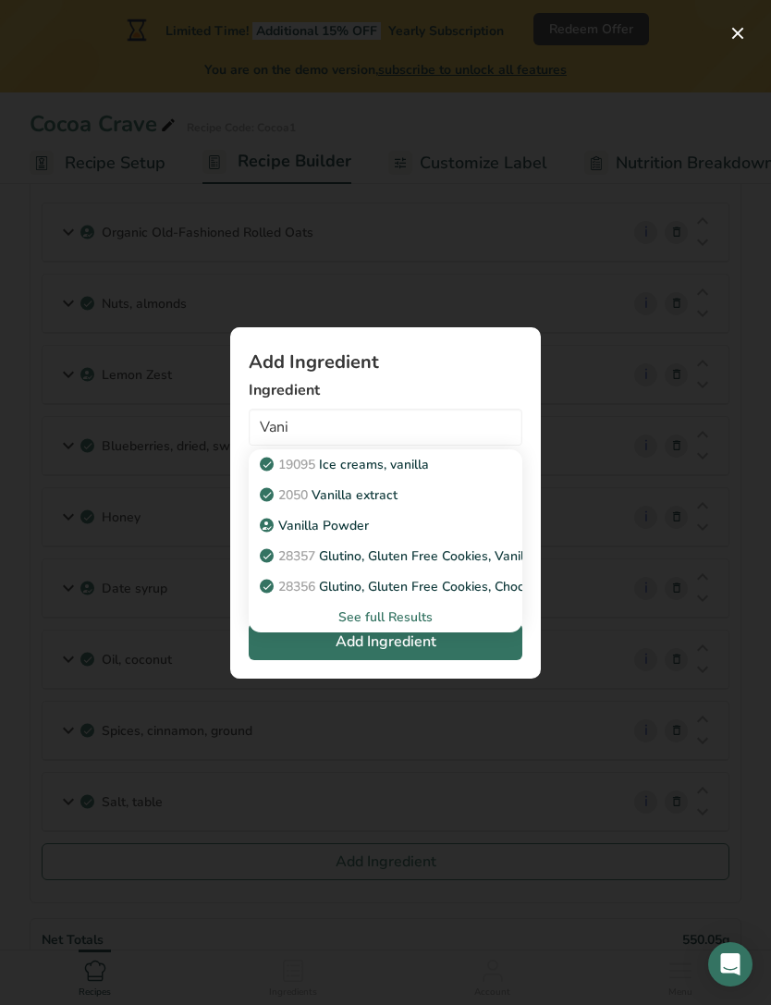
click at [410, 505] on div "2050 Vanilla extract" at bounding box center [371, 494] width 215 height 19
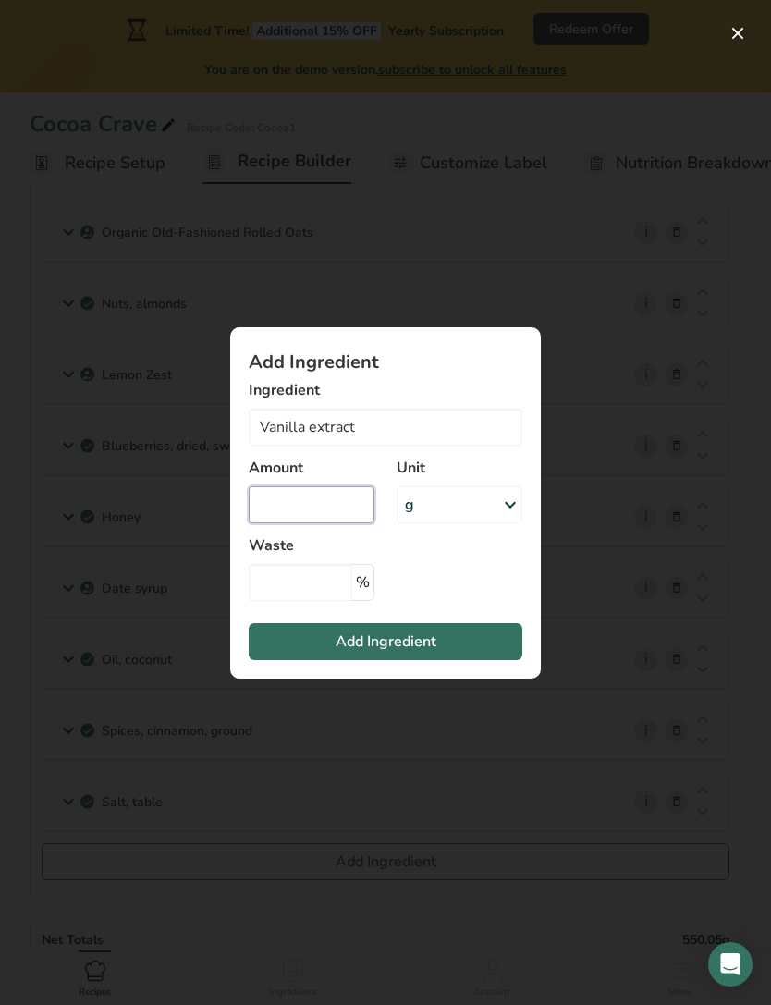
click at [337, 523] on input "Add ingredient modal" at bounding box center [312, 504] width 126 height 37
click at [443, 446] on input "Vanilla extract" at bounding box center [386, 427] width 274 height 37
click at [477, 446] on input "Vanilla extract" at bounding box center [386, 427] width 274 height 37
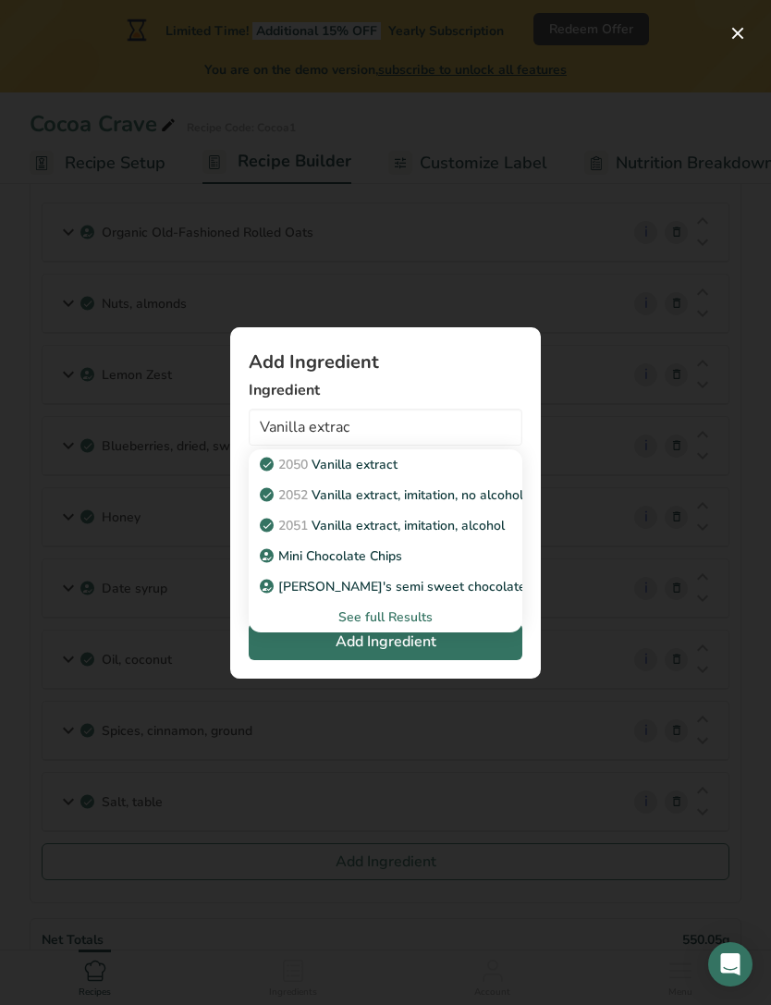
click at [414, 627] on div "See full Results" at bounding box center [386, 616] width 244 height 19
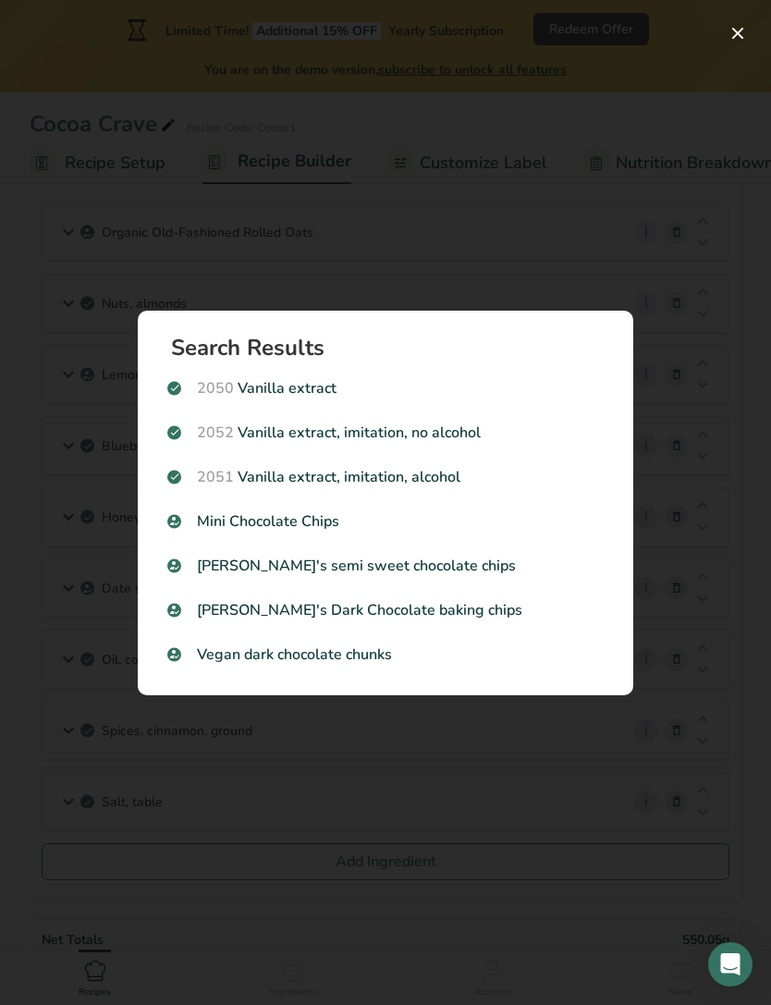
click at [404, 399] on p "2050 Vanilla extract" at bounding box center [385, 388] width 436 height 22
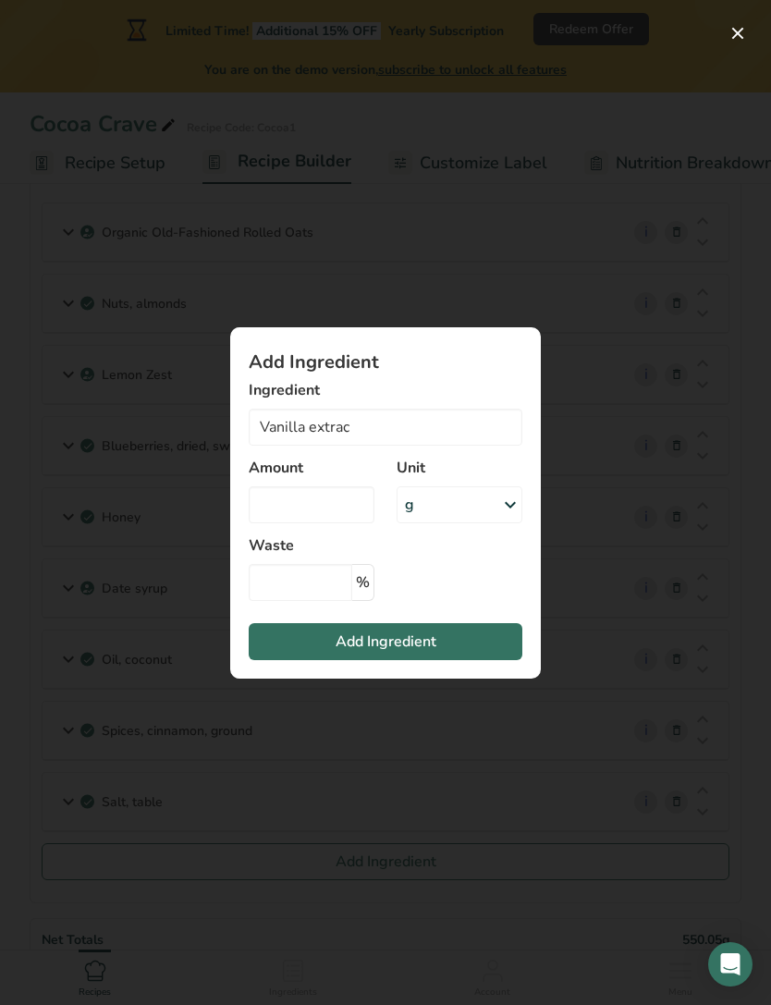
type input "Vanilla extract"
click at [325, 523] on input "Add ingredient modal" at bounding box center [312, 504] width 126 height 37
type input "15"
click at [325, 557] on label "Waste" at bounding box center [312, 545] width 126 height 22
click at [328, 601] on input "Add ingredient modal" at bounding box center [301, 582] width 104 height 37
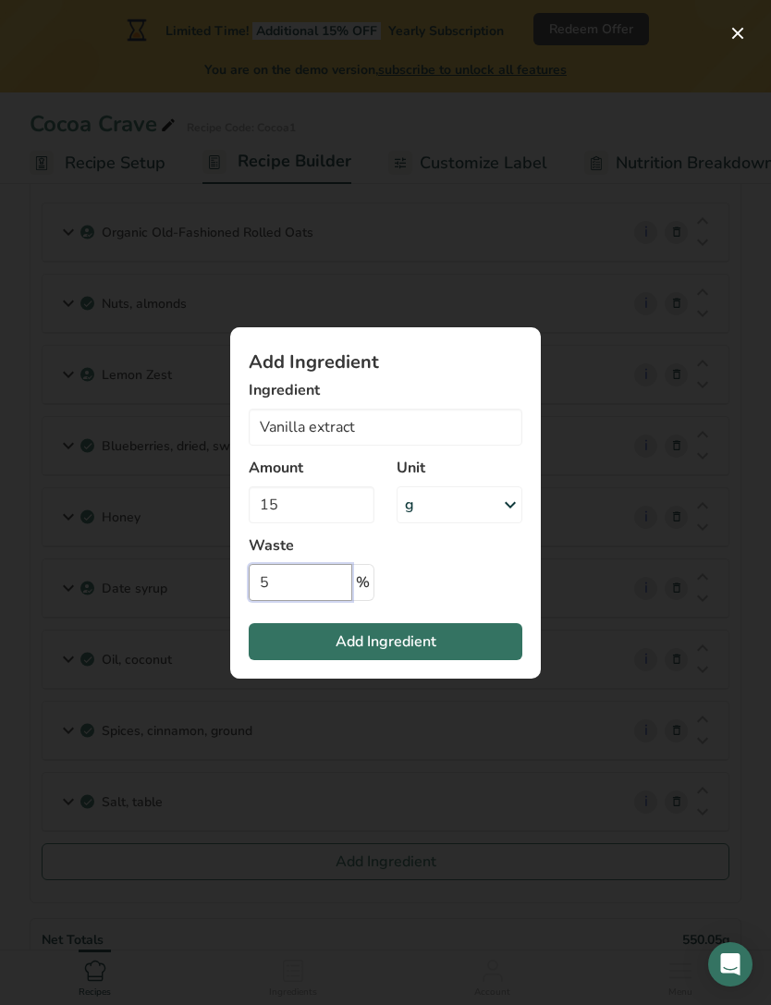
type input "5"
click at [422, 653] on span "Add Ingredient" at bounding box center [386, 642] width 101 height 22
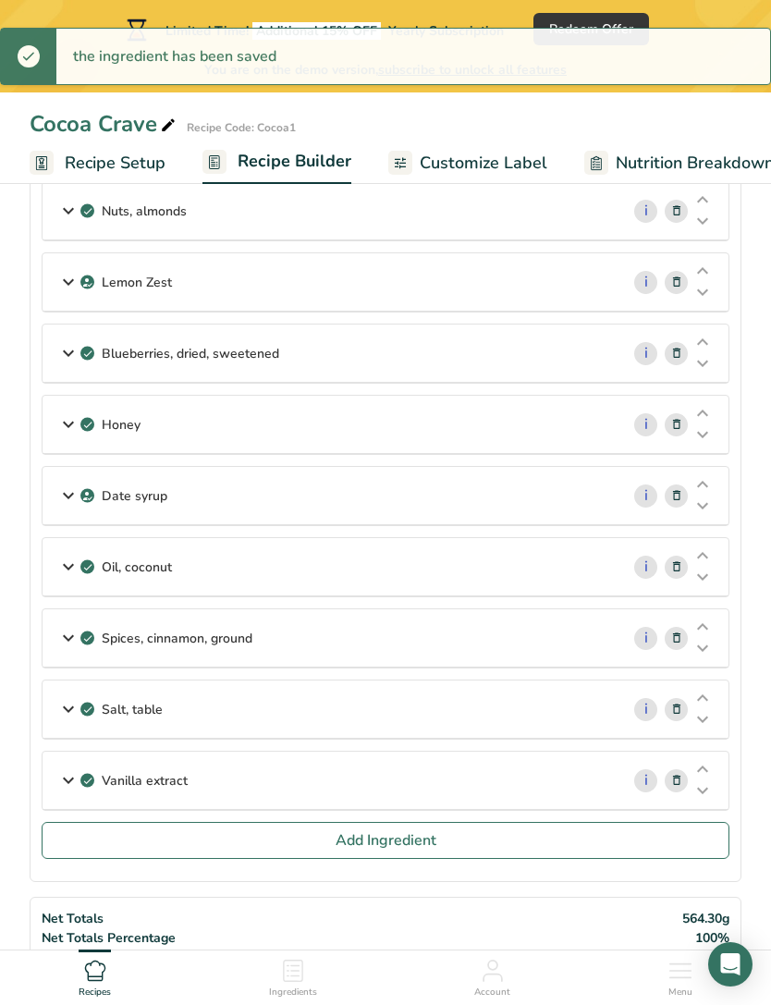
scroll to position [232, 0]
click at [478, 830] on button "Add Ingredient" at bounding box center [386, 839] width 688 height 37
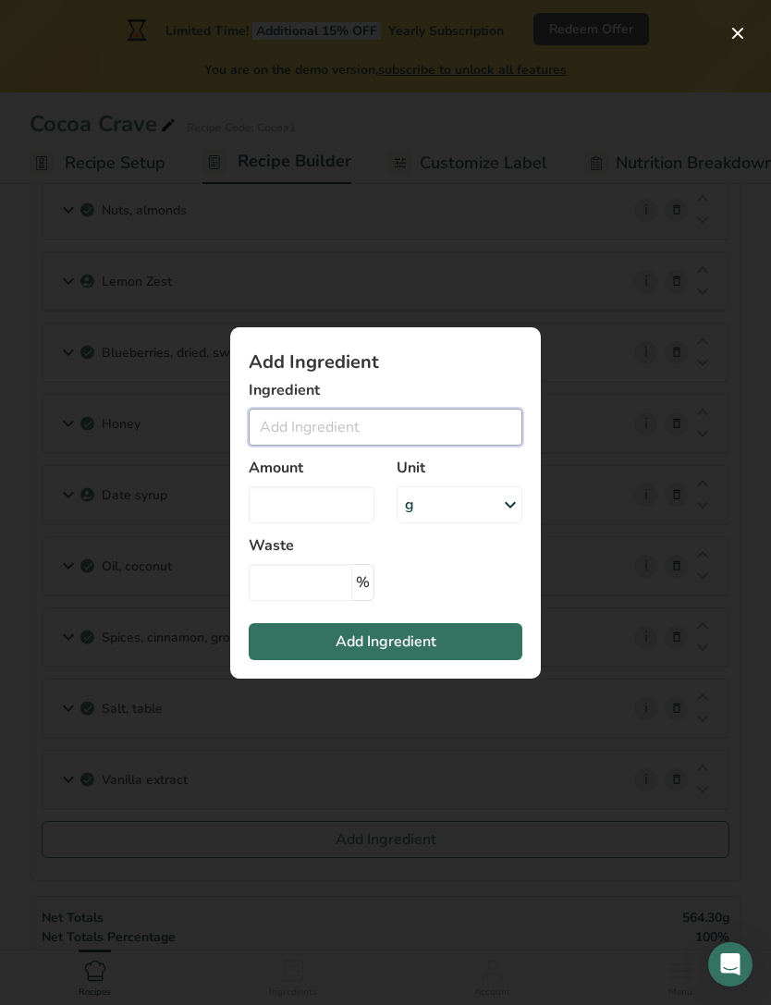
click at [399, 446] on input "Add ingredient modal" at bounding box center [386, 427] width 274 height 37
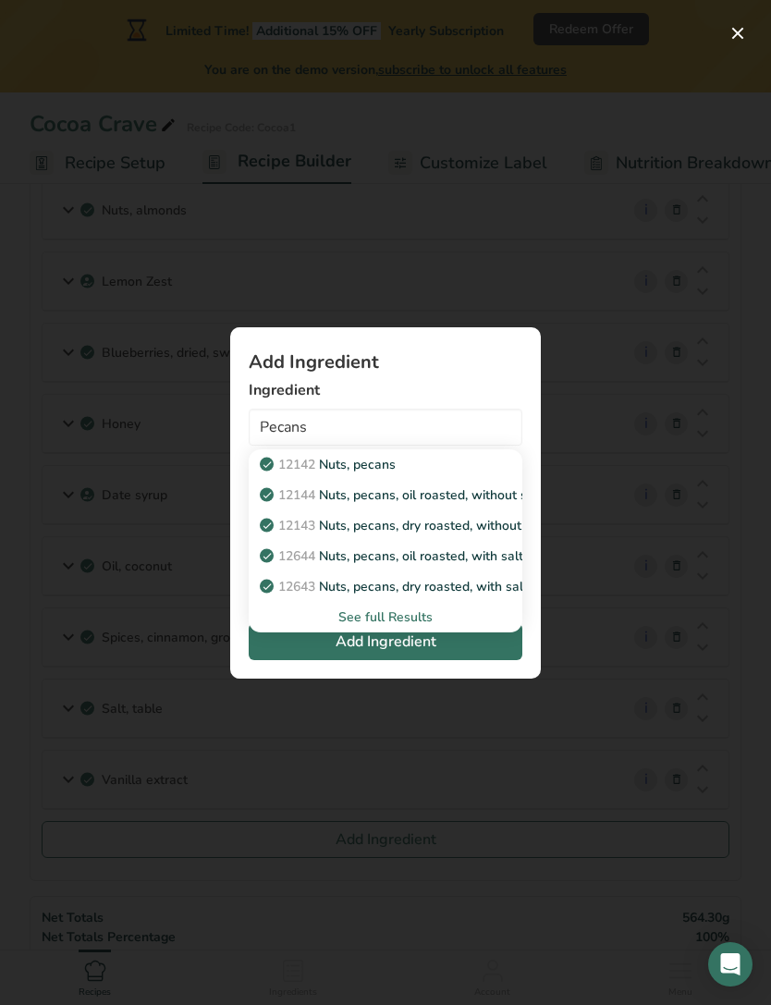
click at [378, 474] on p "12142 Nuts, pecans" at bounding box center [330, 464] width 132 height 19
type input "Nuts, pecans"
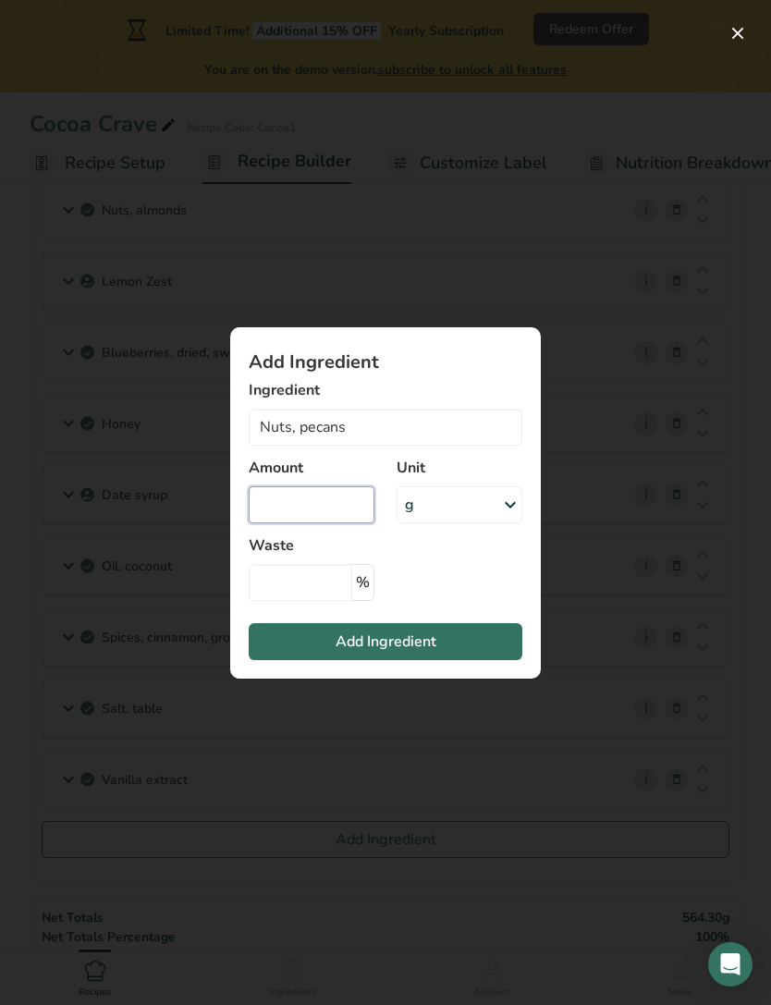
click at [351, 523] on input "Add ingredient modal" at bounding box center [312, 504] width 126 height 37
type input "80"
click at [311, 601] on input "Add ingredient modal" at bounding box center [301, 582] width 104 height 37
type input "5"
click at [441, 656] on button "Add Ingredient" at bounding box center [386, 641] width 274 height 37
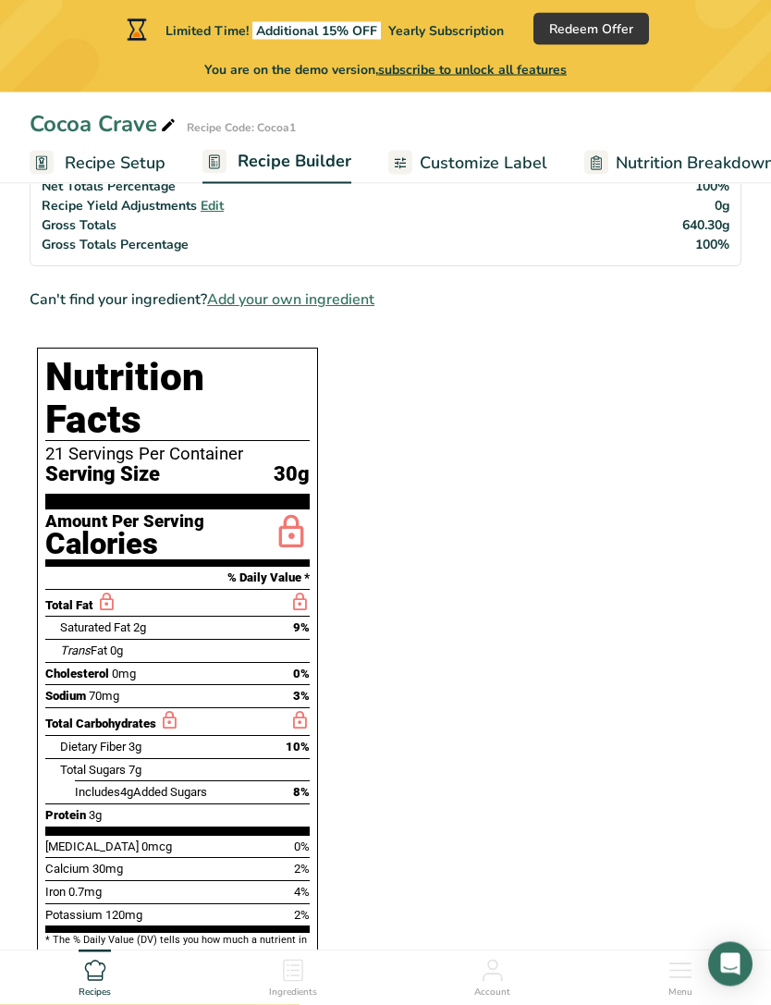
scroll to position [1054, 0]
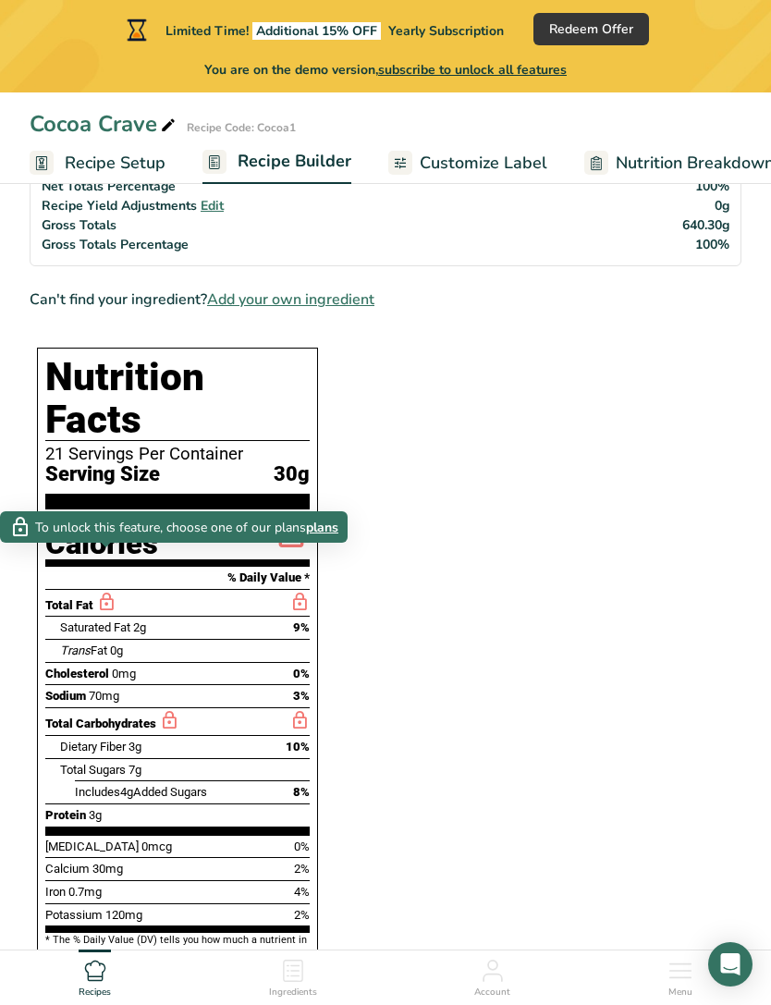
click at [325, 529] on span "plans" at bounding box center [322, 527] width 32 height 19
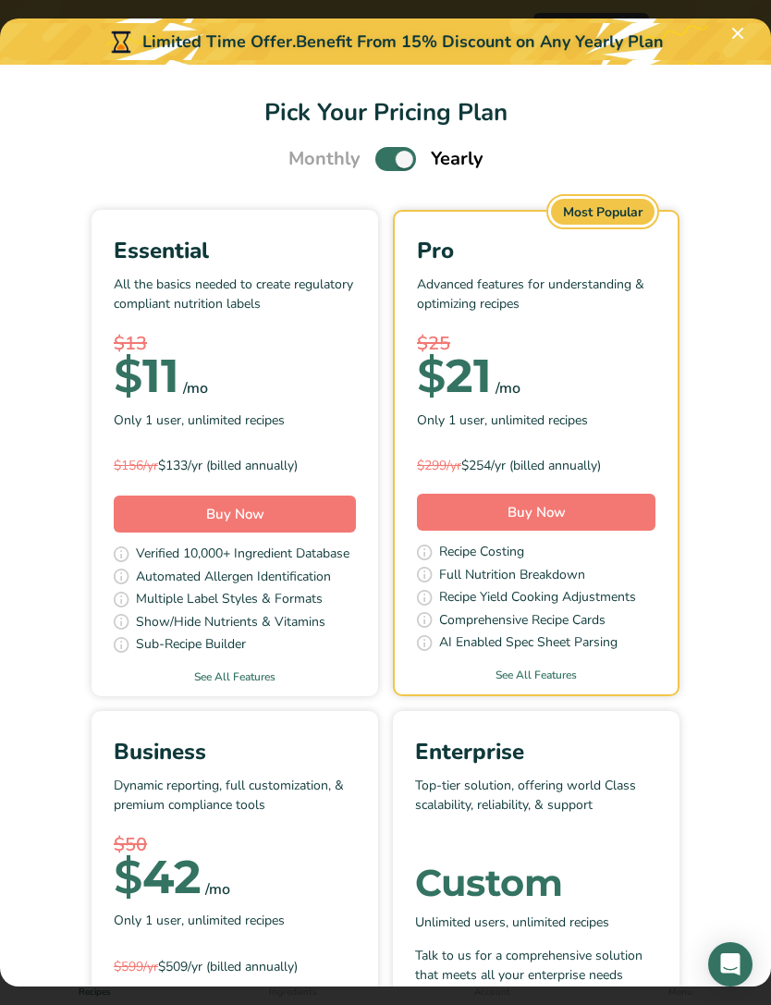
scroll to position [1009, 0]
click at [403, 150] on span "Pick Your Pricing Plan Modal" at bounding box center [395, 158] width 41 height 23
click at [387, 153] on input "Pick Your Pricing Plan Modal" at bounding box center [381, 159] width 12 height 12
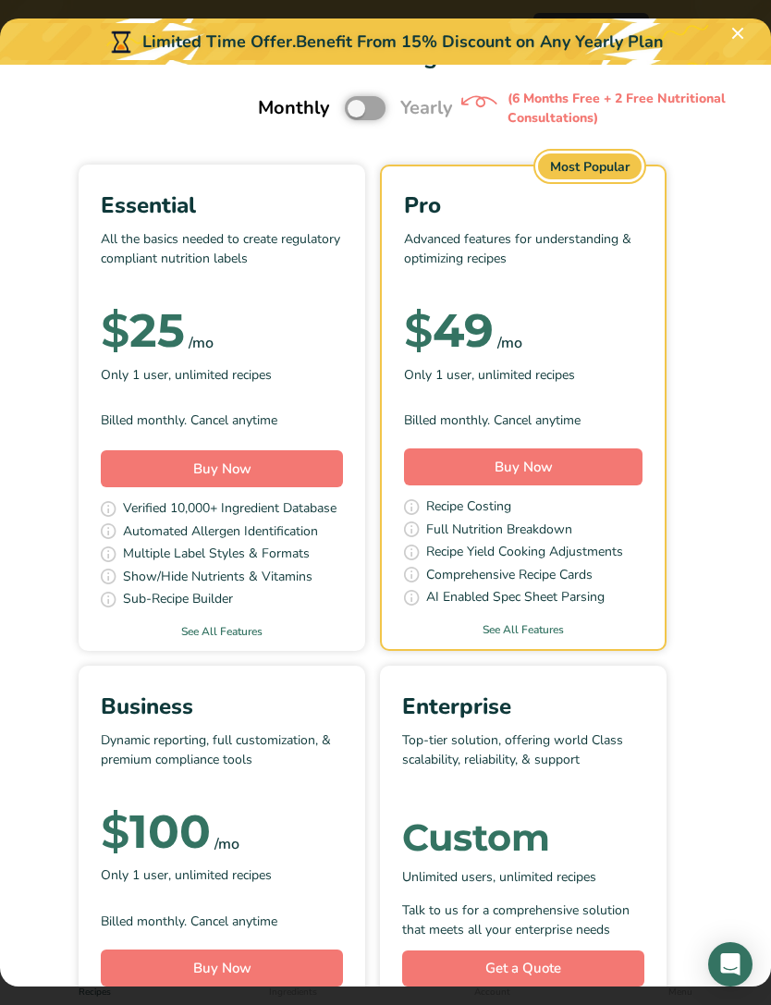
scroll to position [56, 12]
click at [340, 115] on div "Monthly Yearly (6 Months Free + 2 Free Nutritional Consultations)" at bounding box center [374, 108] width 275 height 39
click at [354, 107] on span "Pick Your Pricing Plan Modal" at bounding box center [366, 107] width 41 height 23
click at [354, 107] on input "Pick Your Pricing Plan Modal" at bounding box center [352, 109] width 12 height 12
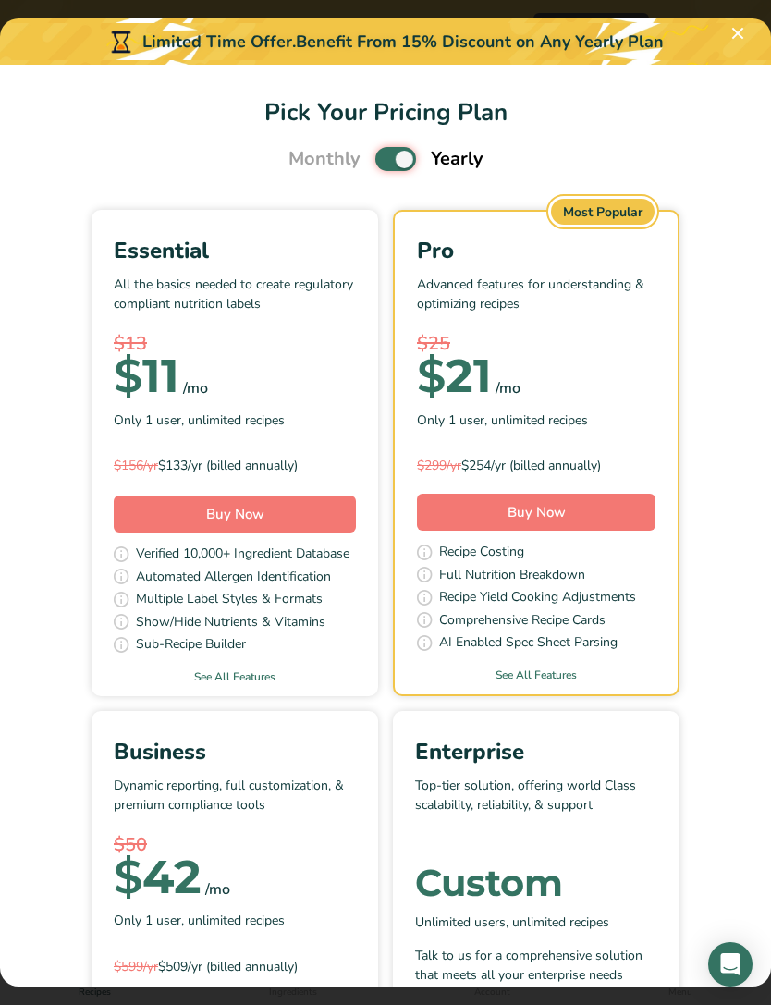
scroll to position [0, 0]
click at [383, 147] on span "Pick Your Pricing Plan Modal" at bounding box center [395, 158] width 41 height 23
click at [383, 153] on input "Pick Your Pricing Plan Modal" at bounding box center [381, 159] width 12 height 12
checkbox input "false"
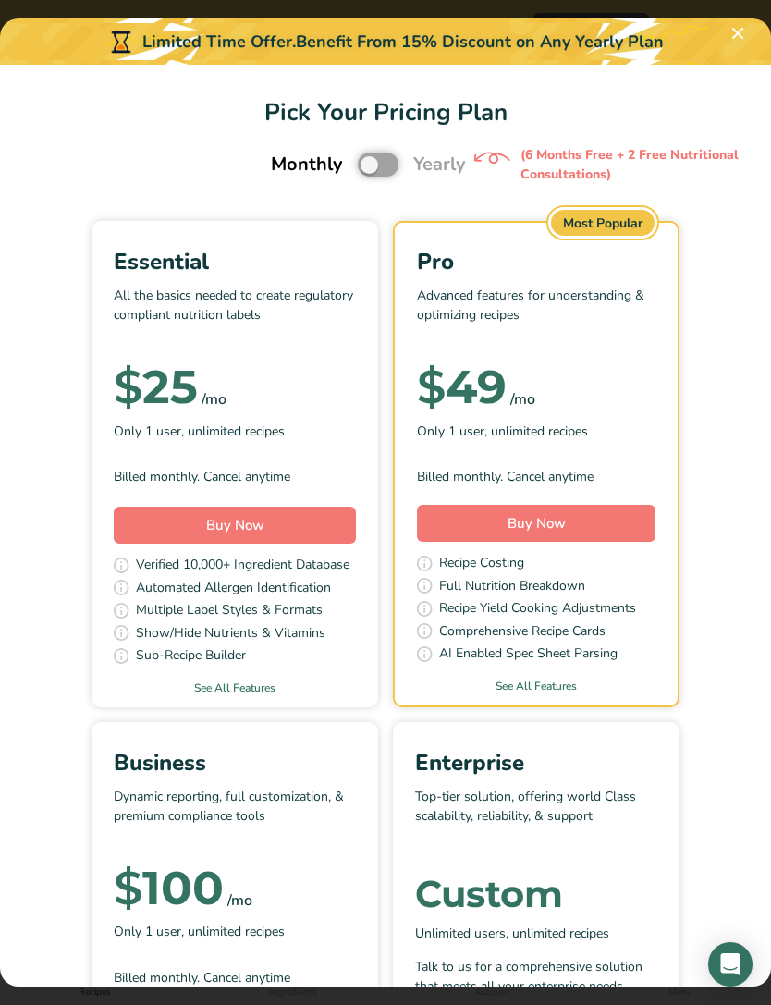
scroll to position [830, 0]
click at [724, 36] on button "Pick Your Pricing Plan Modal" at bounding box center [738, 33] width 30 height 30
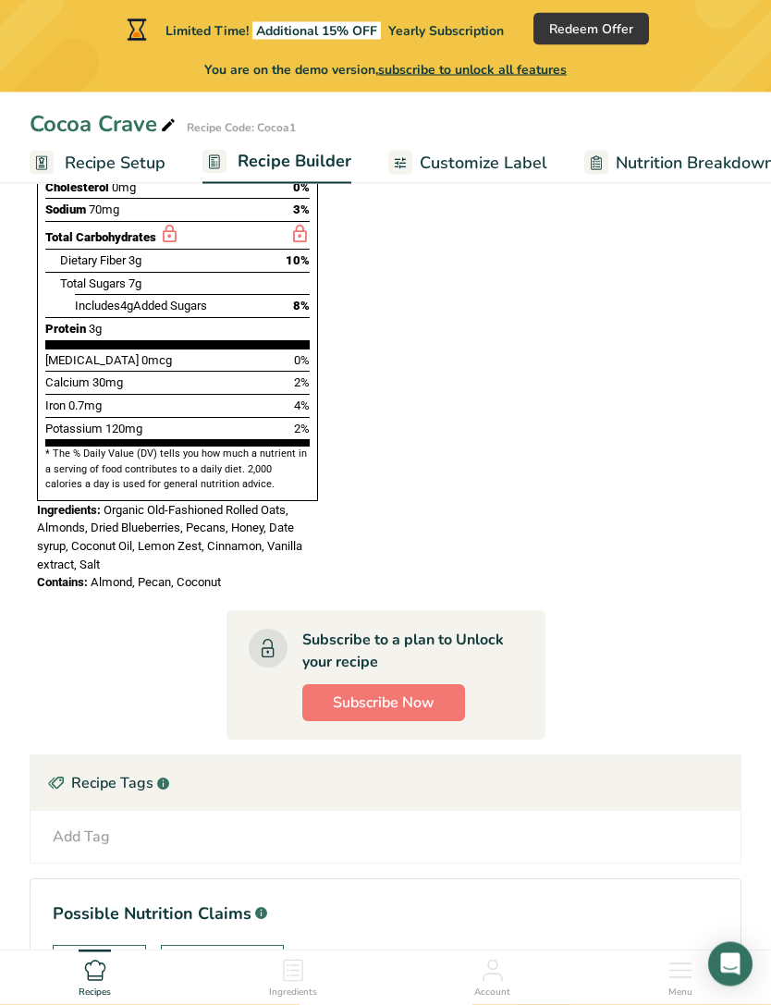
scroll to position [1563, 0]
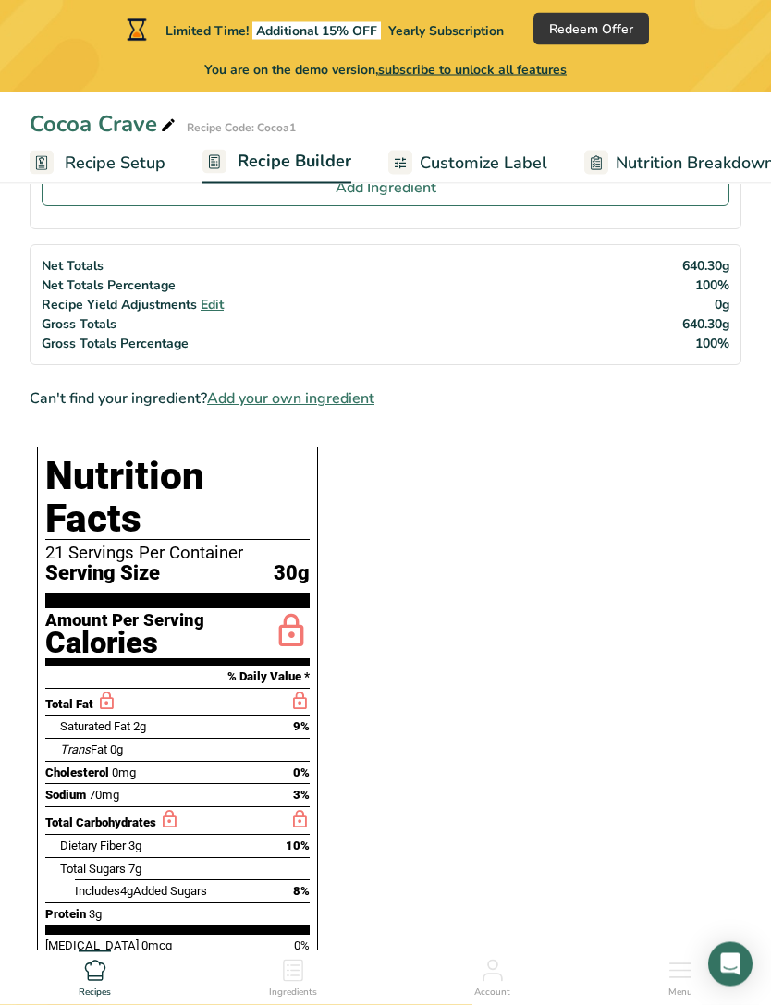
scroll to position [955, 0]
